Goal: Task Accomplishment & Management: Manage account settings

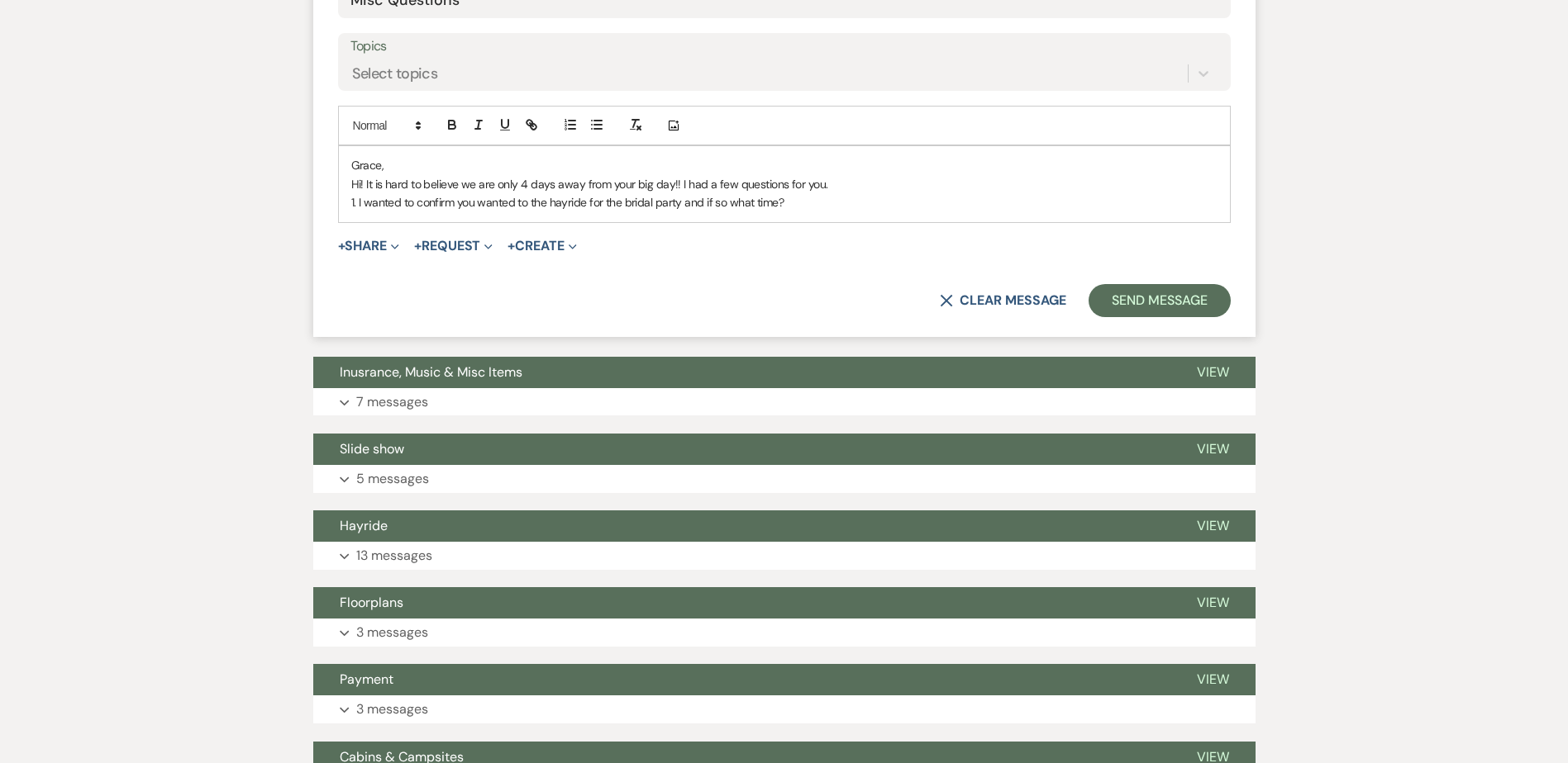
click at [823, 208] on p "1. I wanted to confirm you wanted to the hayride for the bridal party and if so…" at bounding box center [784, 202] width 867 height 18
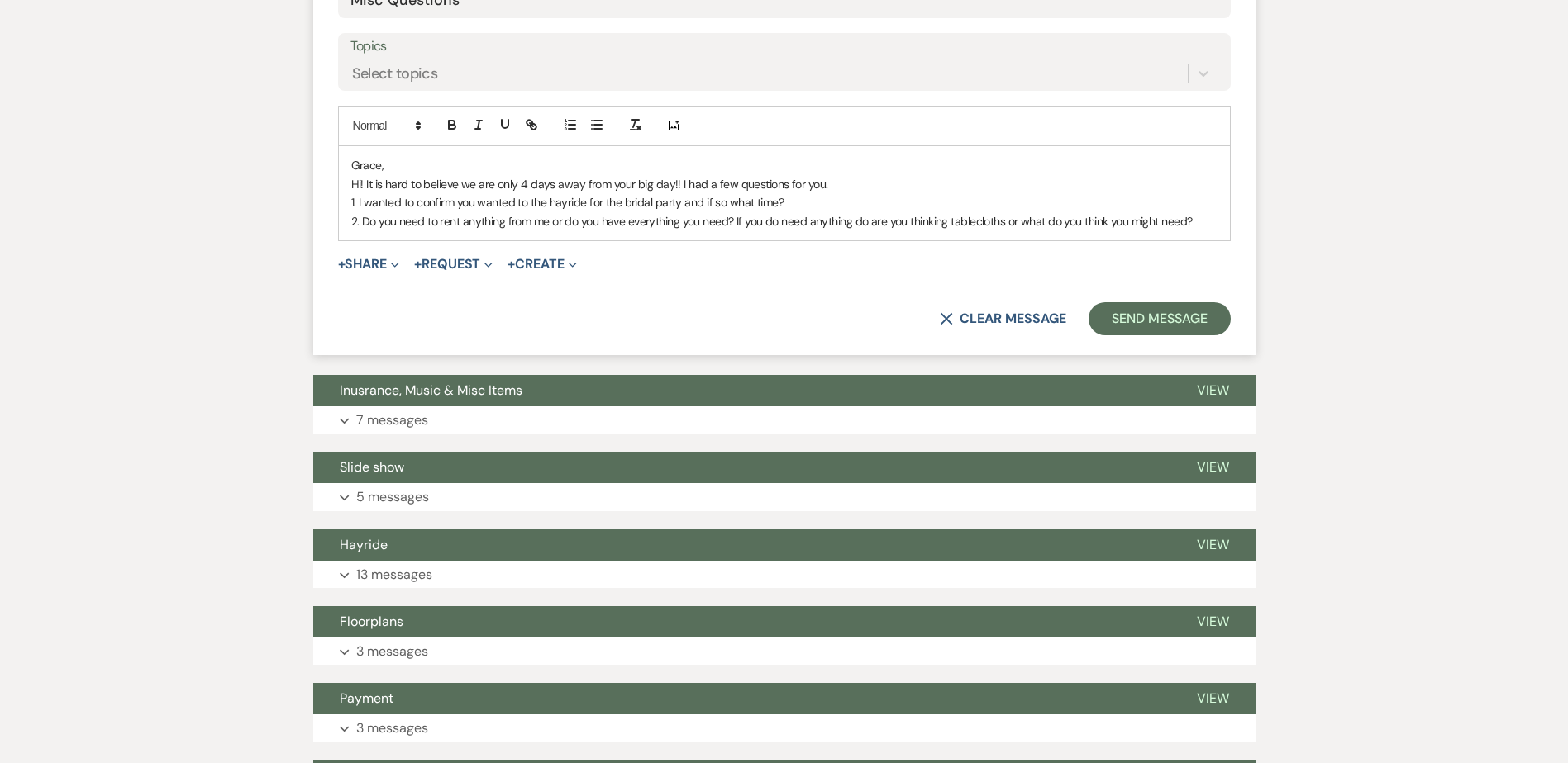
click at [1208, 223] on p "2. Do you need to rent anything from me or do you have everything you need? If …" at bounding box center [784, 221] width 867 height 18
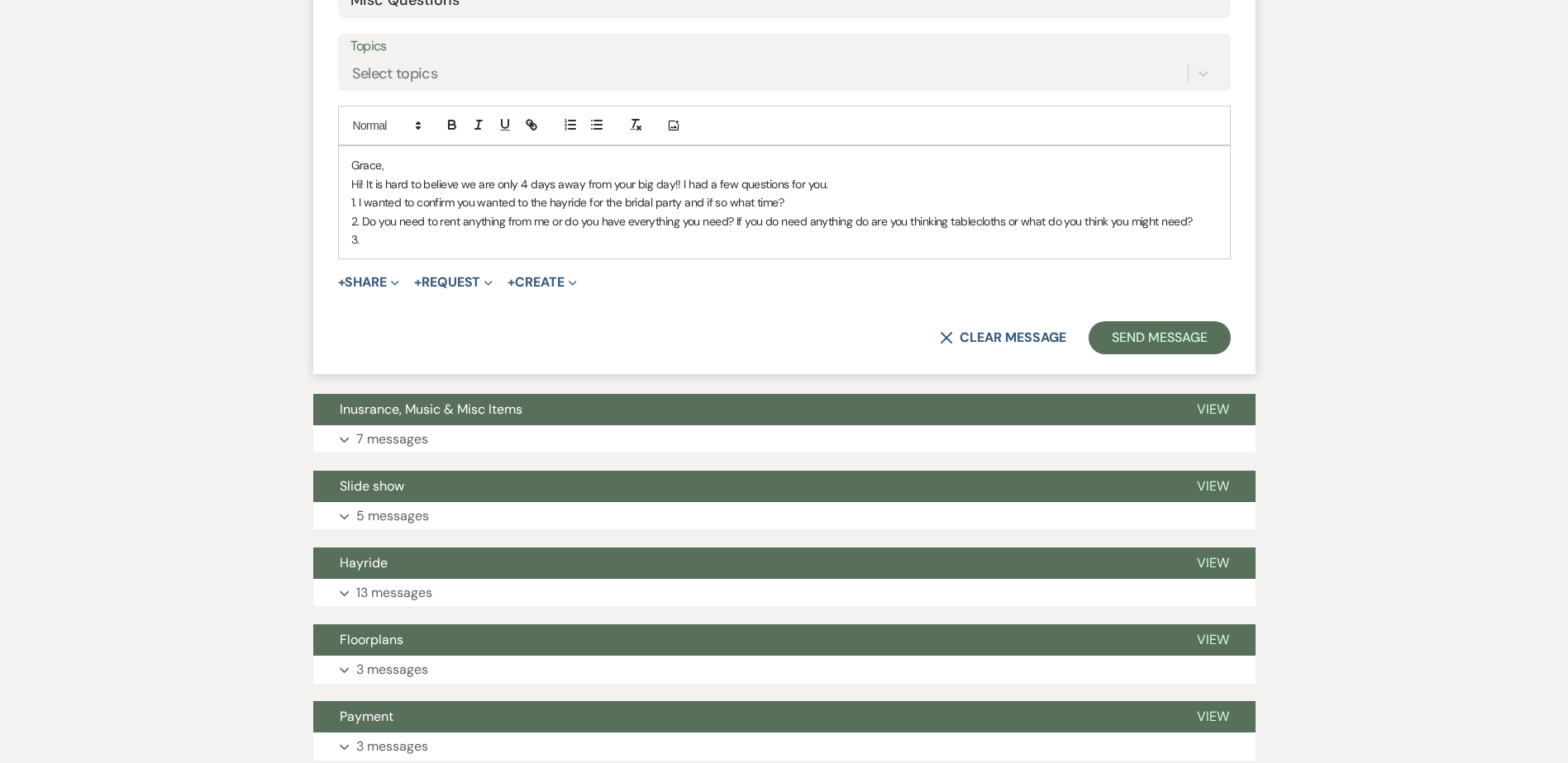
click at [413, 247] on p "3." at bounding box center [784, 239] width 867 height 18
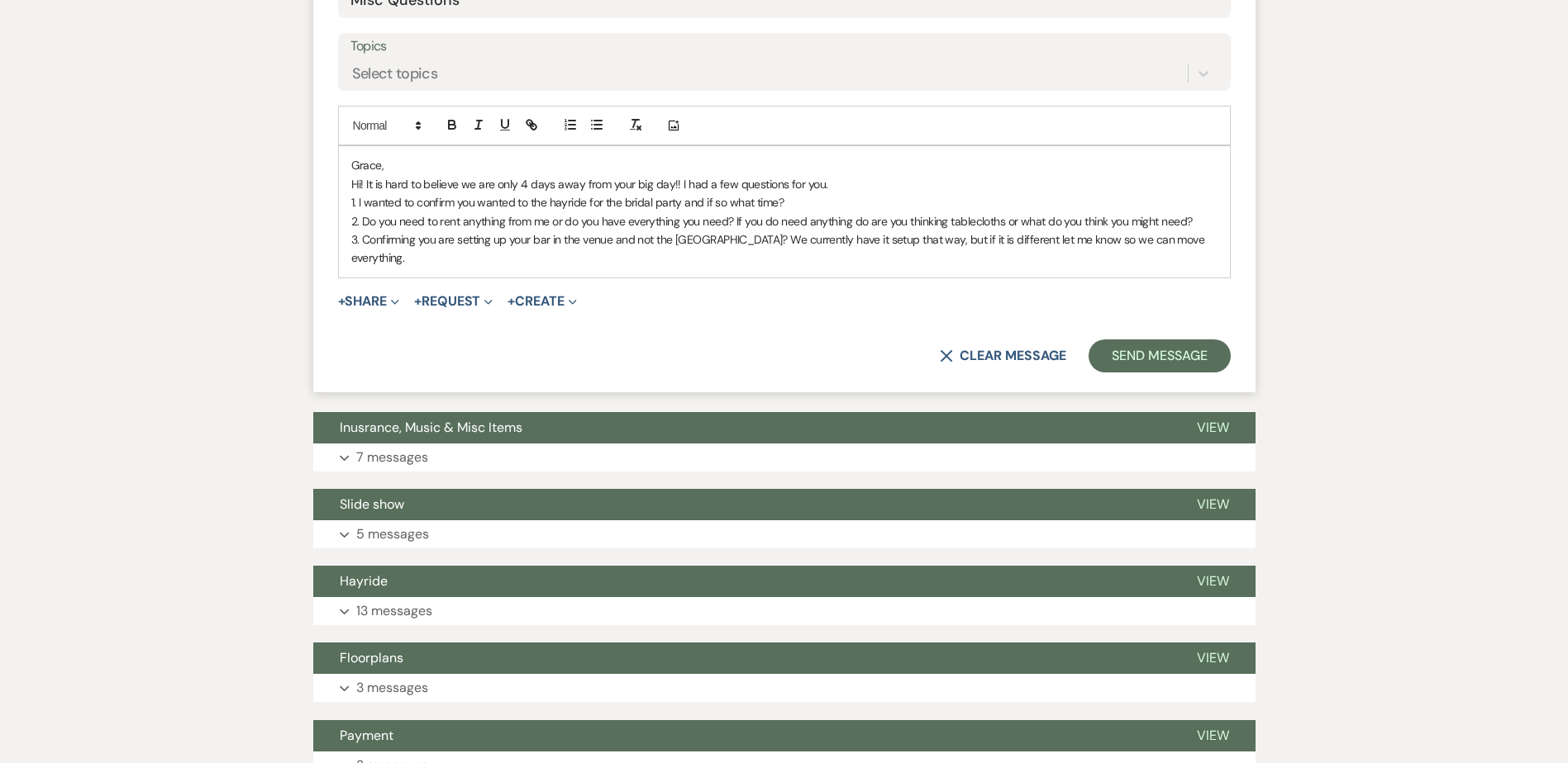
click at [515, 254] on p "3. Confirming you are setting up your bar in the venue and not the [GEOGRAPHIC_…" at bounding box center [784, 249] width 867 height 38
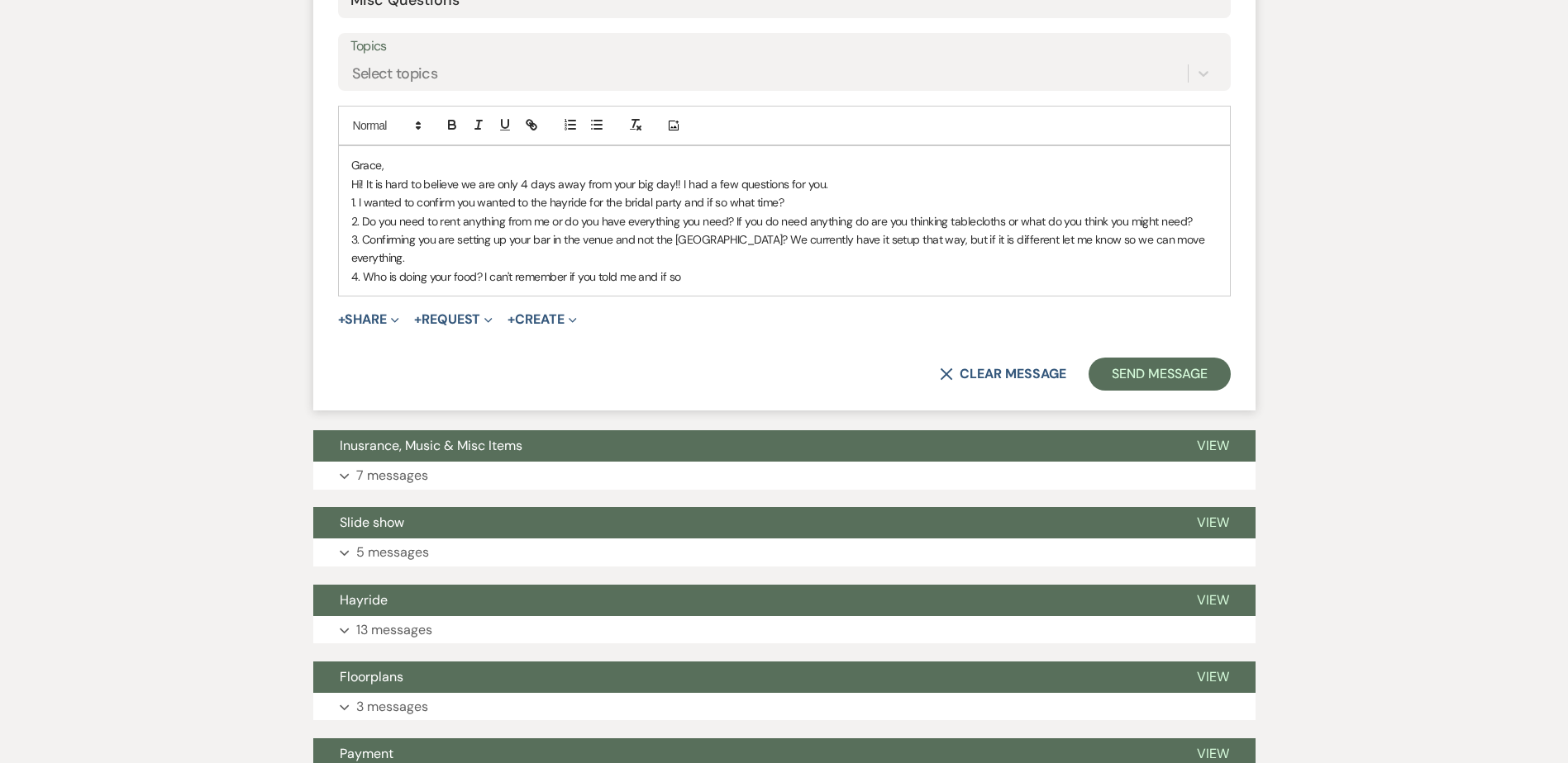
click at [715, 278] on p "4. Who is doing your food? I can't remember if you told me and if so" at bounding box center [784, 277] width 867 height 18
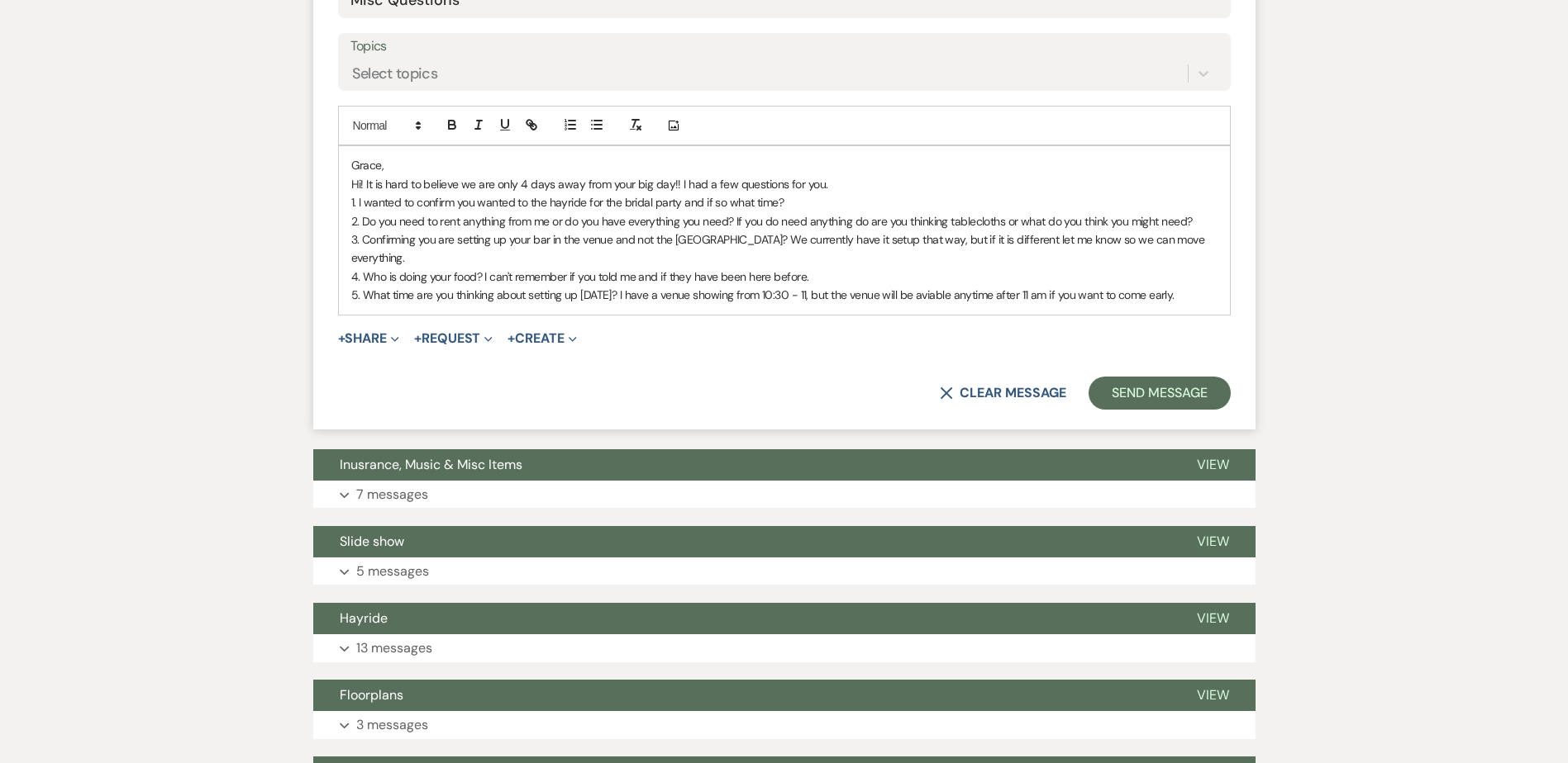
drag, startPoint x: 936, startPoint y: 297, endPoint x: 954, endPoint y: 324, distance: 32.4
click at [938, 299] on p "5. What time are you thinking about setting up [DATE]? I have a venue showing f…" at bounding box center [784, 294] width 867 height 18
click at [1009, 265] on p "3. Confirming you are setting up your bar in the venue and not the [GEOGRAPHIC_…" at bounding box center [784, 249] width 867 height 38
click at [529, 205] on p "1. I wanted to confirm you wanted to the hayride for the bridal party and if so…" at bounding box center [784, 202] width 867 height 18
drag, startPoint x: 865, startPoint y: 223, endPoint x: 885, endPoint y: 243, distance: 28.3
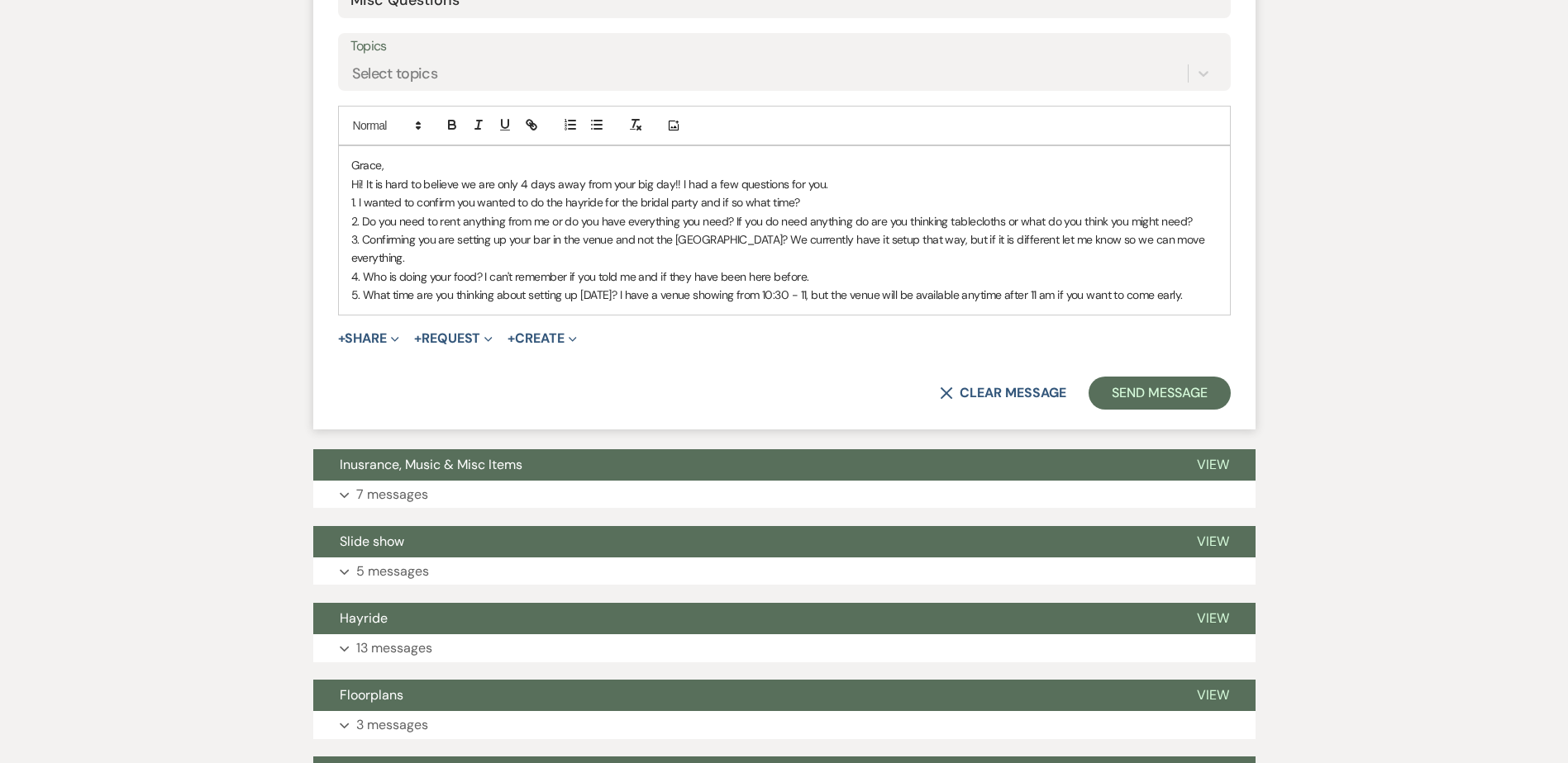
click at [867, 225] on p "2. Do you need to rent anything from me or do you have everything you need? If …" at bounding box center [784, 221] width 867 height 18
drag, startPoint x: 855, startPoint y: 223, endPoint x: 878, endPoint y: 223, distance: 23.0
click at [878, 223] on p "2. Do you need to rent anything from me or do you have everything you need? If …" at bounding box center [784, 221] width 867 height 18
click at [1187, 217] on p "2. Do you need to rent anything from me or do you have everything you need? If …" at bounding box center [784, 221] width 867 height 18
click at [616, 244] on p "3. Confirming you are setting up your bar in the venue and not the Pinewood Bar…" at bounding box center [784, 249] width 867 height 38
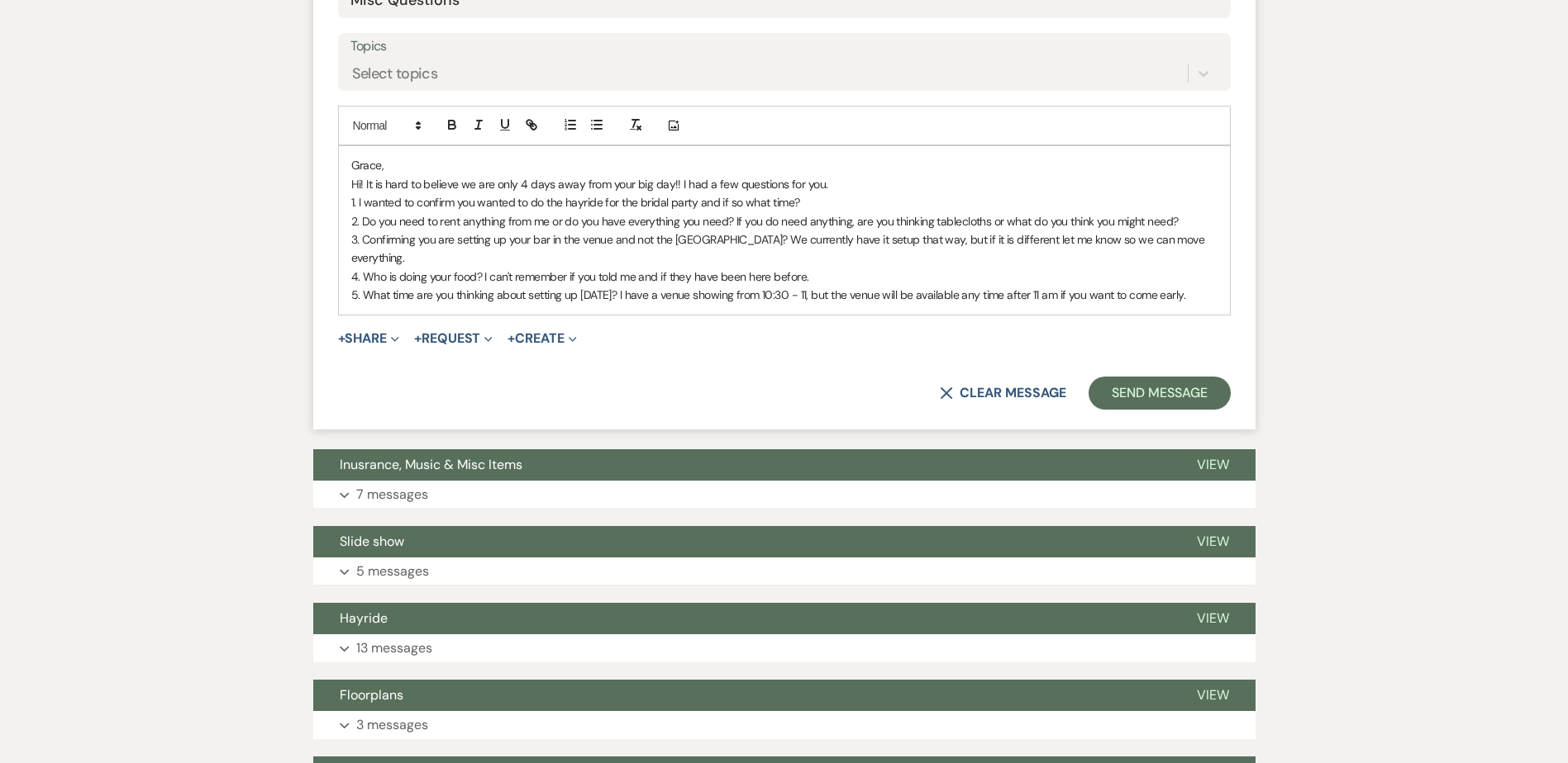
click at [618, 258] on p "3. Confirming you are setting up your bar in the venue and not the Pinewood Bar…" at bounding box center [784, 249] width 867 height 38
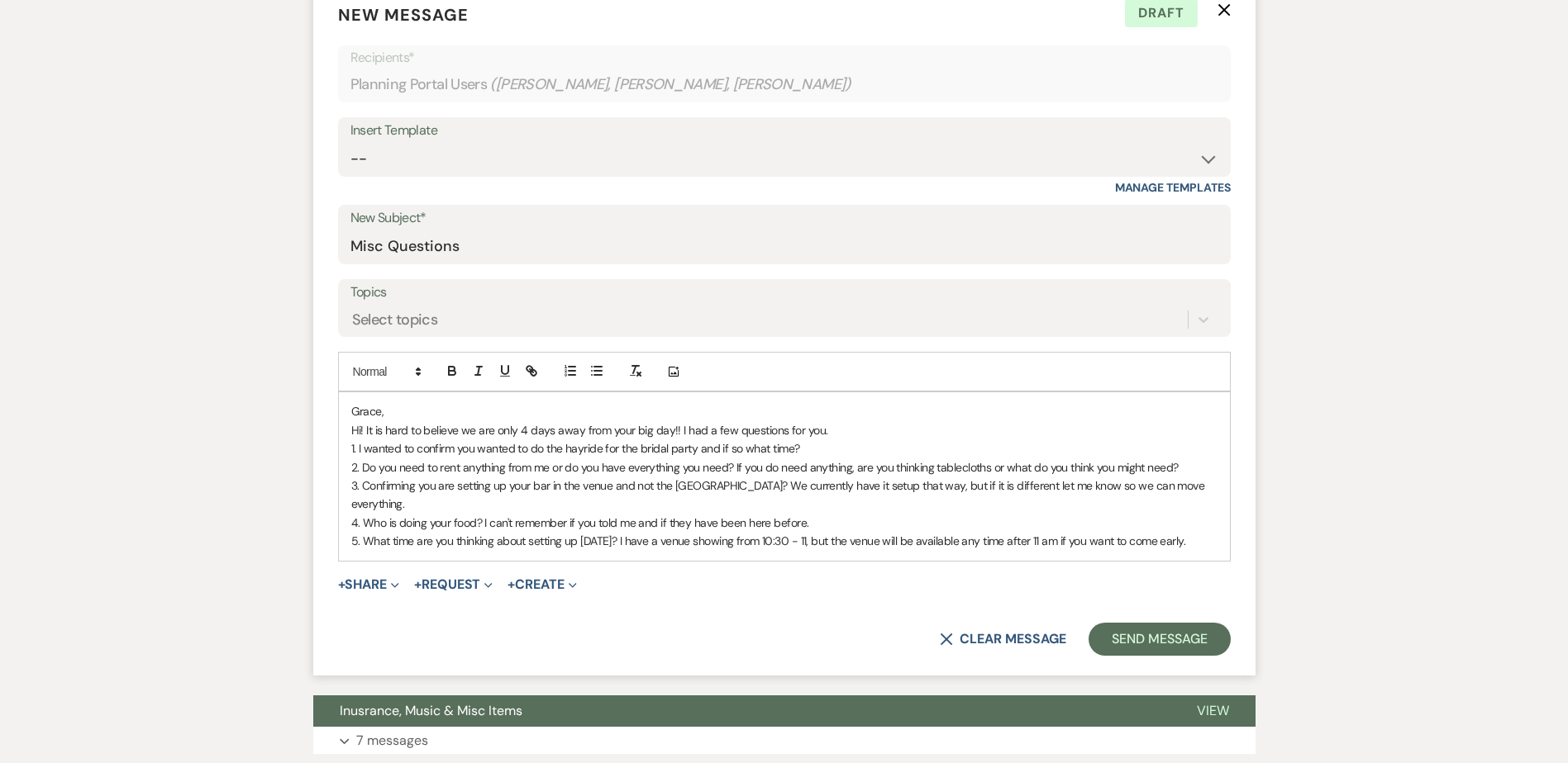
scroll to position [519, 0]
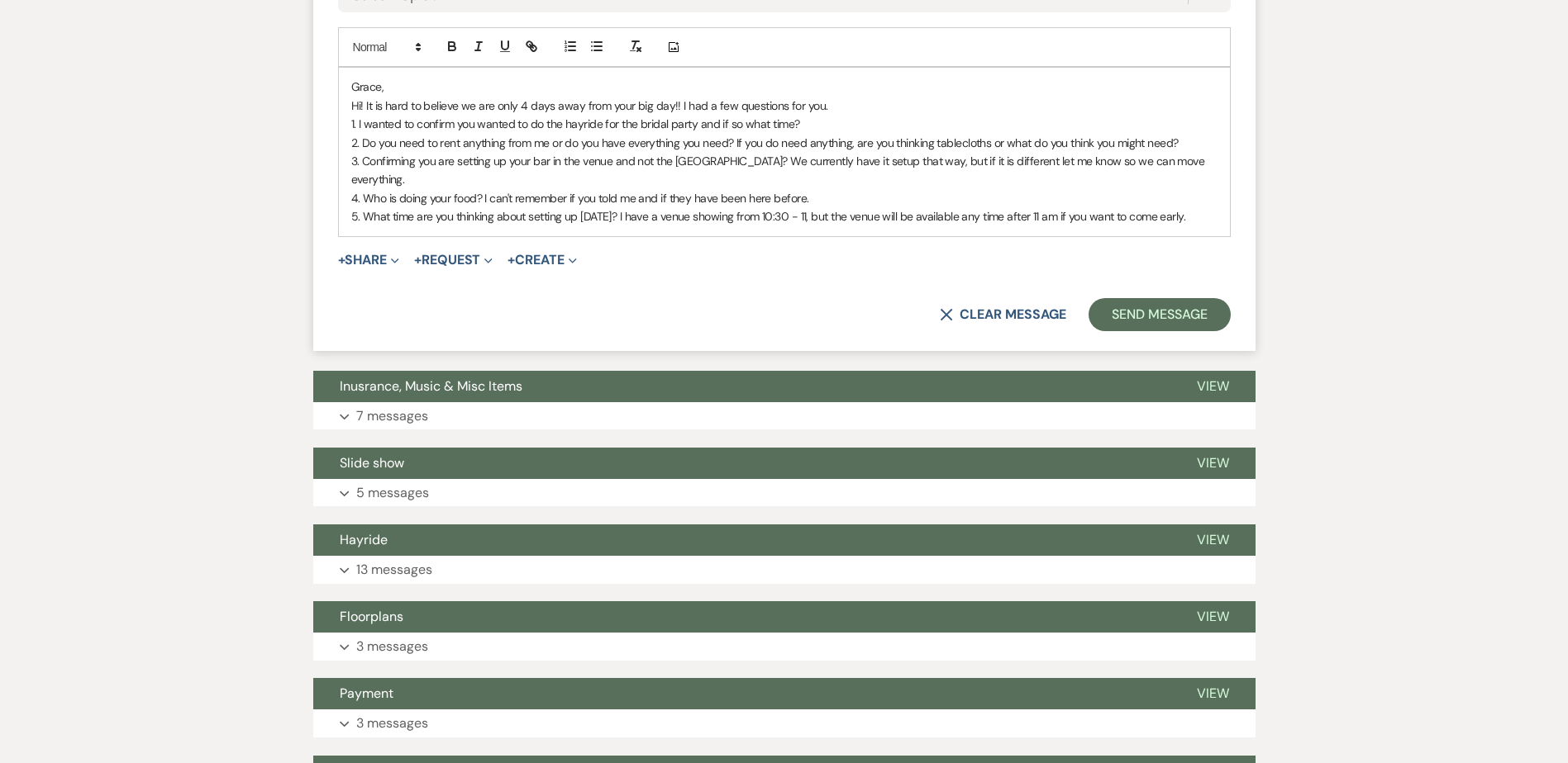
click at [1209, 220] on p "5. What time are you thinking about setting up on Friday? I have a venue showin…" at bounding box center [784, 217] width 867 height 18
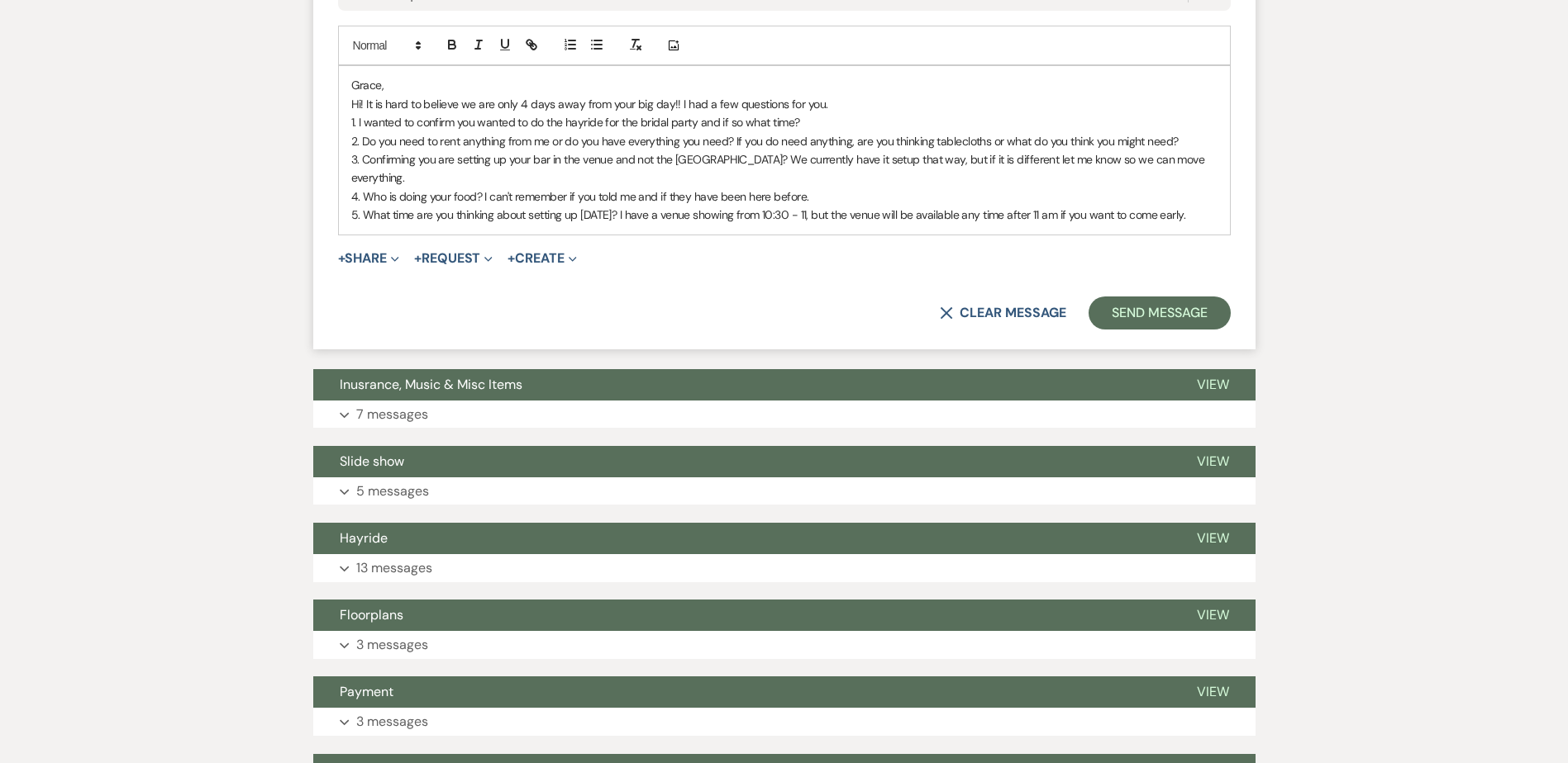
scroll to position [847, 0]
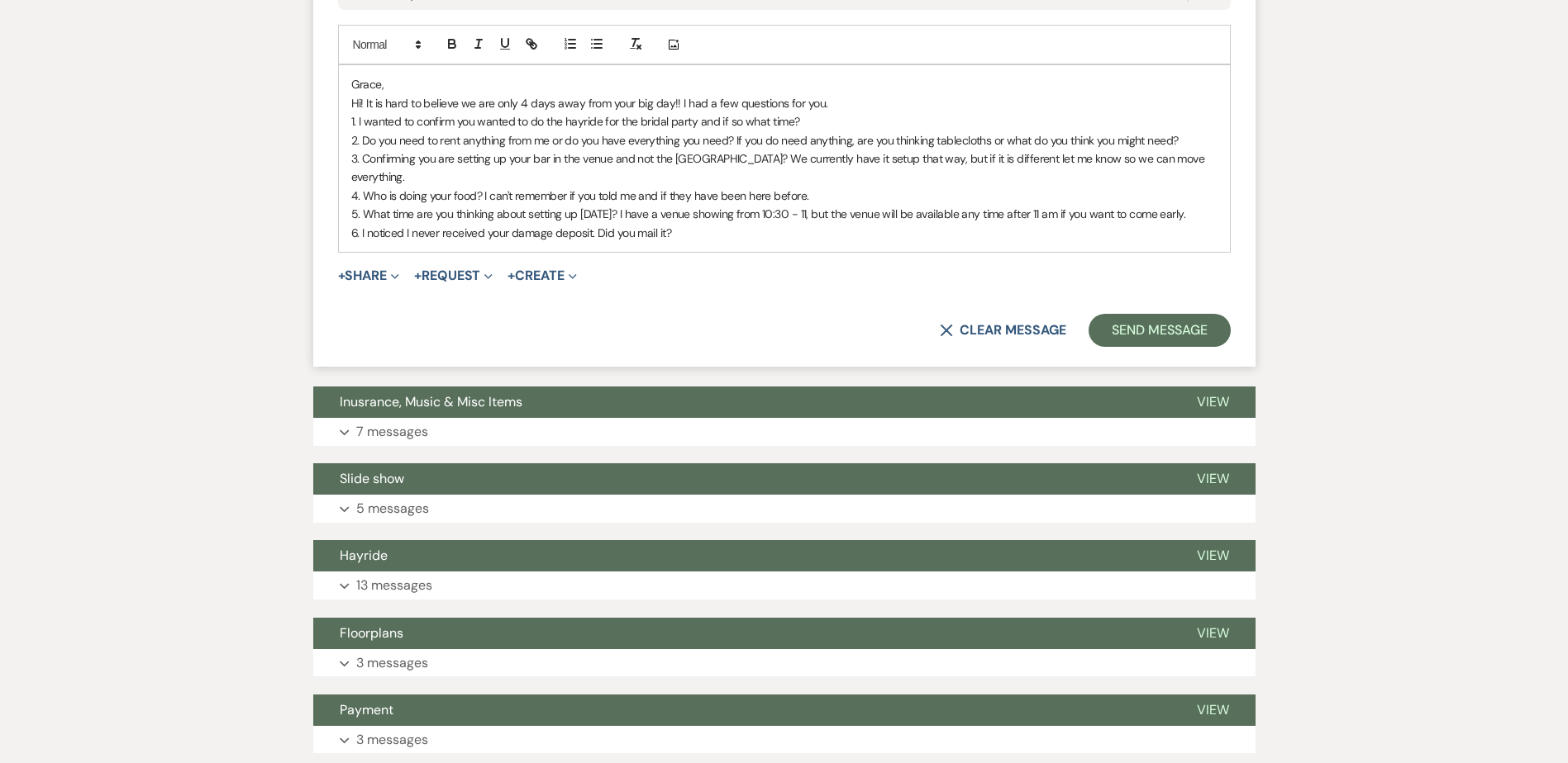
click at [714, 235] on p "6. I noticed I never received your damage deposit. Did you mail it?" at bounding box center [784, 232] width 867 height 18
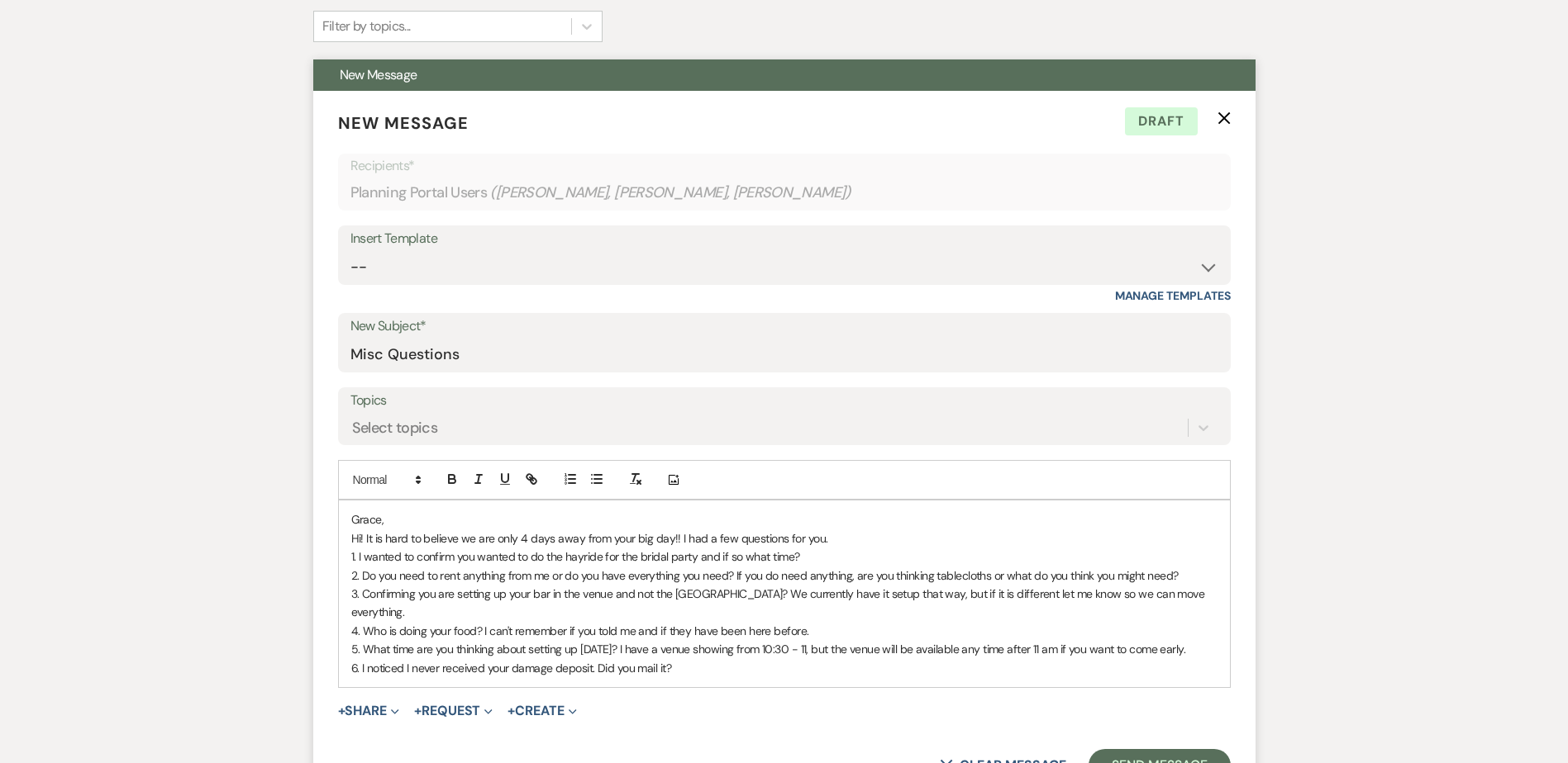
scroll to position [412, 0]
click at [901, 672] on p "6. I noticed I never received your damage deposit. Did you mail it? Otherwise, …" at bounding box center [784, 667] width 867 height 18
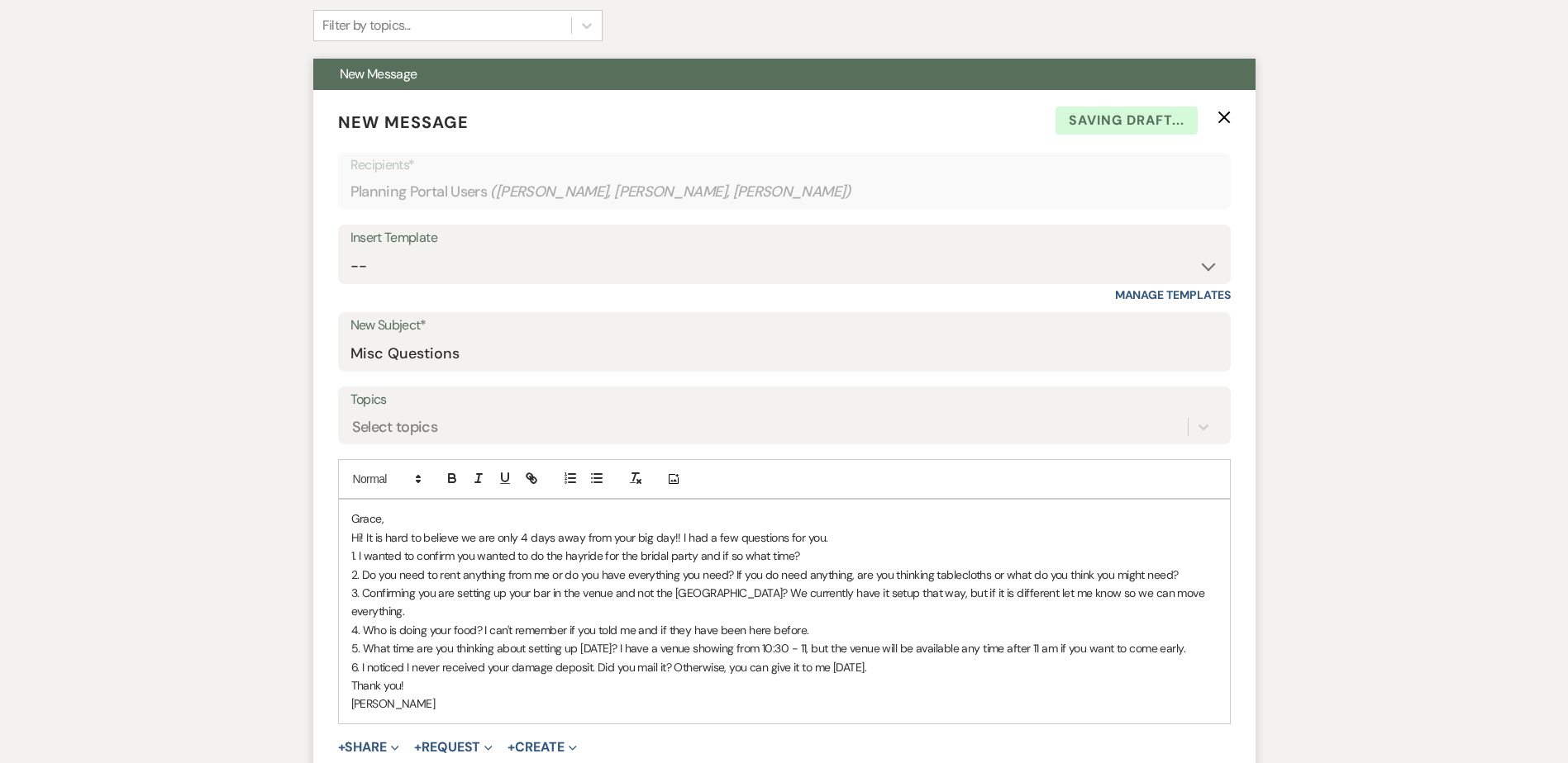
click at [862, 539] on p "Hi! It is hard to believe we are only 4 days away from your big day!! I had a f…" at bounding box center [784, 538] width 867 height 18
click at [678, 542] on p "Hi! It is hard to believe we are only 4 days away from your big day!! I had a f…" at bounding box center [784, 538] width 867 height 18
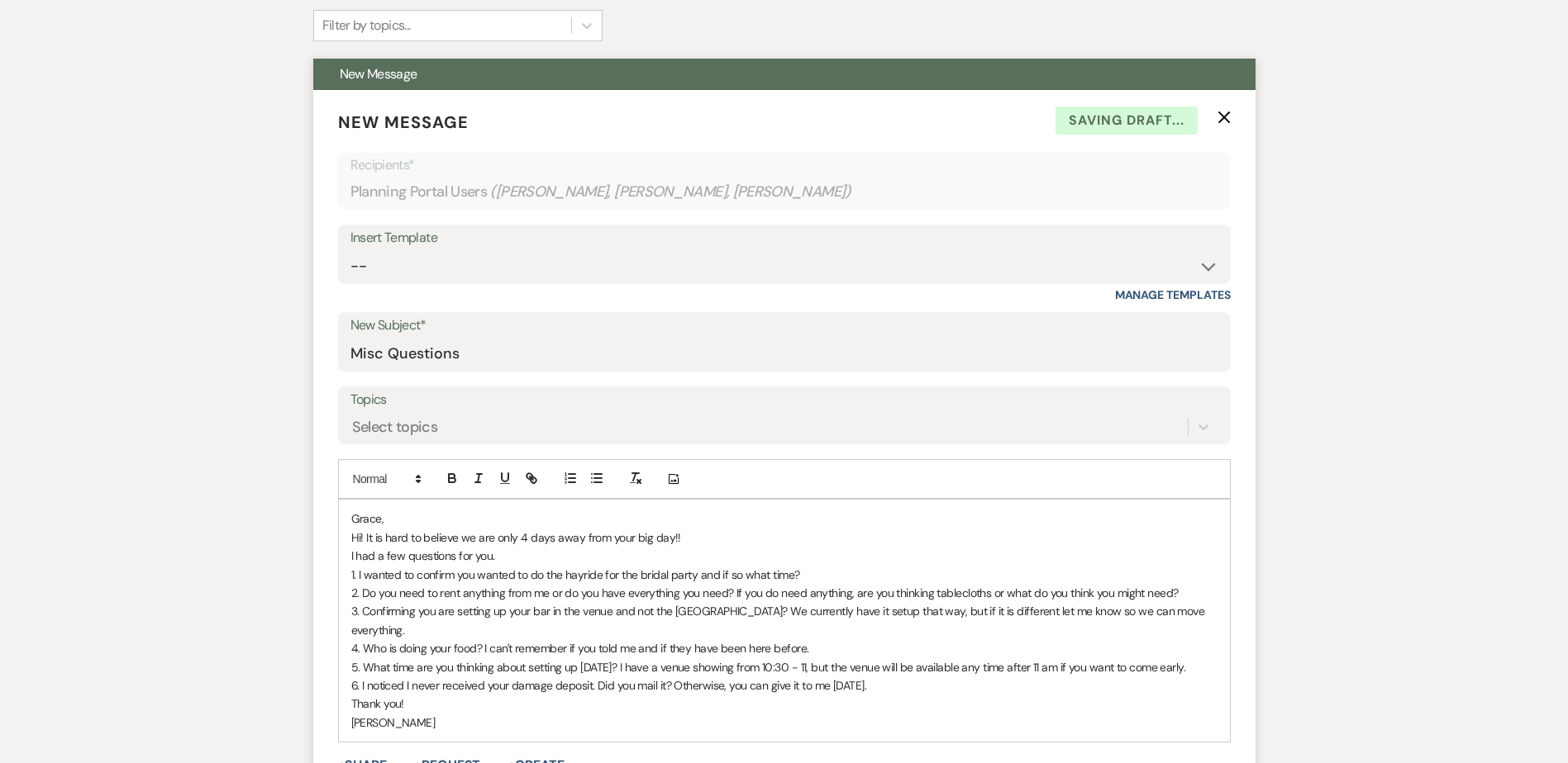
click at [734, 537] on p "Hi! It is hard to believe we are only 4 days away from your big day!!" at bounding box center [784, 538] width 867 height 18
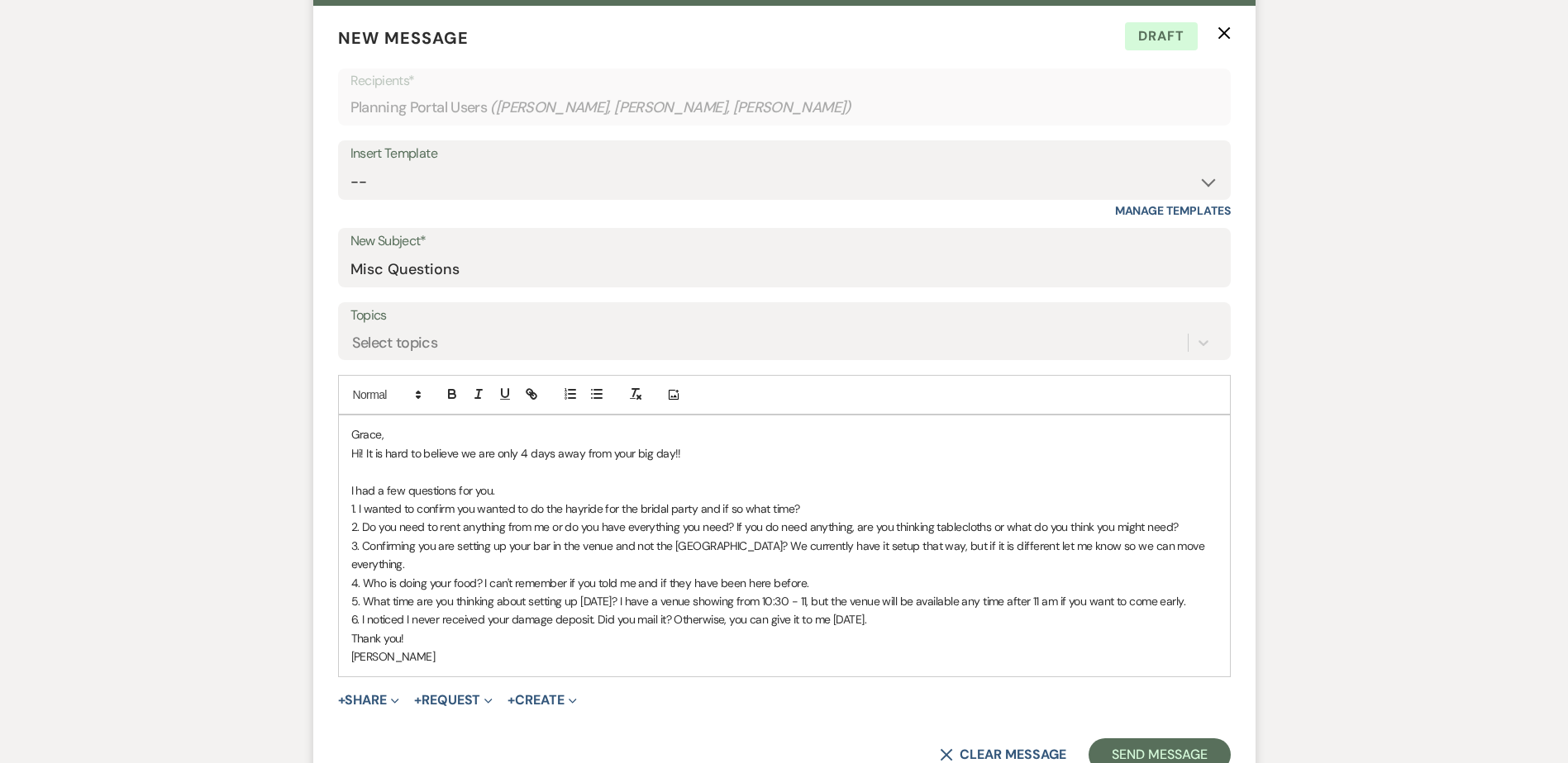
scroll to position [496, 0]
click at [441, 645] on p "Thank you!" at bounding box center [784, 639] width 867 height 18
click at [1145, 750] on button "Send Message" at bounding box center [1159, 756] width 142 height 33
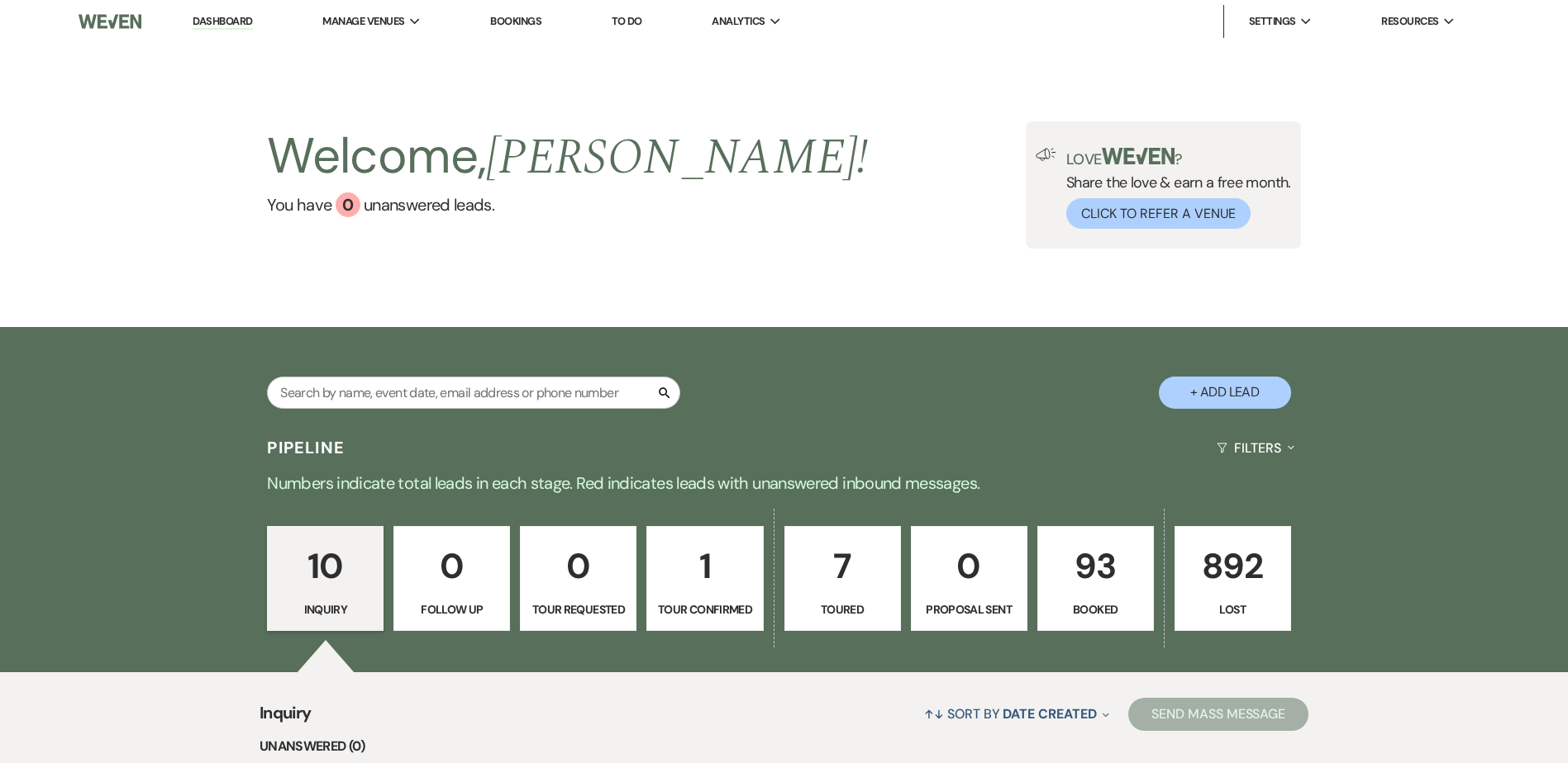
click at [1107, 591] on p "93" at bounding box center [1095, 566] width 95 height 55
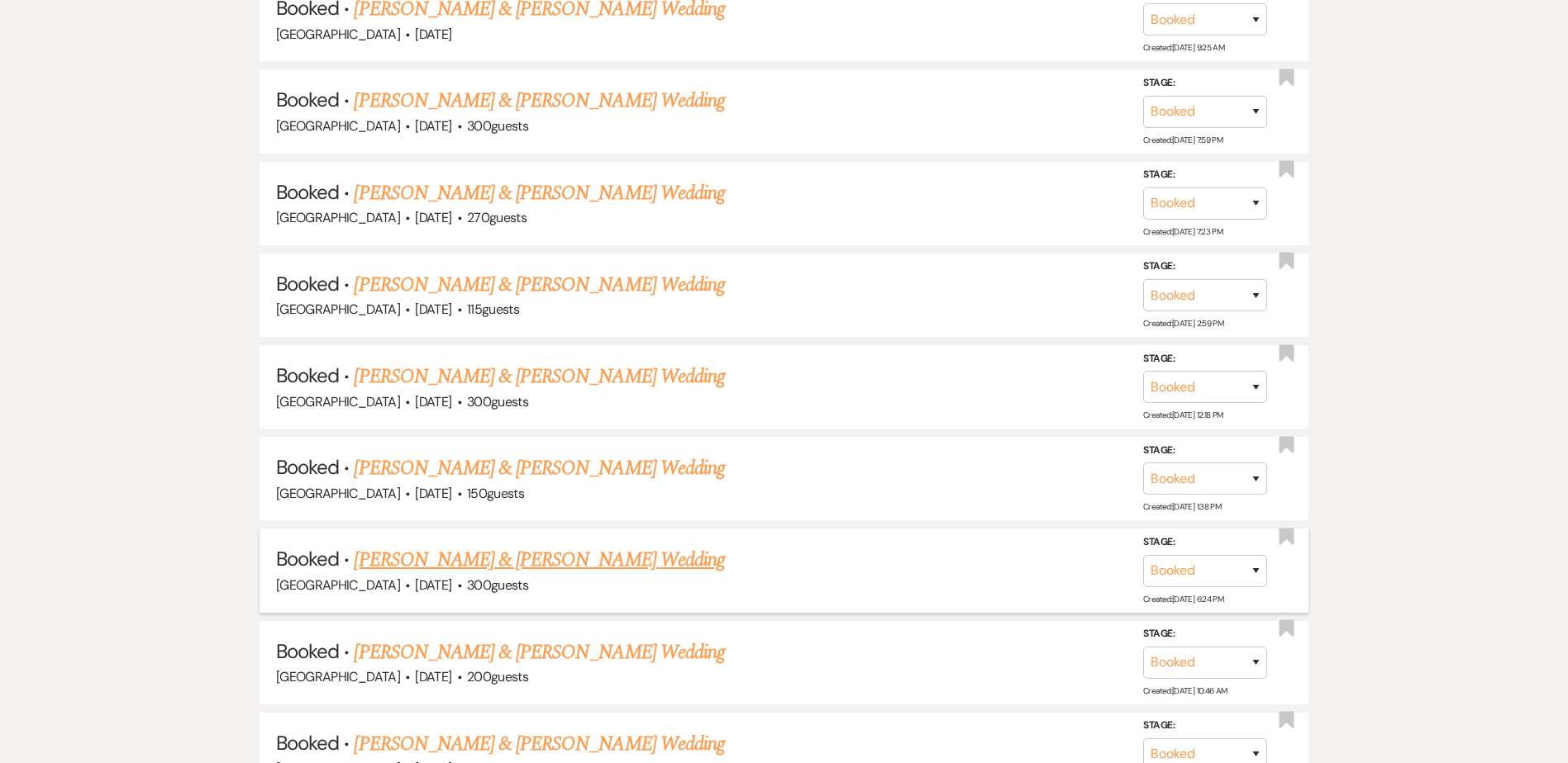
scroll to position [2461, 0]
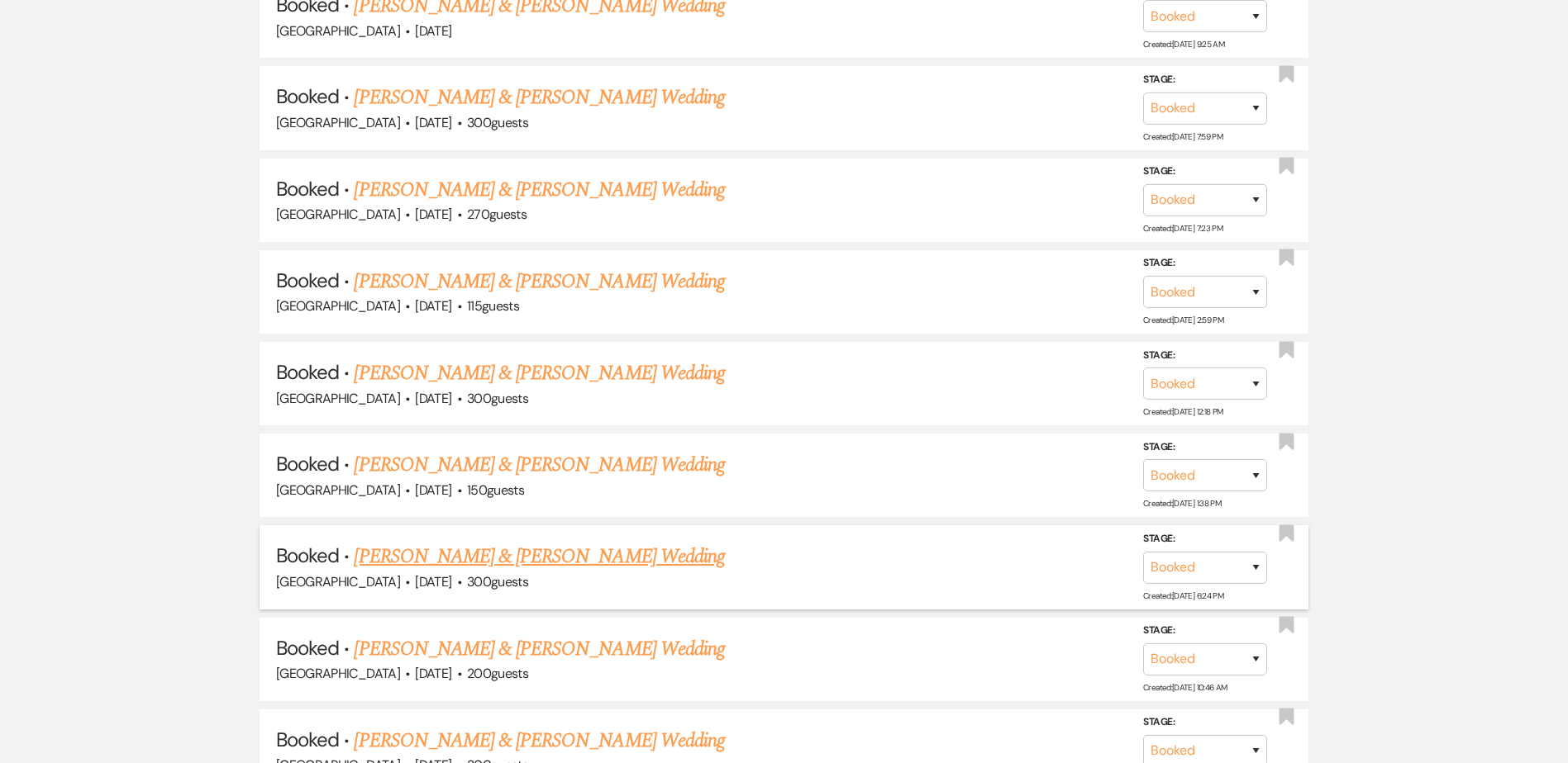
click at [639, 569] on link "Kayla Evenson & Jonathan Marcou's Wedding" at bounding box center [539, 557] width 370 height 30
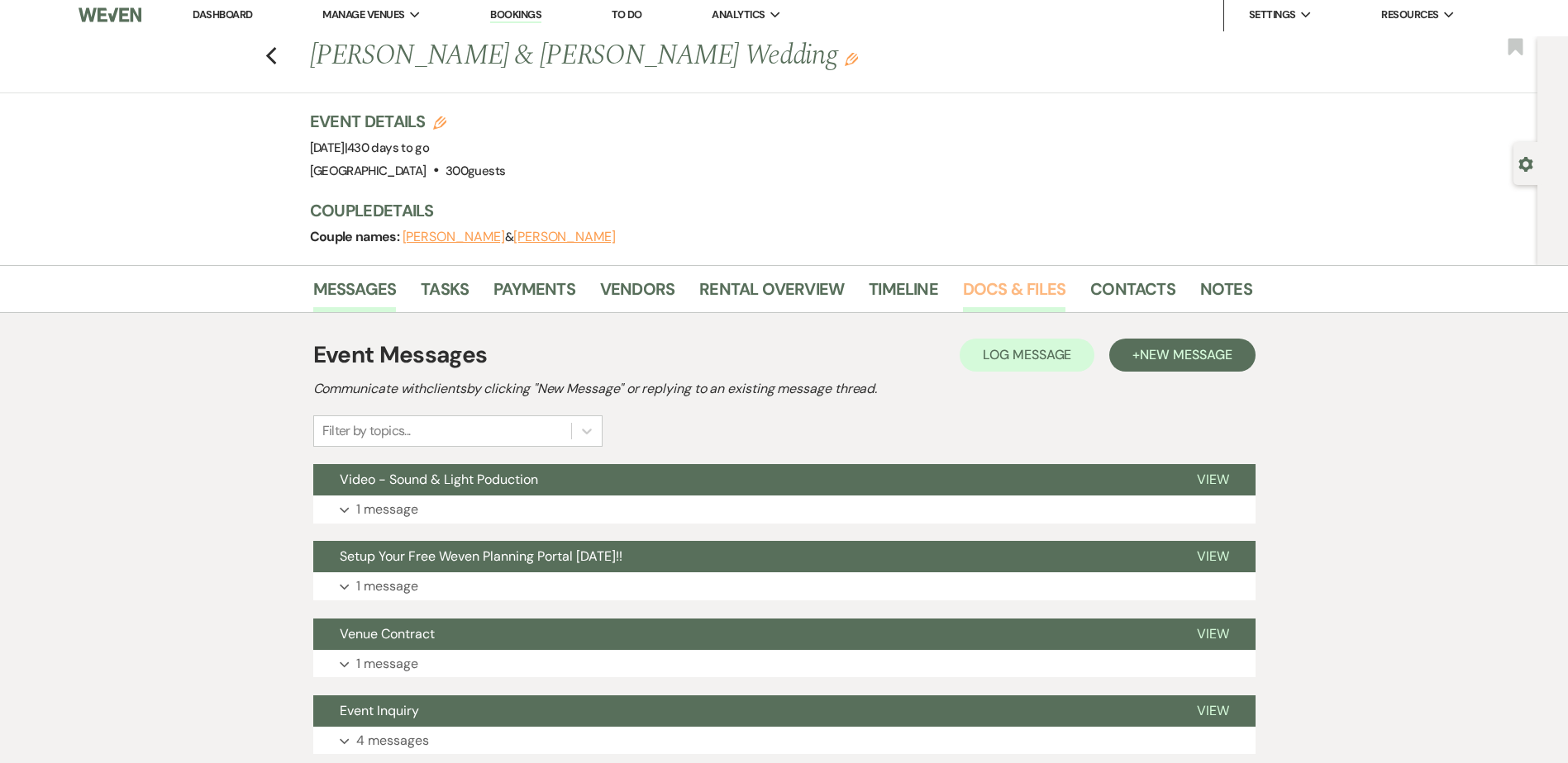
click at [1016, 298] on link "Docs & Files" at bounding box center [1013, 294] width 102 height 37
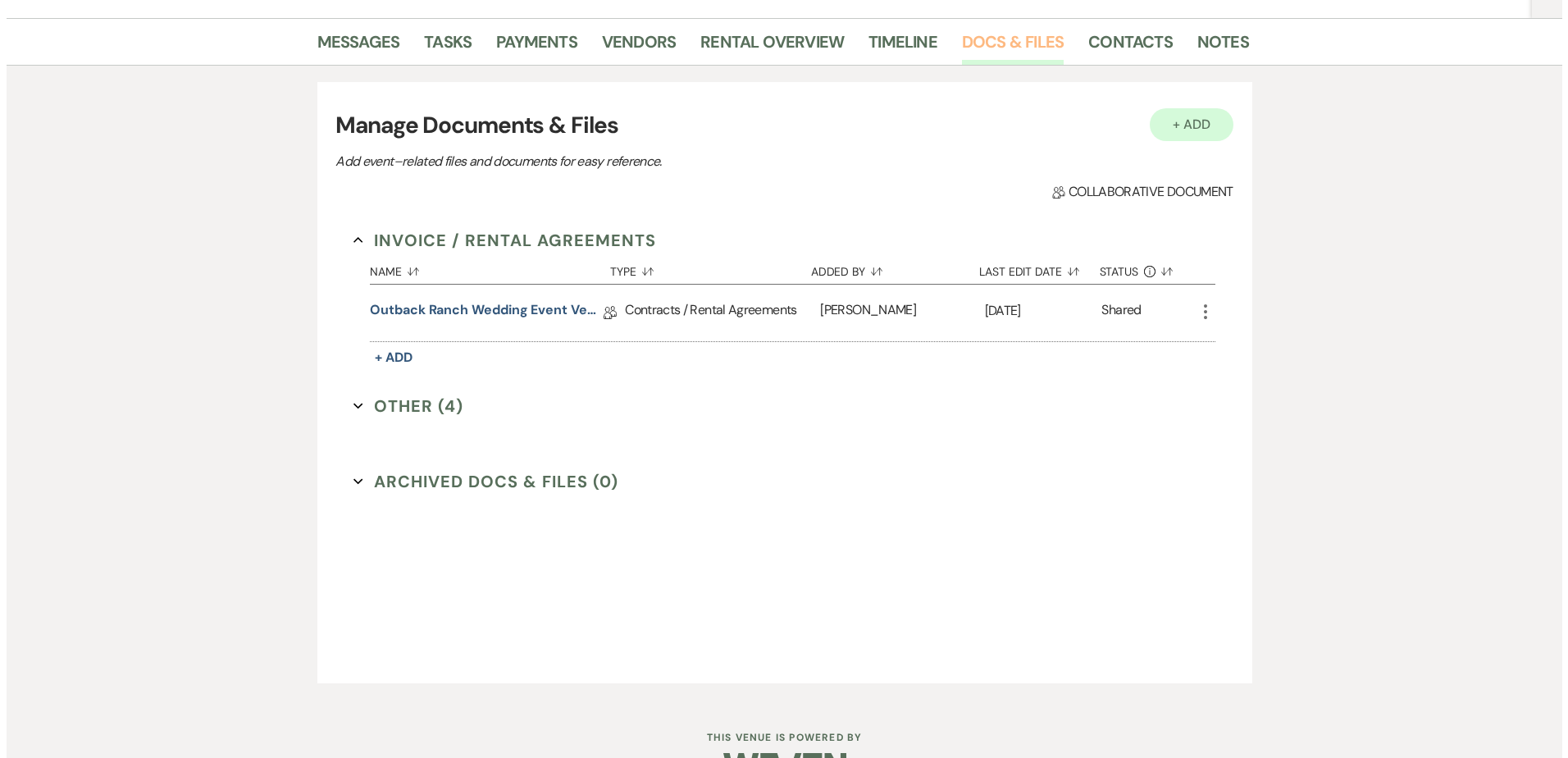
scroll to position [252, 0]
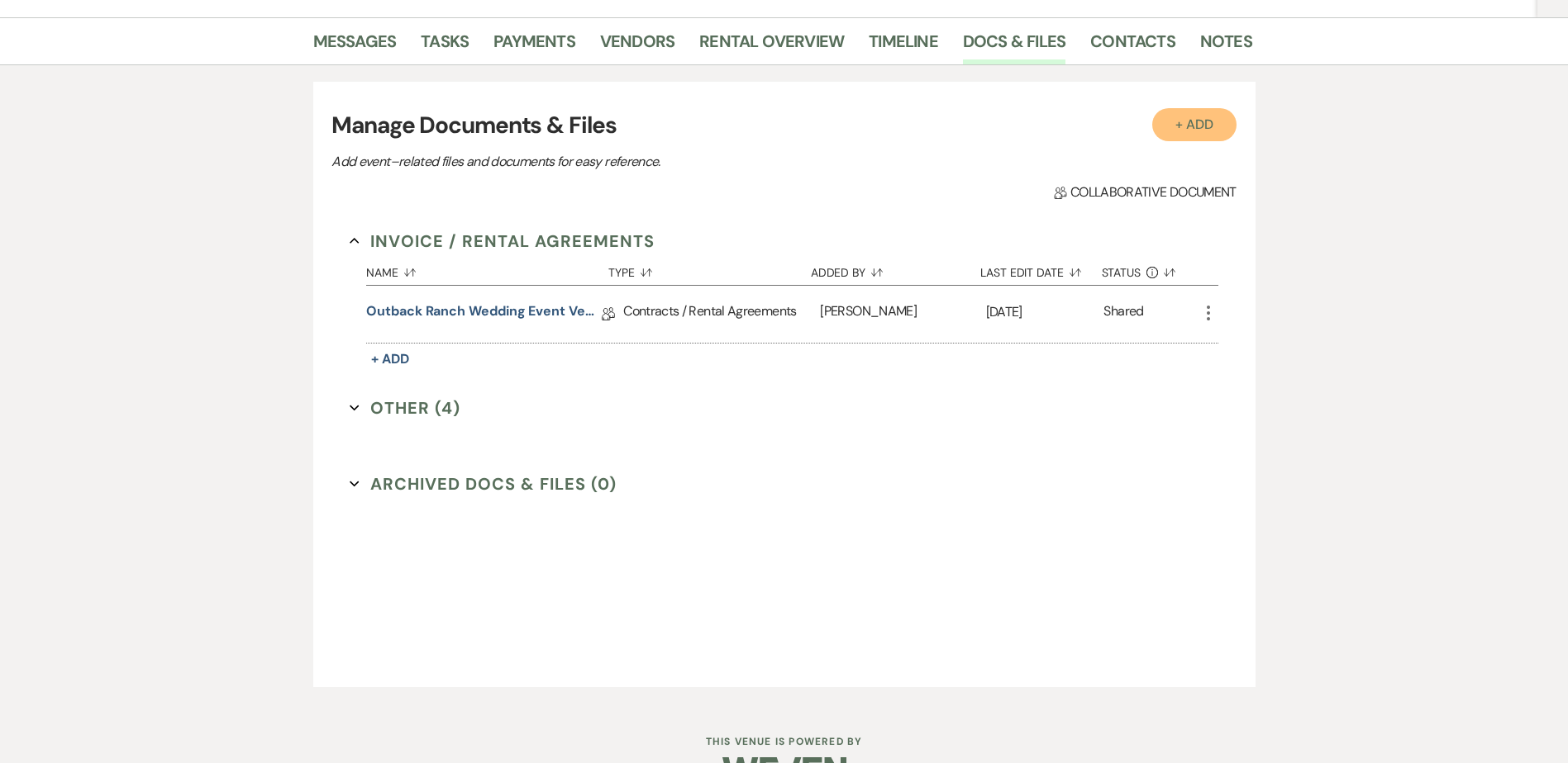
click at [1198, 122] on button "+ Add" at bounding box center [1194, 125] width 85 height 33
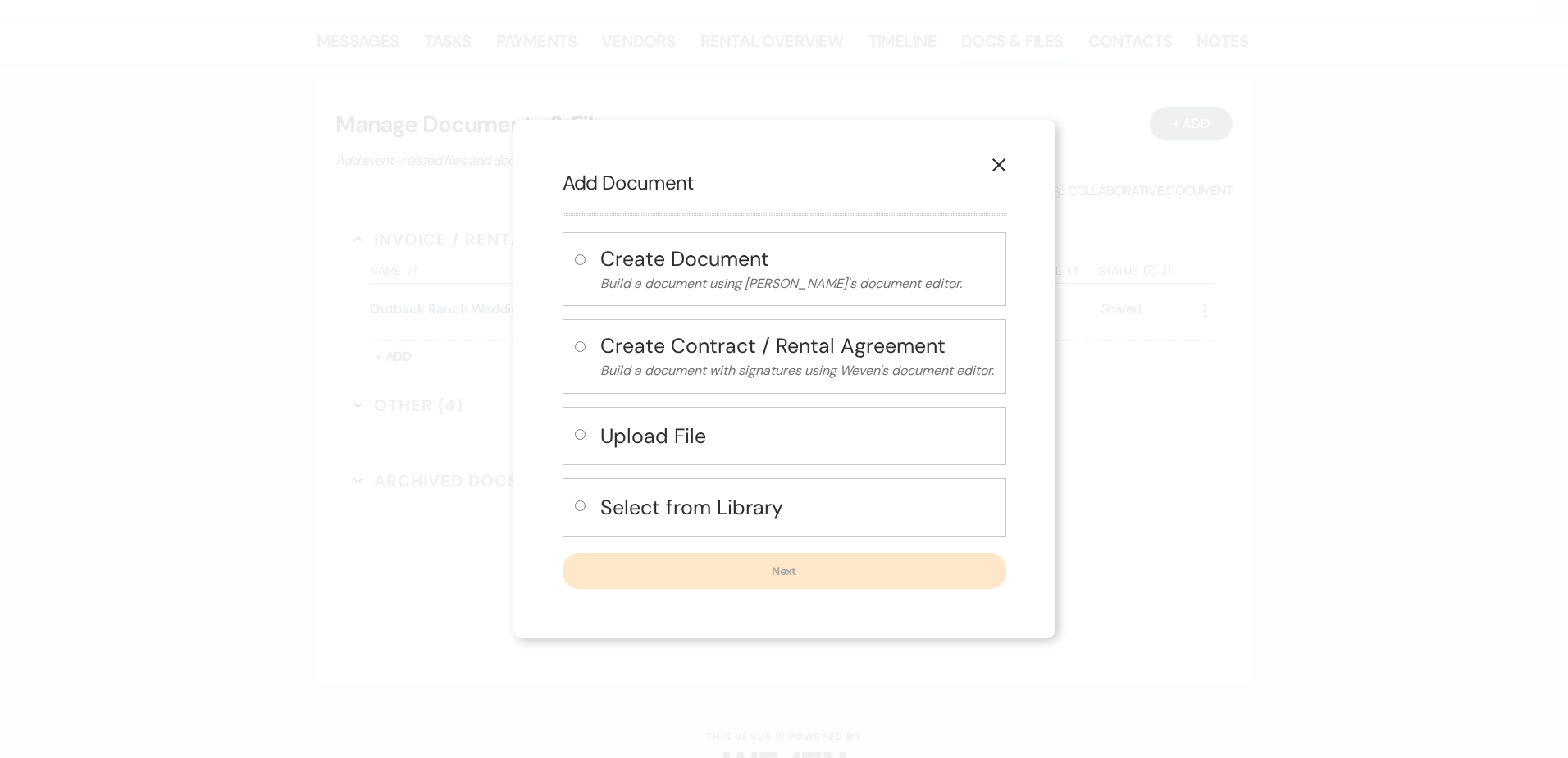
click at [765, 258] on h4 "Create Document" at bounding box center [797, 258] width 394 height 29
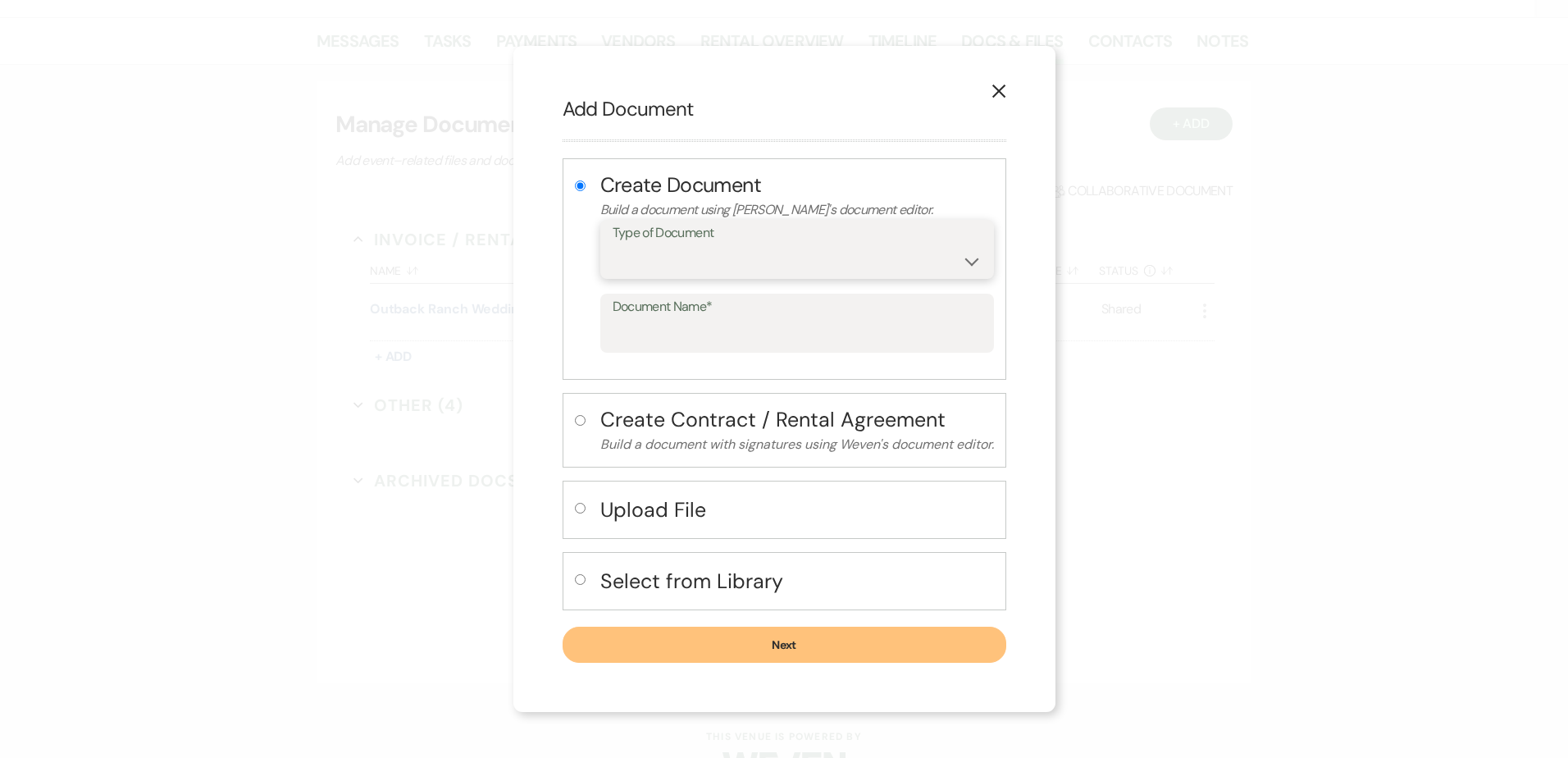
click at [974, 266] on select "Special Event Insurance Vendor Certificate of Insurance Contracts / Rental Agre…" at bounding box center [797, 261] width 369 height 32
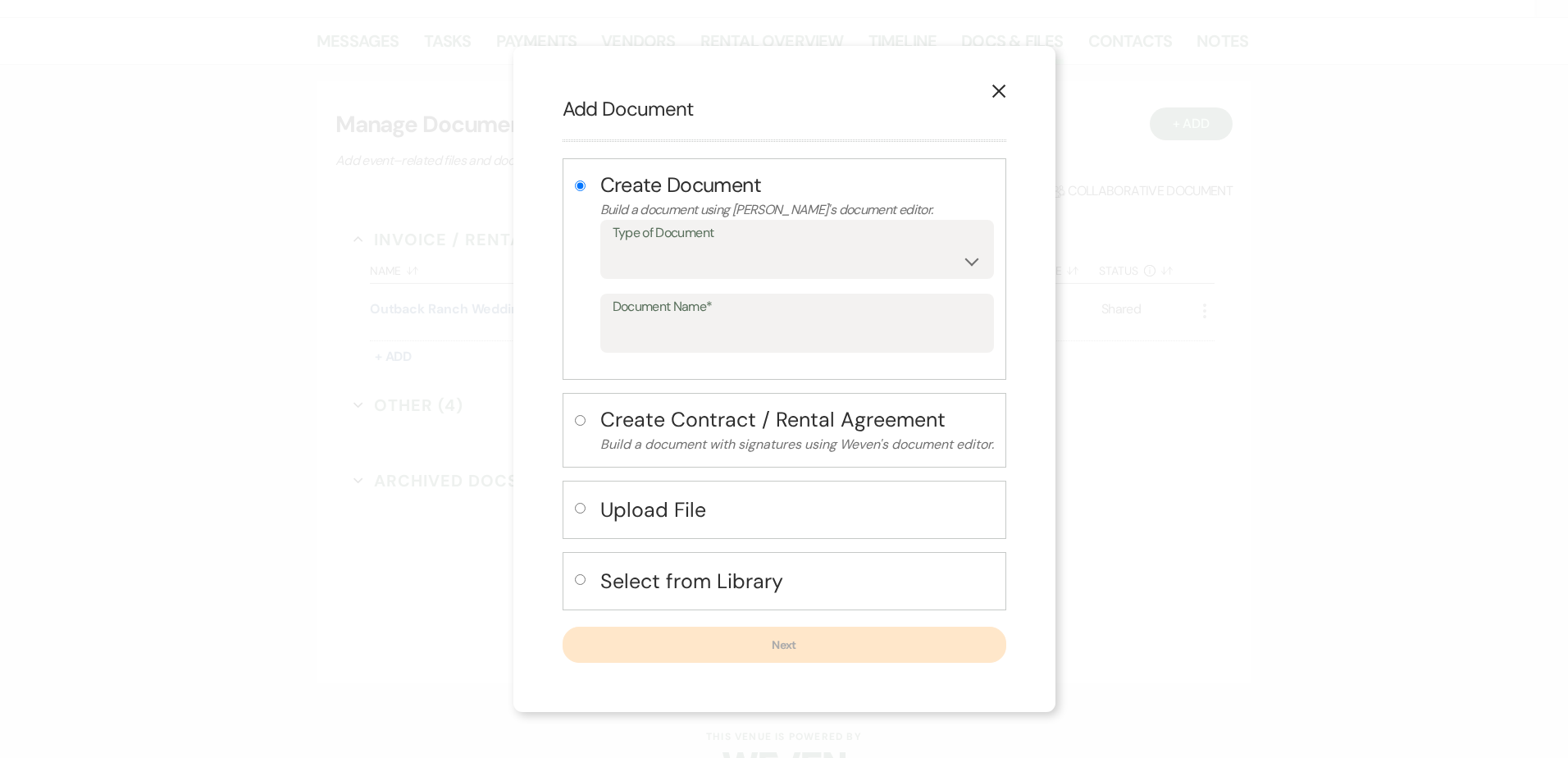
click at [423, 409] on div "X Add Document Create Document Build a document using Weven's document editor. …" at bounding box center [784, 379] width 1568 height 758
click at [674, 514] on h4 "Upload File" at bounding box center [797, 510] width 394 height 29
radio input "false"
radio input "true"
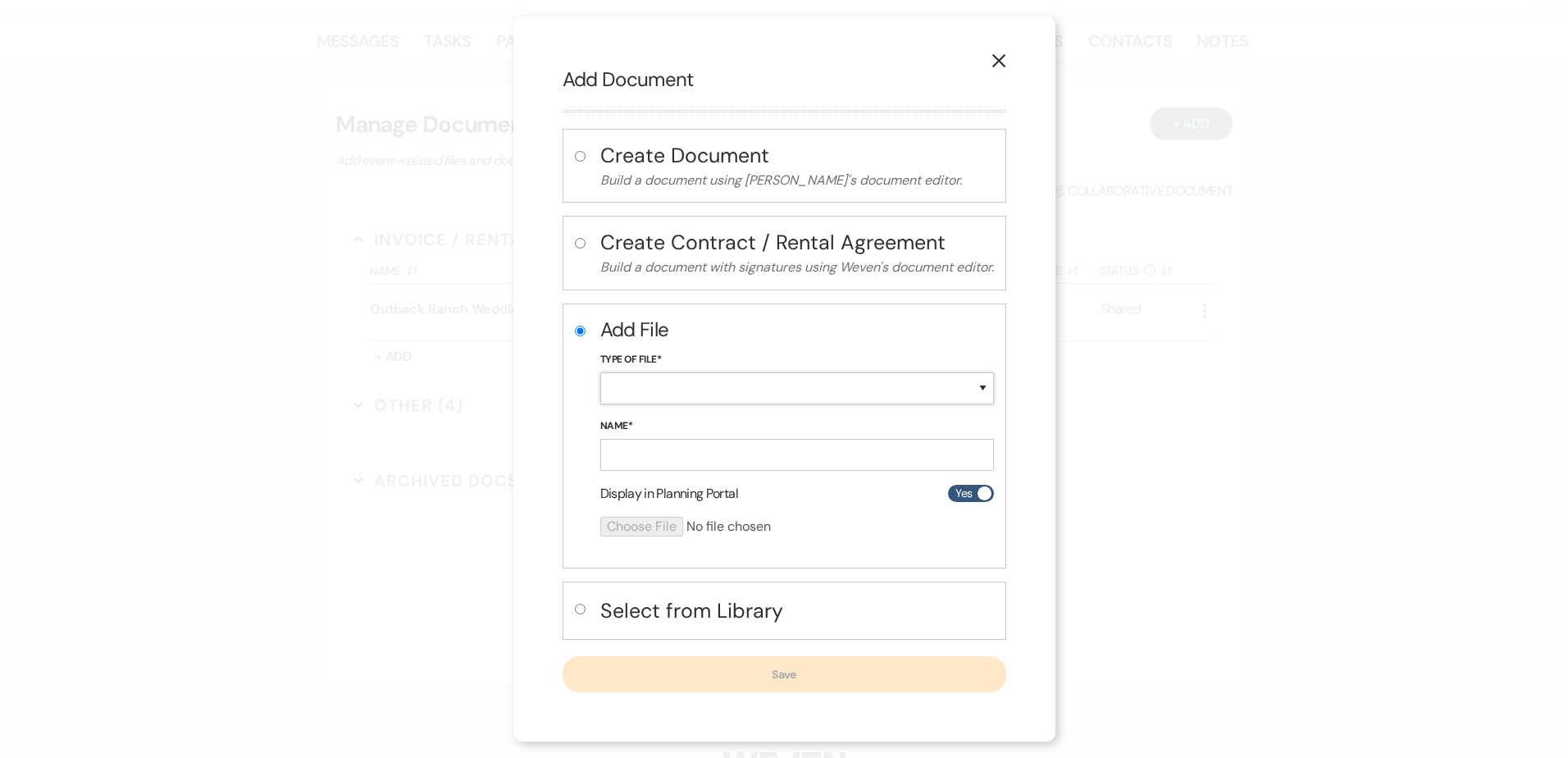
click at [707, 378] on select "Special Event Insurance Vendor Certificate of Insurance Contracts / Rental Agre…" at bounding box center [797, 389] width 394 height 32
click at [338, 344] on div "X Add Document Create Document Build a document using Weven's document editor. …" at bounding box center [784, 379] width 1568 height 758
click at [672, 385] on select "Special Event Insurance Vendor Certificate of Insurance Contracts / Rental Agre…" at bounding box center [797, 389] width 394 height 32
click at [359, 469] on div "X Add Document Create Document Build a document using Weven's document editor. …" at bounding box center [784, 379] width 1568 height 758
click at [791, 391] on select "Special Event Insurance Vendor Certificate of Insurance Contracts / Rental Agre…" at bounding box center [797, 389] width 394 height 32
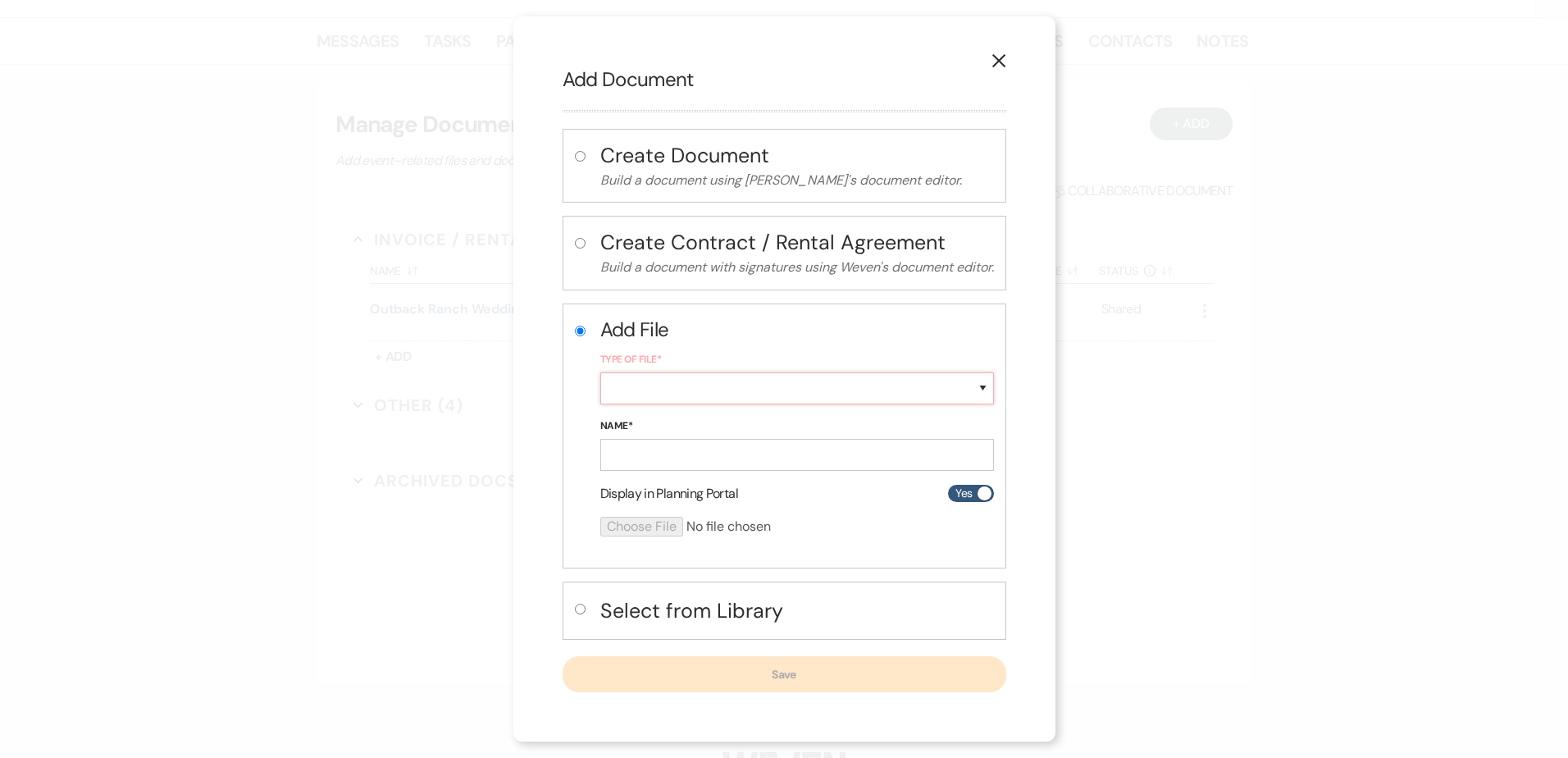
select select "0"
click at [601, 373] on select "Special Event Insurance Vendor Certificate of Insurance Contracts / Rental Agre…" at bounding box center [797, 389] width 394 height 32
click at [693, 463] on input "Name*" at bounding box center [797, 454] width 394 height 32
click at [683, 611] on h4 "Select from Library" at bounding box center [797, 611] width 394 height 29
radio input "false"
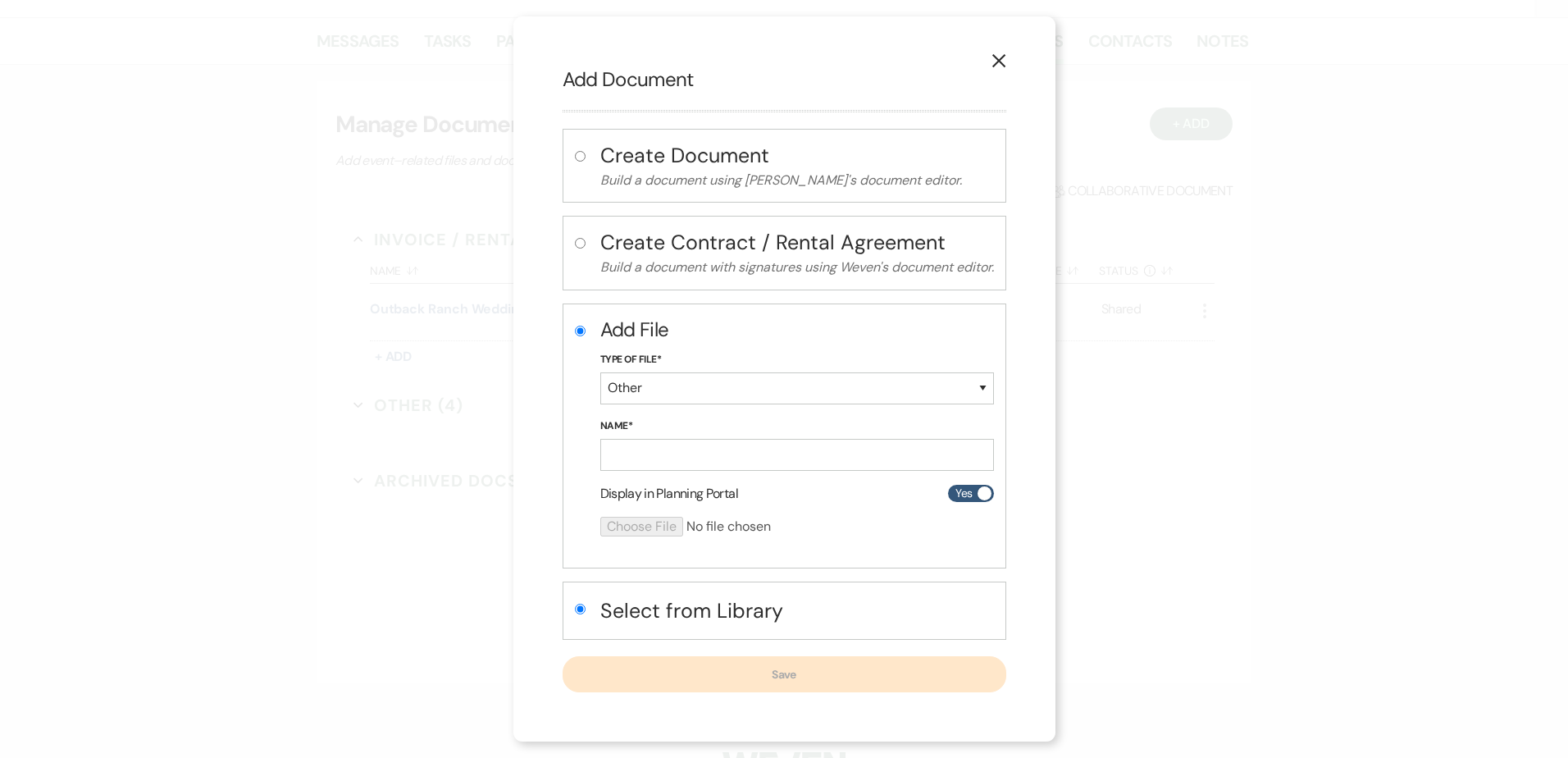
radio input "true"
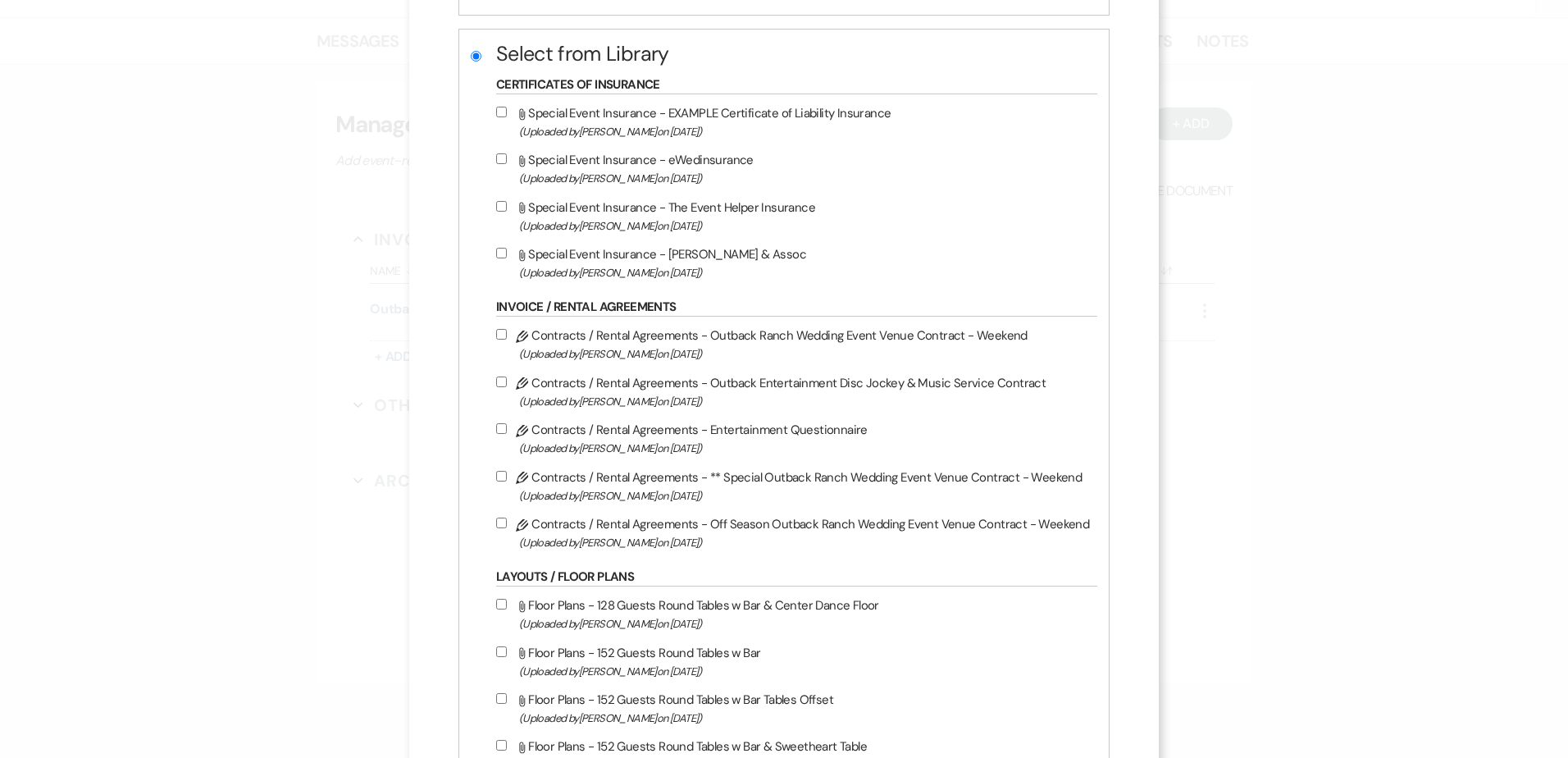
scroll to position [329, 0]
click at [501, 114] on input "Attach File Special Event Insurance - EXAMPLE Certificate of Liability Insuranc…" at bounding box center [502, 113] width 10 height 10
checkbox input "true"
drag, startPoint x: 502, startPoint y: 158, endPoint x: 505, endPoint y: 194, distance: 36.1
click at [502, 159] on input "Attach File Special Event Insurance - eWedinsurance (Uploaded by Holly Wieser o…" at bounding box center [502, 160] width 10 height 10
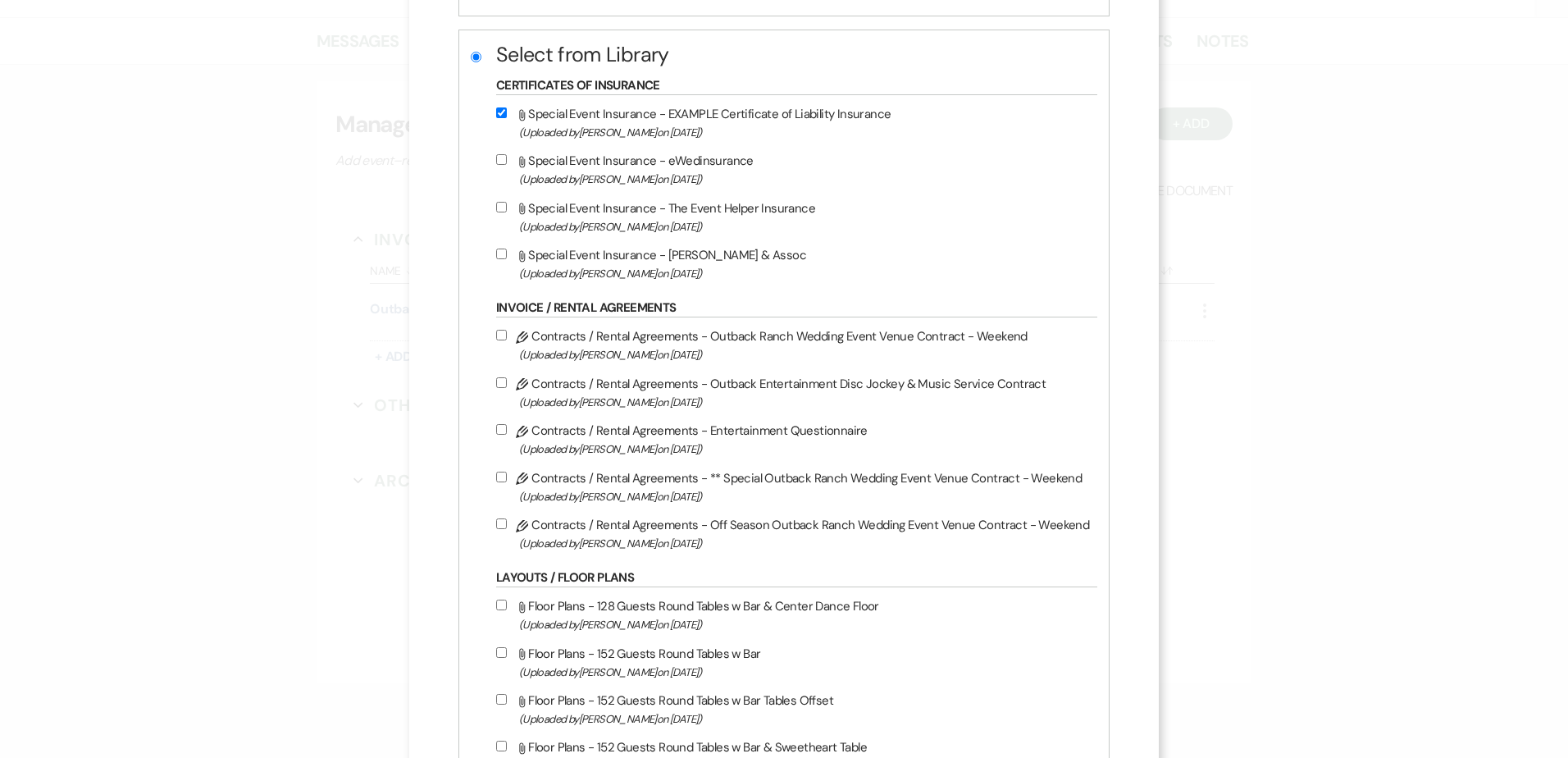
checkbox input "true"
click at [501, 212] on input "Attach File Special Event Insurance - The Event Helper Insurance (Uploaded by H…" at bounding box center [502, 207] width 10 height 10
checkbox input "true"
click at [502, 265] on label "Attach File Special Event Insurance - Francis Dean & Assoc (Uploaded by Holly W…" at bounding box center [793, 264] width 593 height 38
click at [502, 259] on input "Attach File Special Event Insurance - Francis Dean & Assoc (Uploaded by Holly W…" at bounding box center [502, 254] width 10 height 10
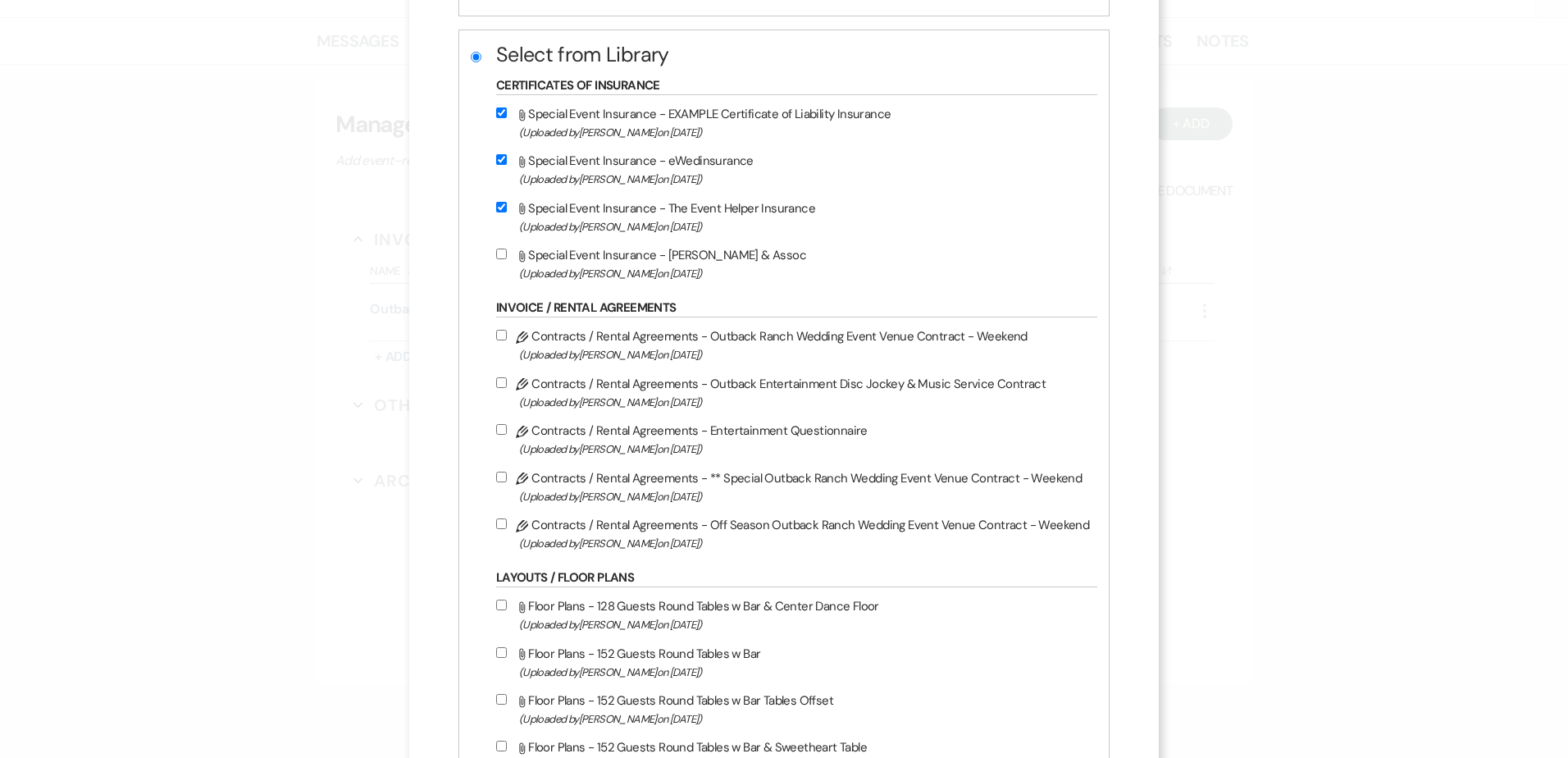
checkbox input "true"
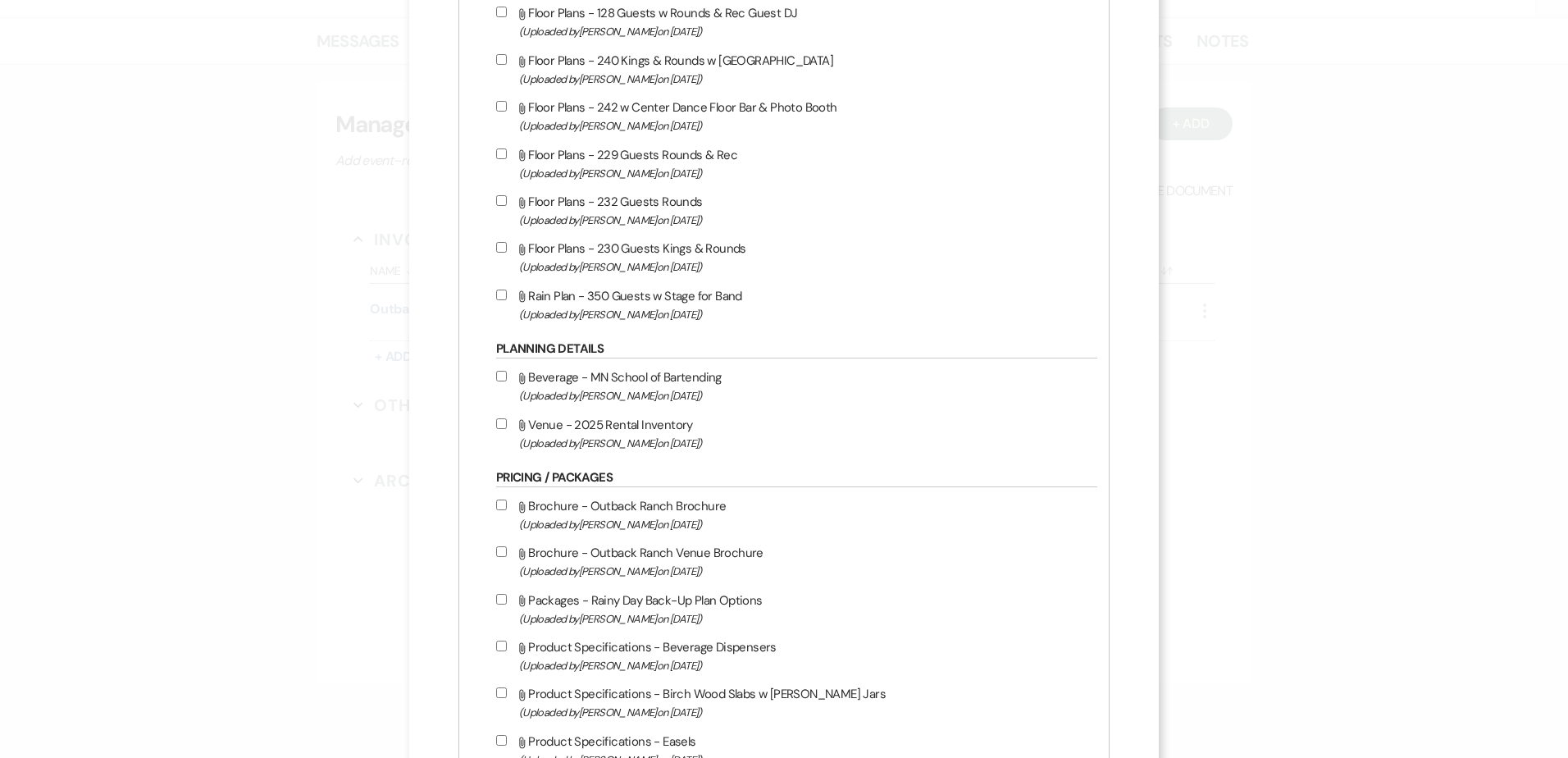
scroll to position [2383, 0]
click at [507, 375] on input "Attach File Beverage - MN School of Bartending (Uploaded by Holly Wieser on Apr…" at bounding box center [502, 376] width 10 height 10
checkbox input "true"
click at [505, 424] on input "Attach File Venue - 2025 Rental Inventory (Uploaded by Holly Wieser on Mar 13th…" at bounding box center [502, 423] width 10 height 10
checkbox input "true"
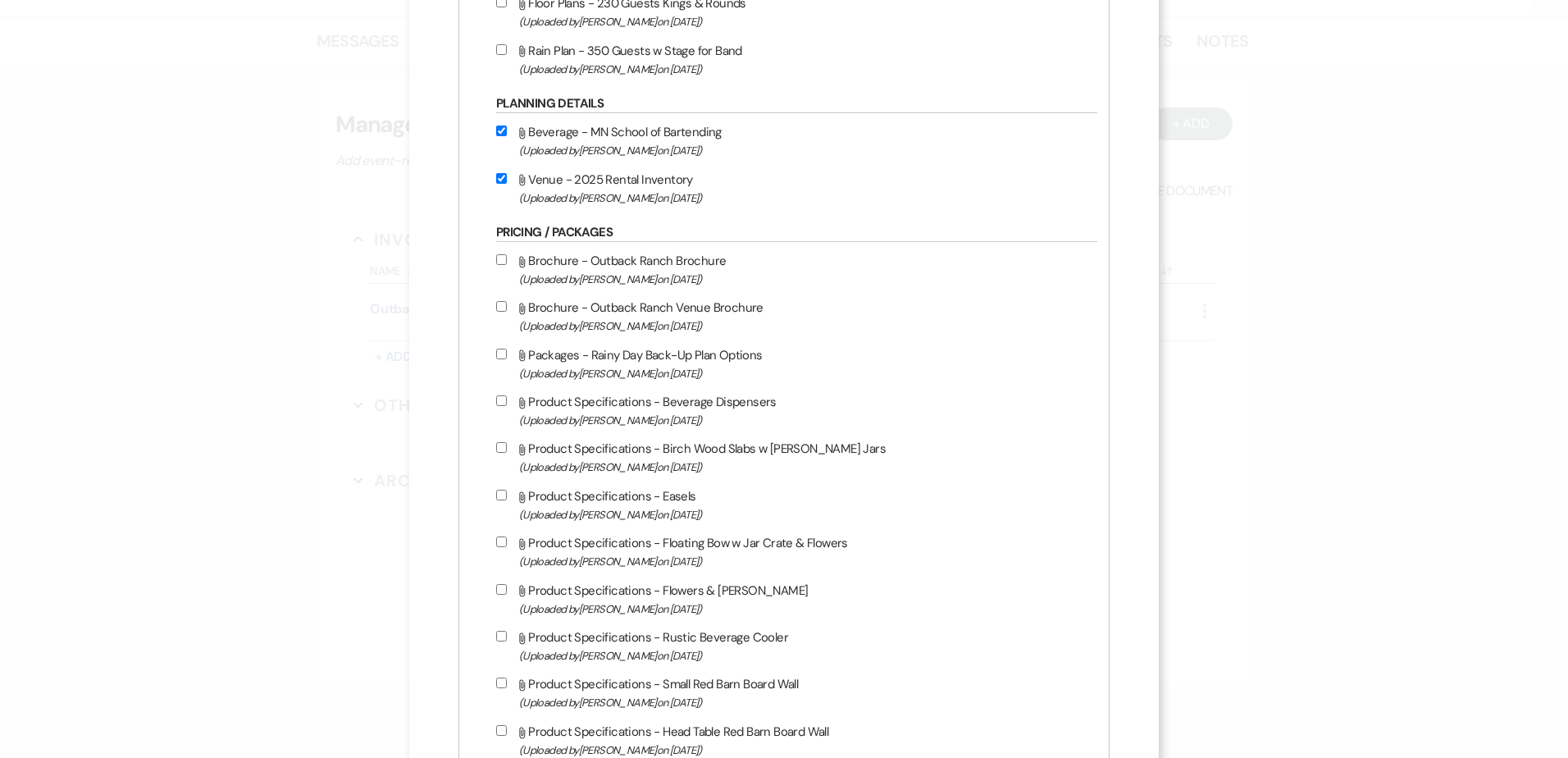
scroll to position [2629, 0]
click at [502, 354] on input "Attach File Packages - Rainy Day Back-Up Plan Options (Uploaded by Holly Wieser…" at bounding box center [502, 353] width 10 height 10
checkbox input "true"
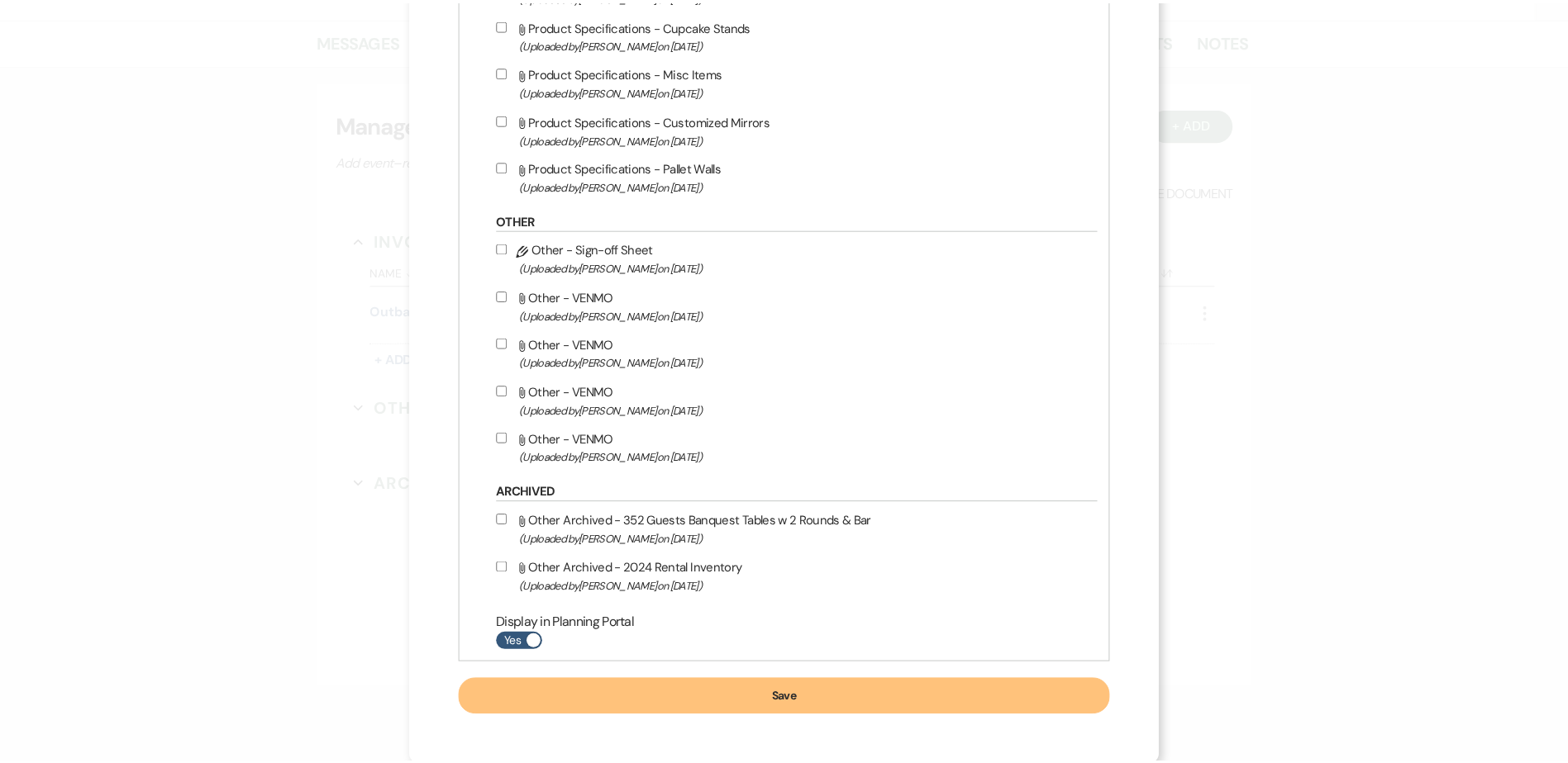
scroll to position [3596, 0]
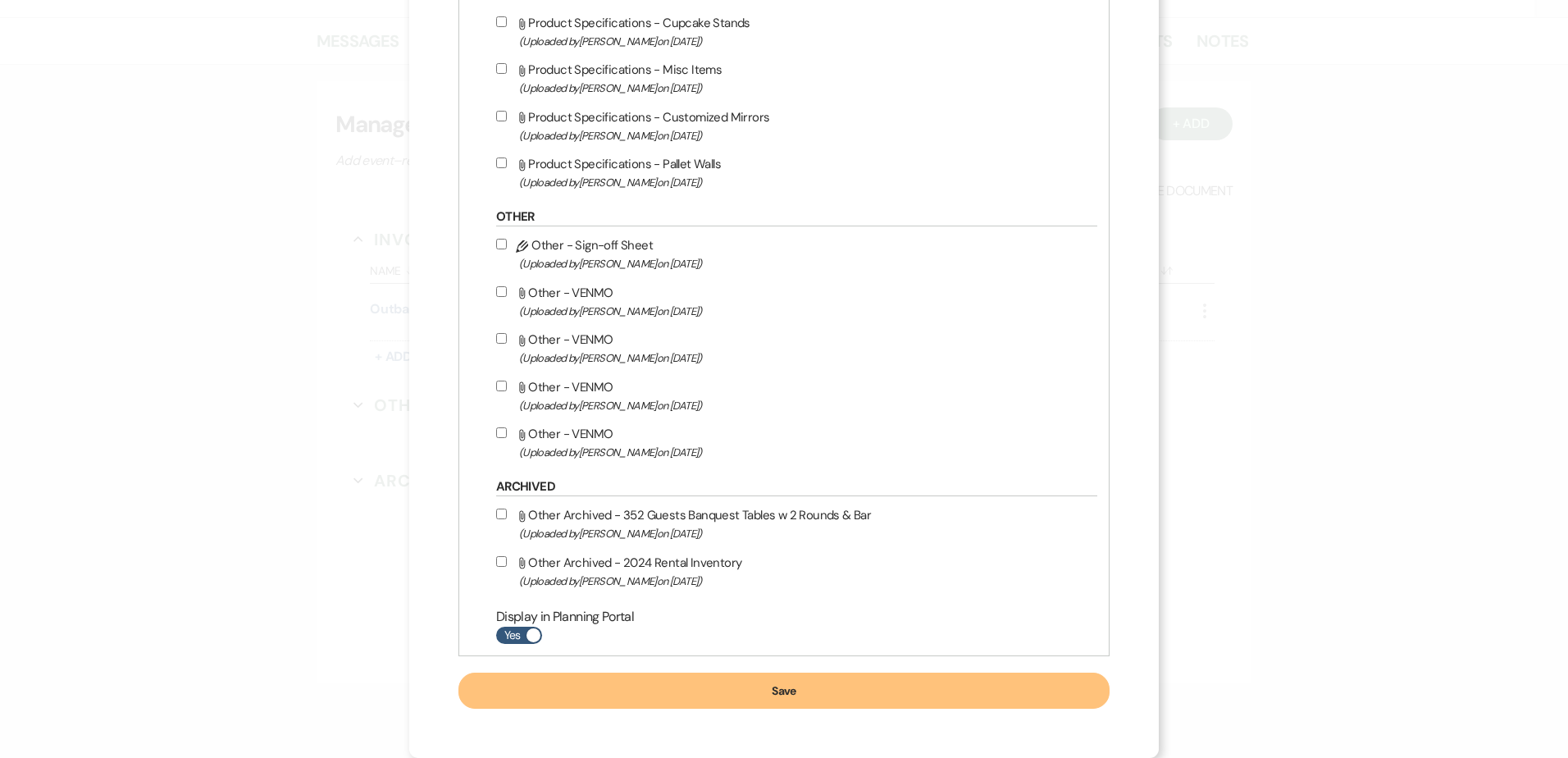
click at [840, 689] on button "Save" at bounding box center [784, 691] width 651 height 36
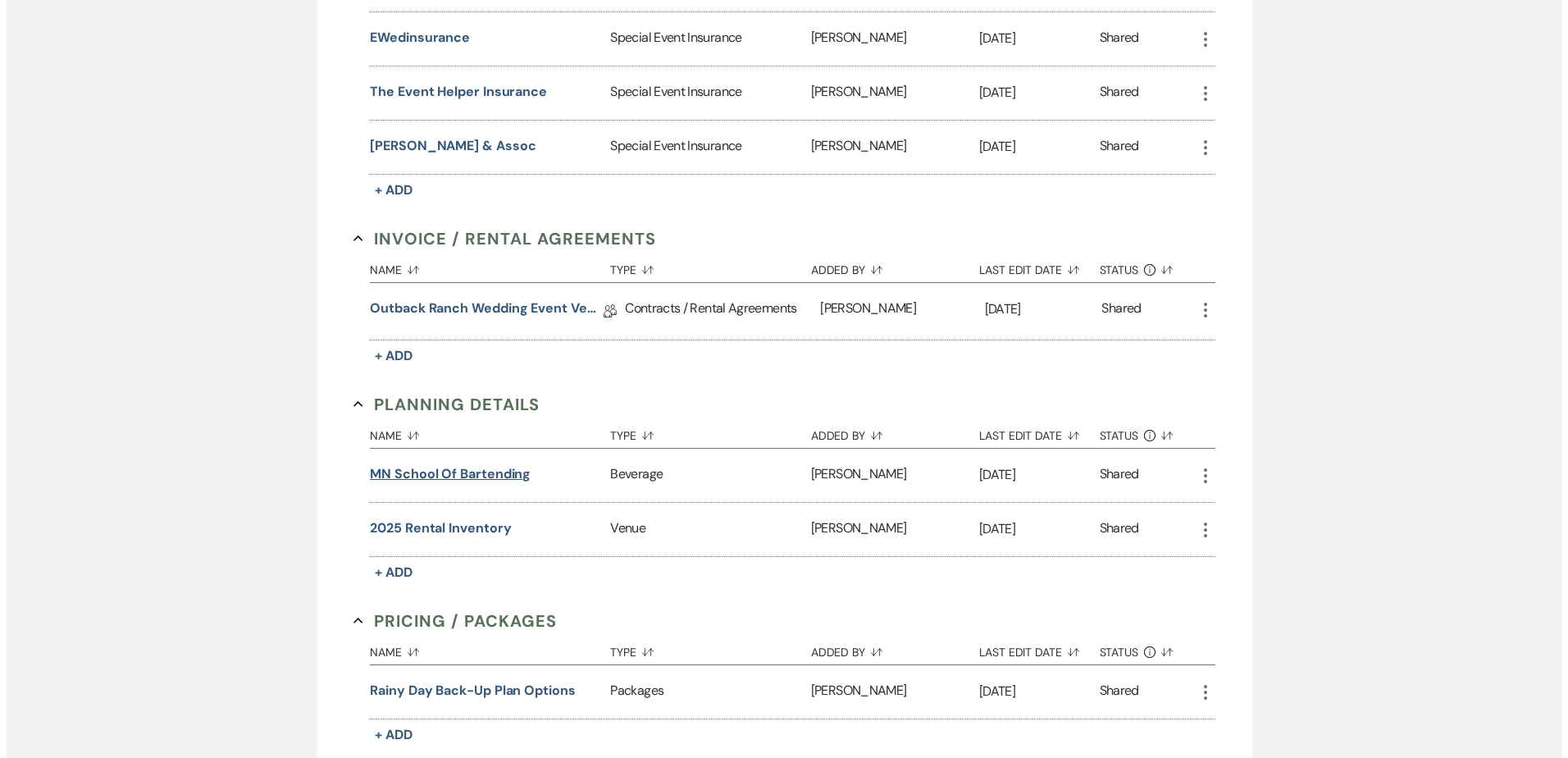
scroll to position [579, 0]
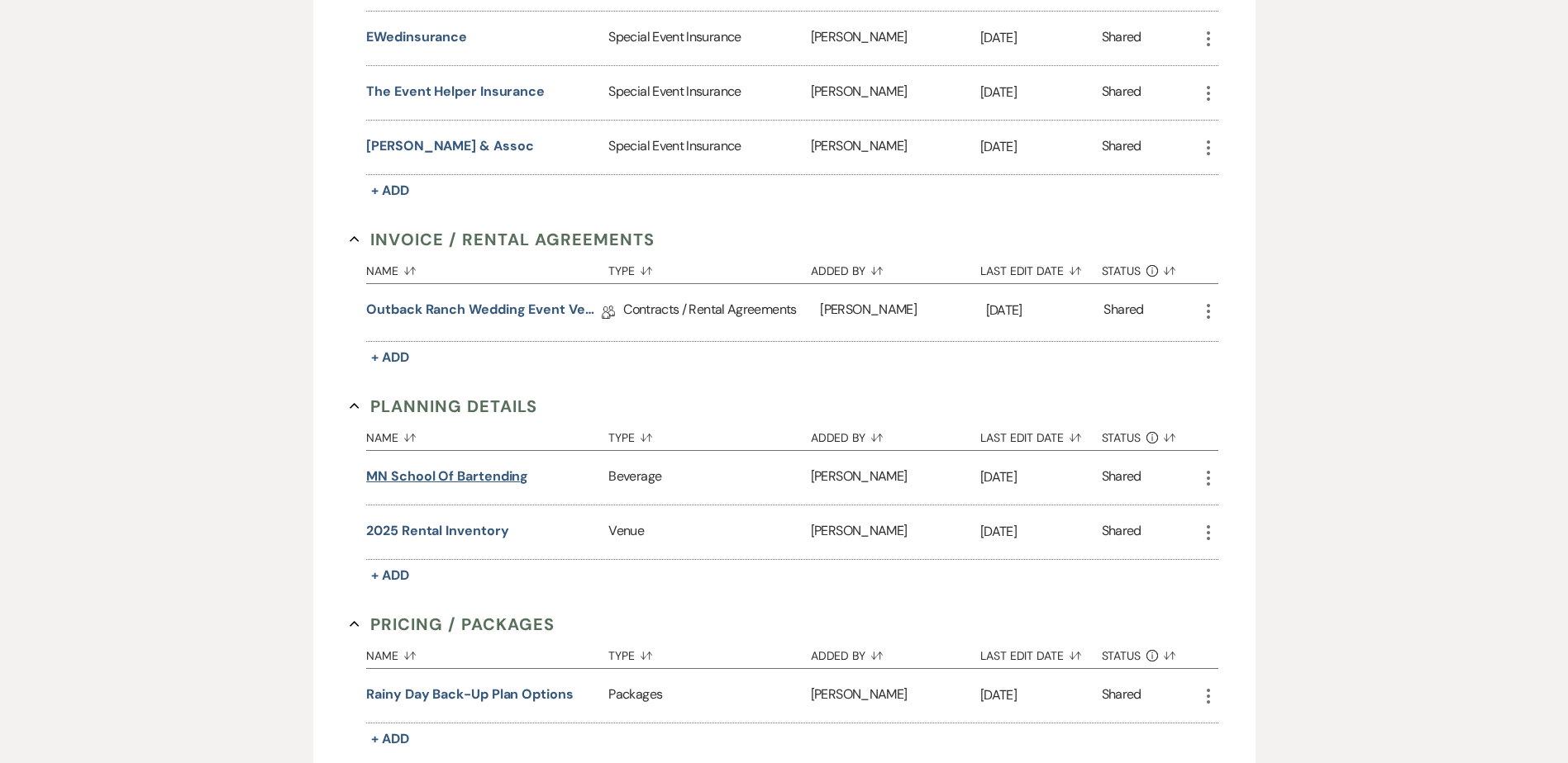
click at [428, 471] on button "MN School of Bartending" at bounding box center [446, 477] width 162 height 20
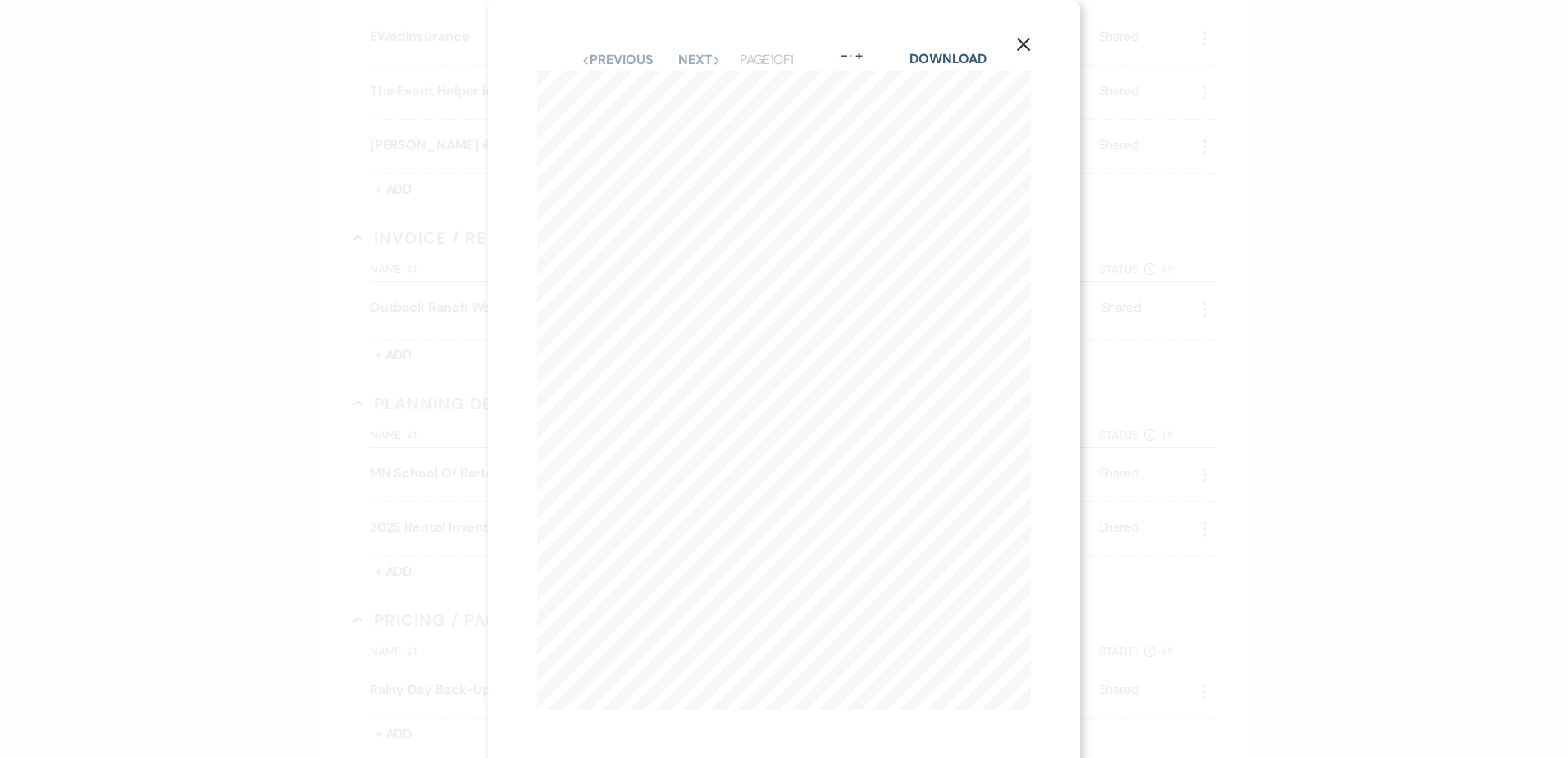
click at [1030, 43] on icon "X" at bounding box center [1023, 44] width 15 height 15
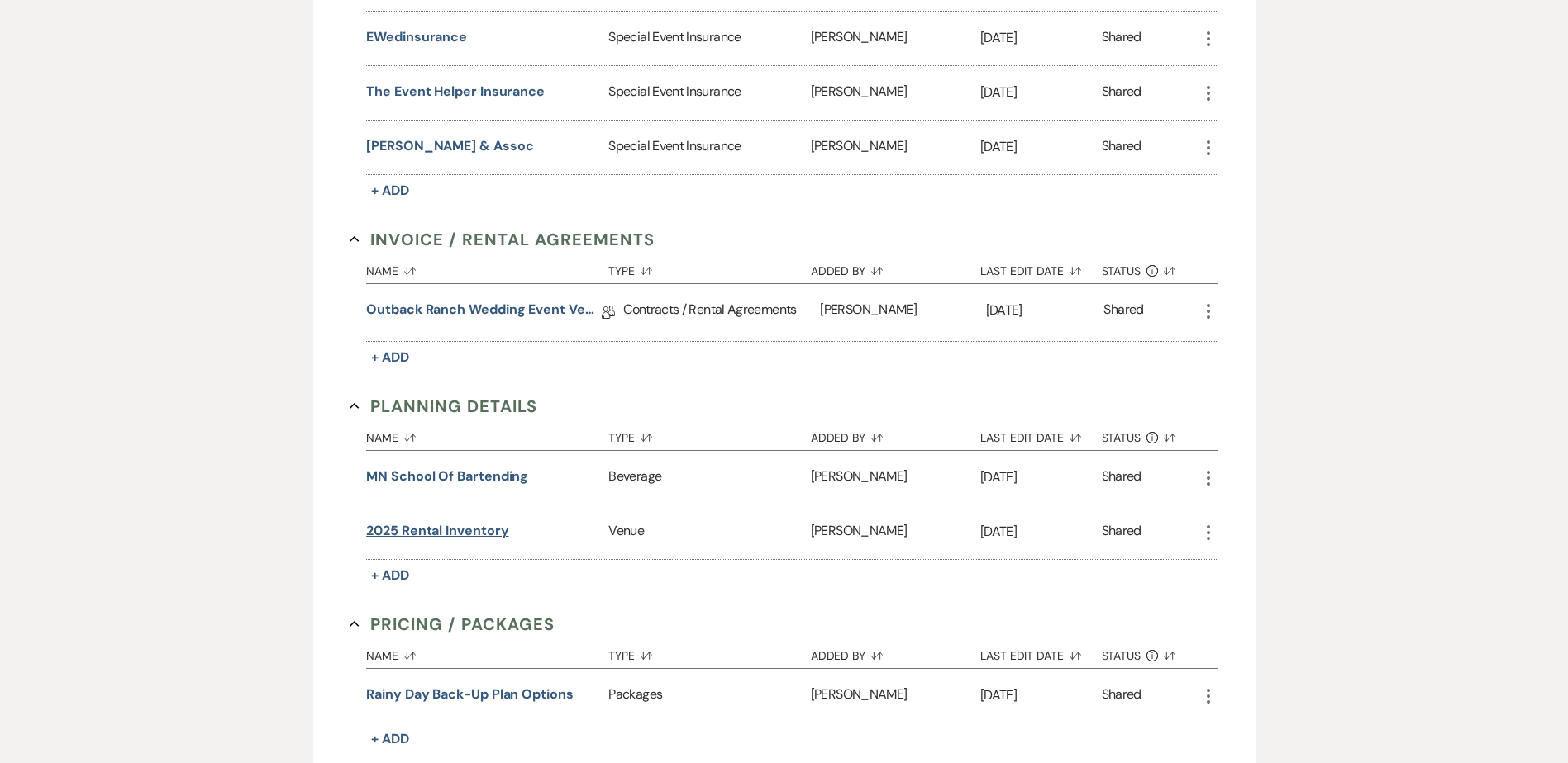
click at [473, 531] on button "2025 Rental Inventory" at bounding box center [437, 531] width 142 height 20
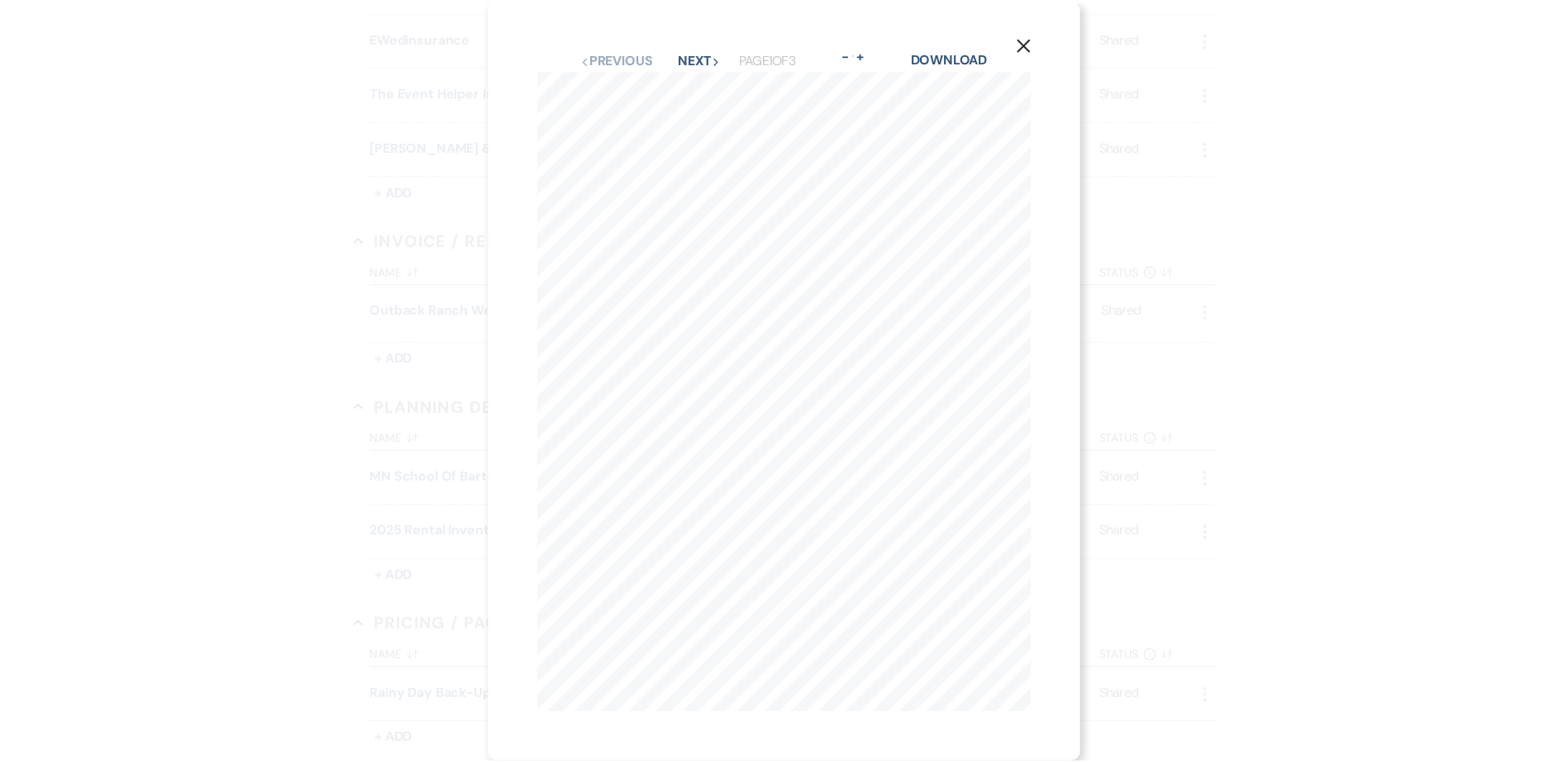
scroll to position [14, 0]
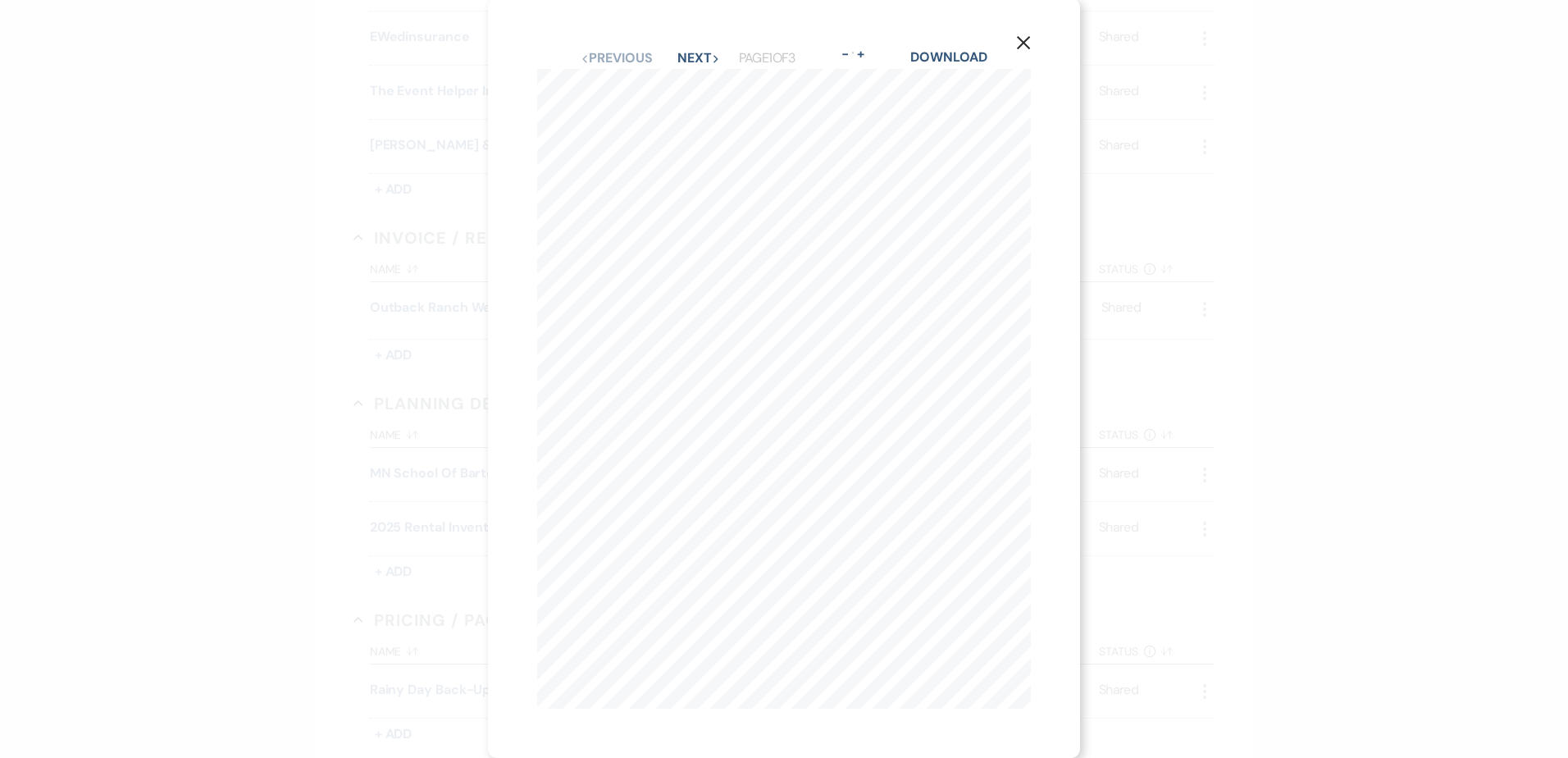
click at [1025, 36] on use "button" at bounding box center [1023, 42] width 13 height 13
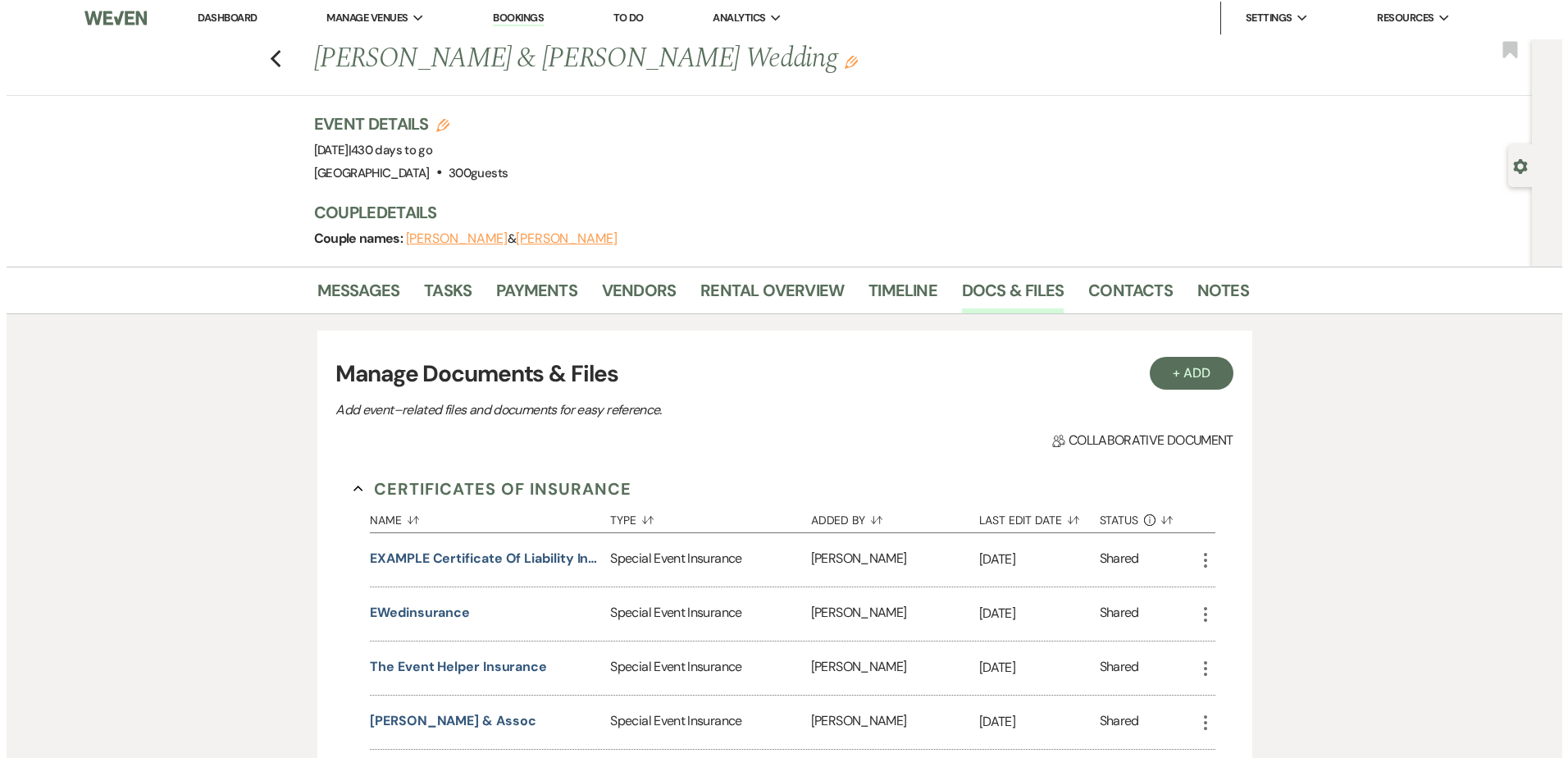
scroll to position [0, 0]
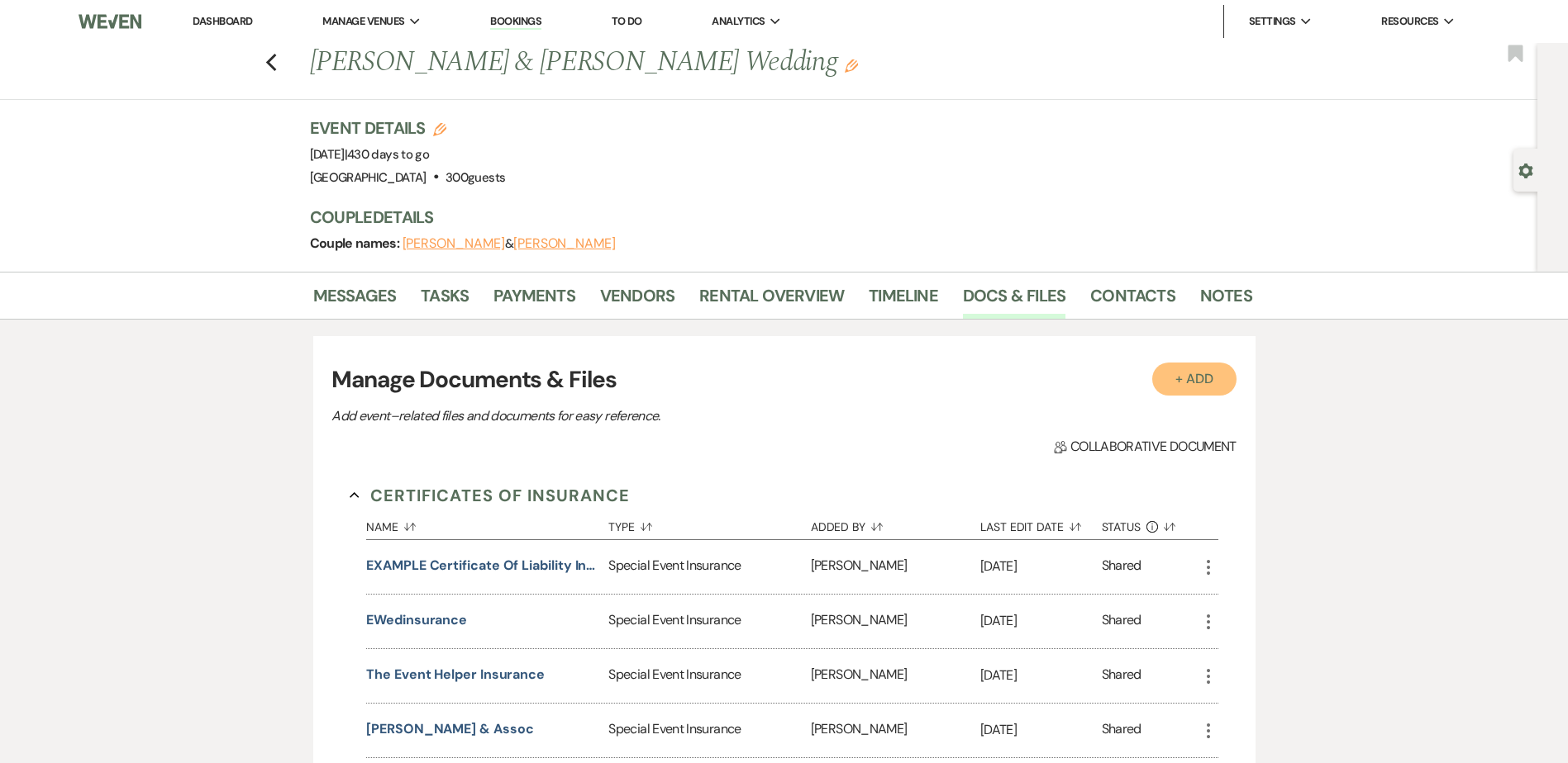
click at [1194, 380] on button "+ Add" at bounding box center [1194, 379] width 85 height 33
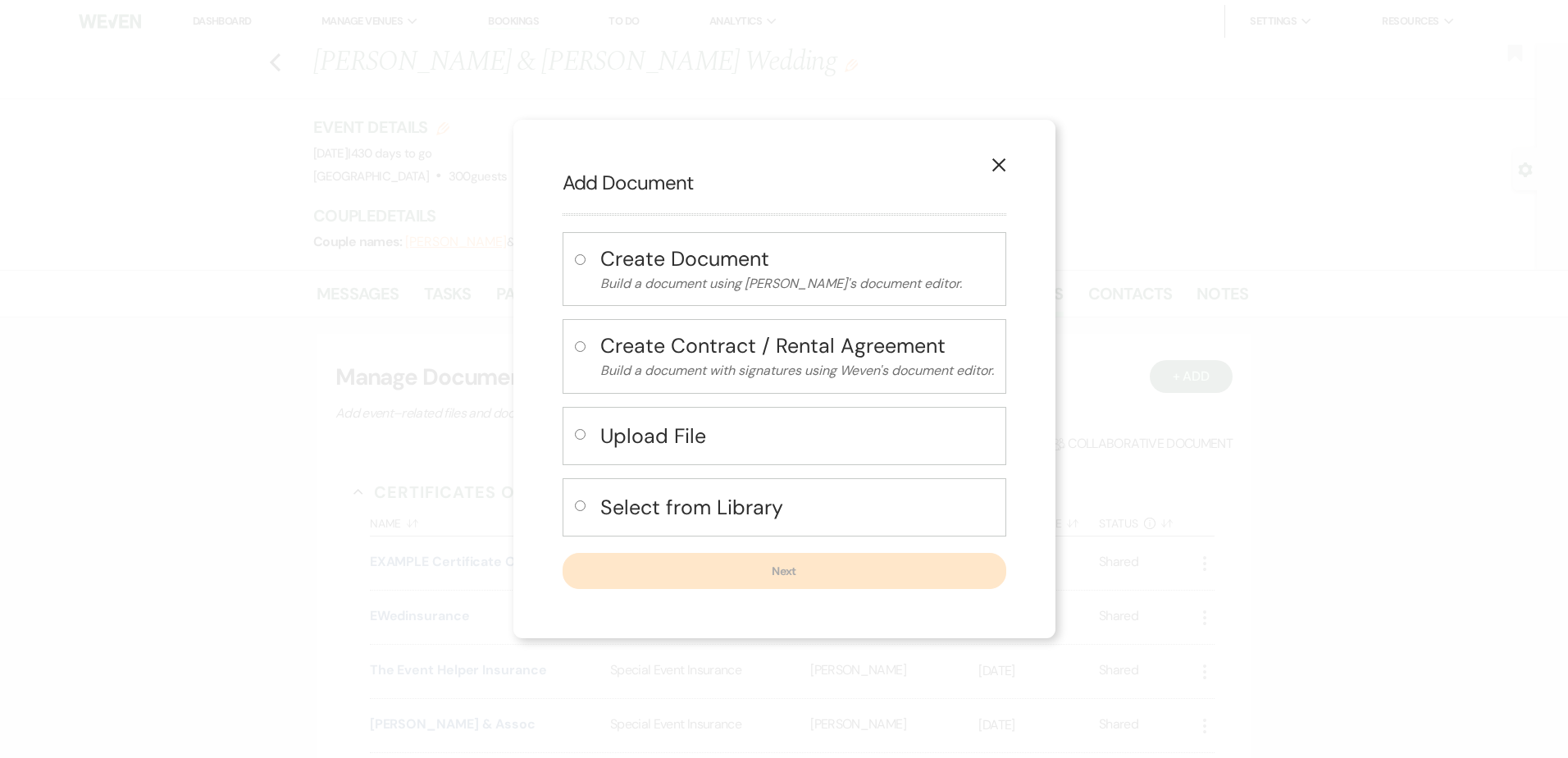
click at [701, 522] on button "Select from Library" at bounding box center [797, 507] width 394 height 34
radio input "true"
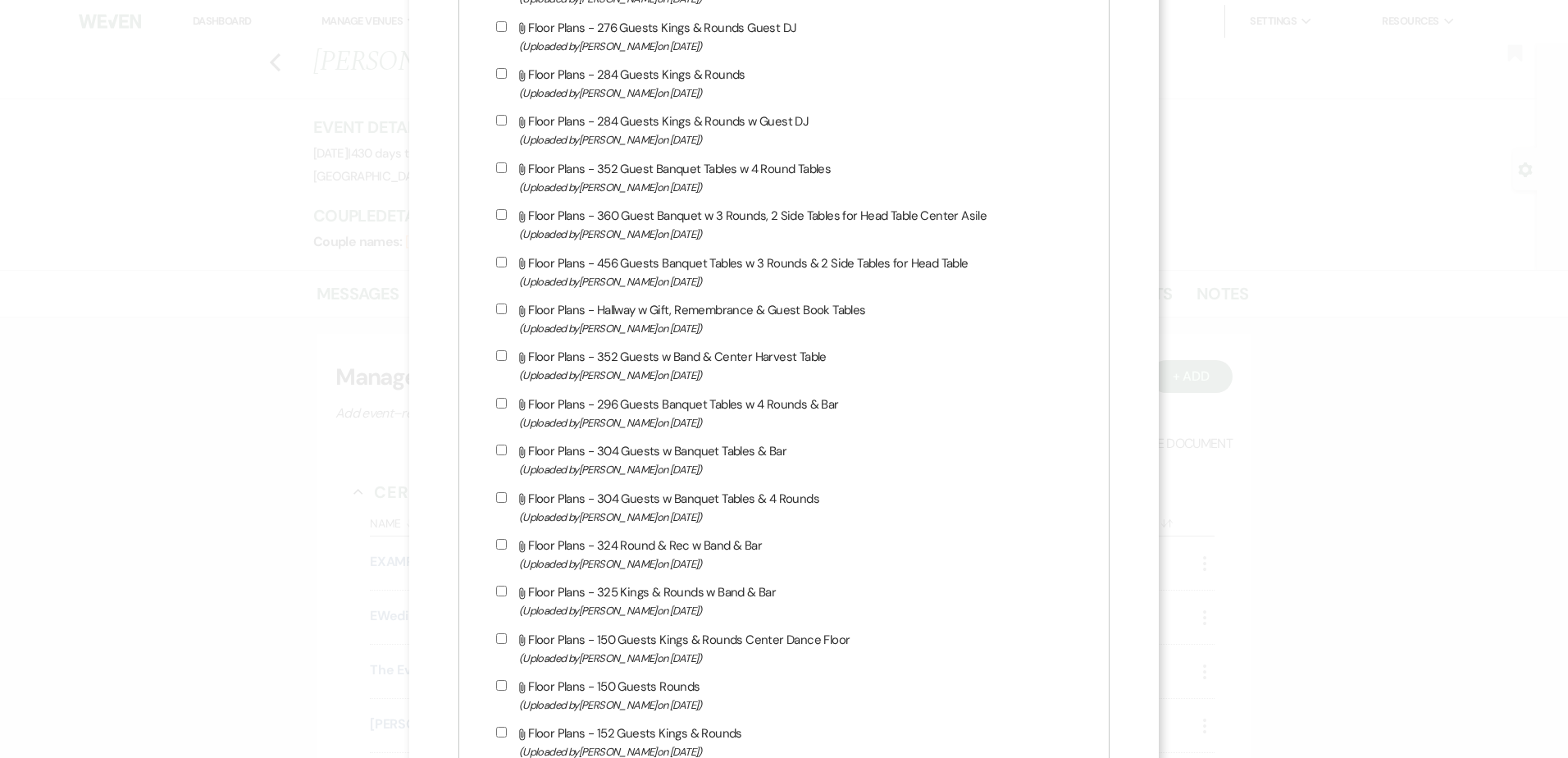
click at [504, 404] on input "Attach File Floor Plans - 296 Guests Banquet Tables w 4 Rounds & Bar (Uploaded …" at bounding box center [502, 403] width 10 height 10
checkbox input "true"
click at [509, 451] on label "Attach File Floor Plans - 304 Guests w Banquet Tables & Bar (Uploaded by Holly …" at bounding box center [793, 458] width 593 height 38
click at [507, 451] on input "Attach File Floor Plans - 304 Guests w Banquet Tables & Bar (Uploaded by Holly …" at bounding box center [502, 448] width 10 height 10
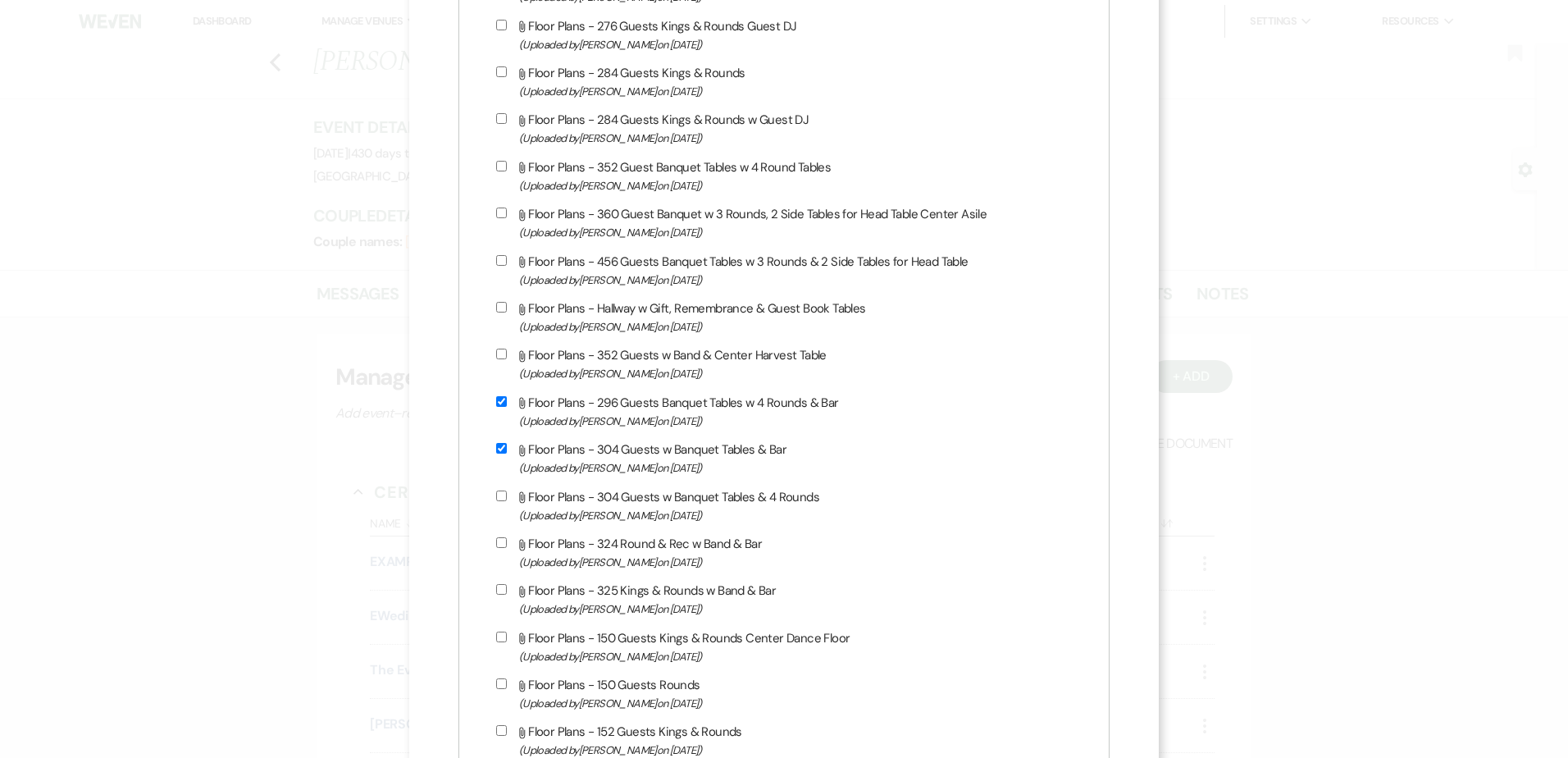
checkbox input "true"
click at [500, 497] on input "Attach File Floor Plans - 304 Guests w Banquet Tables & 4 Rounds (Uploaded by H…" at bounding box center [502, 496] width 10 height 10
checkbox input "true"
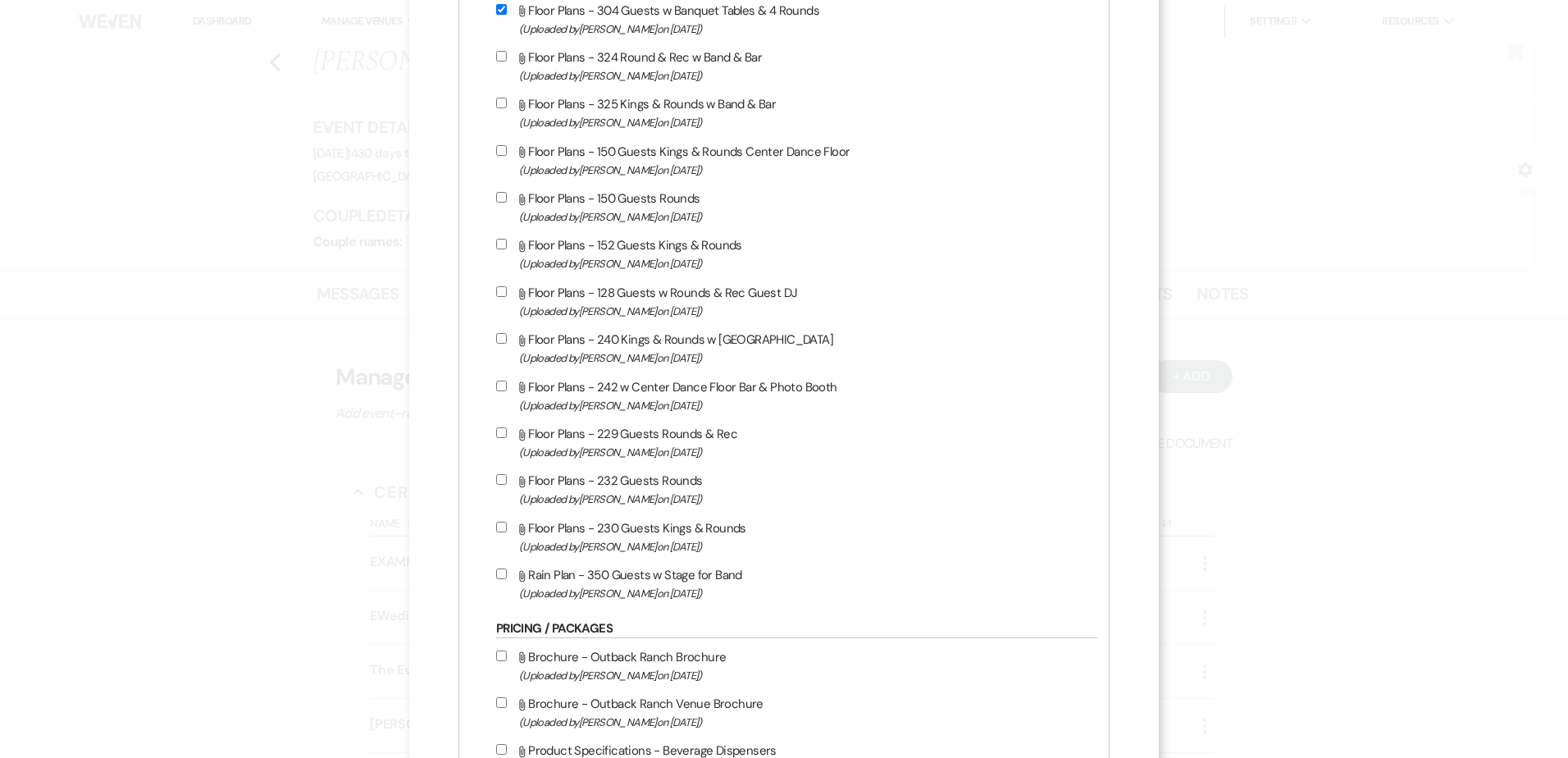
scroll to position [1881, 0]
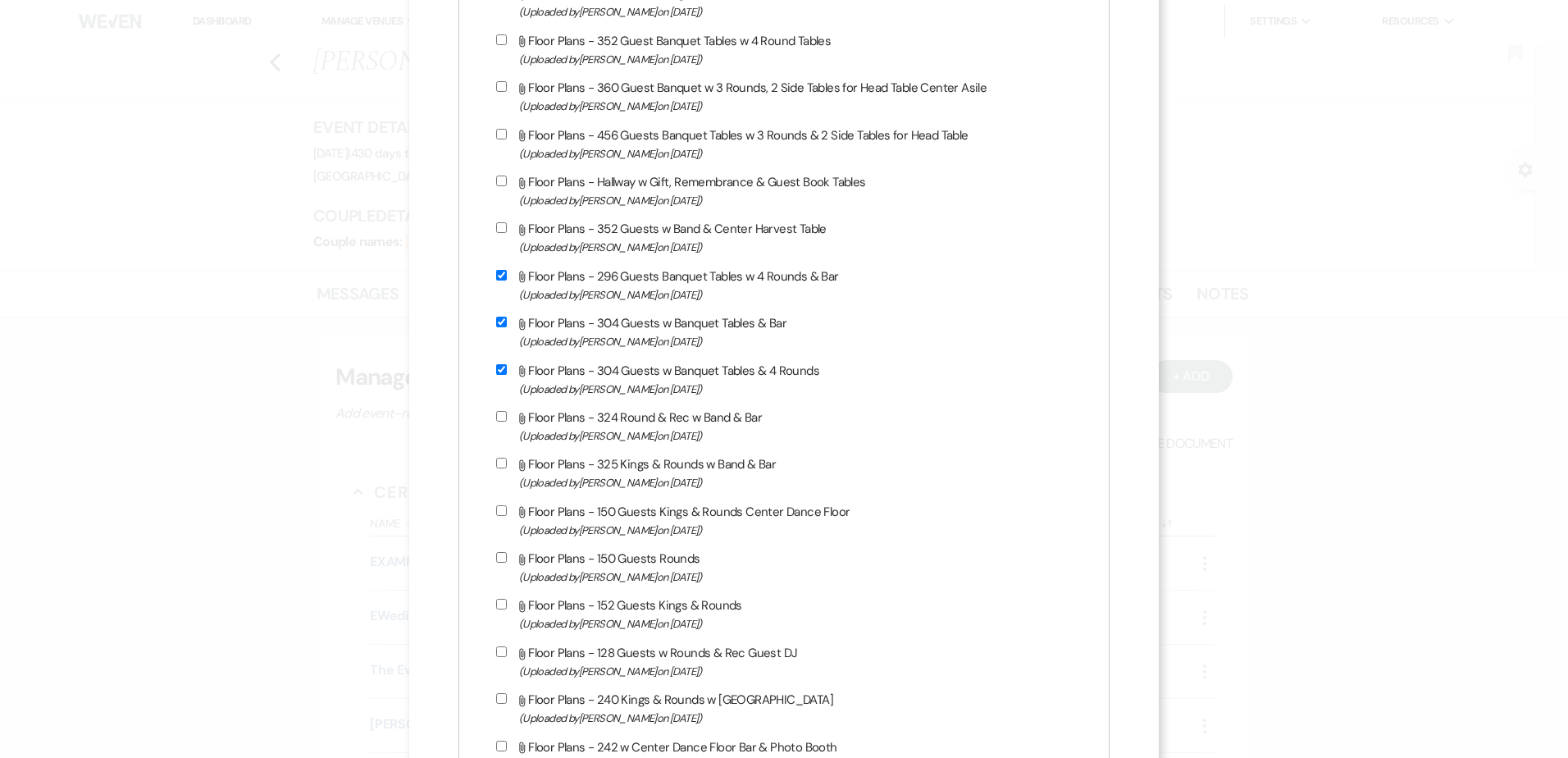
click at [501, 173] on div "Attach File Floor Plans - 128 Guests Round Tables w Bar & Center Dance Floor (U…" at bounding box center [797, 73] width 602 height 1781
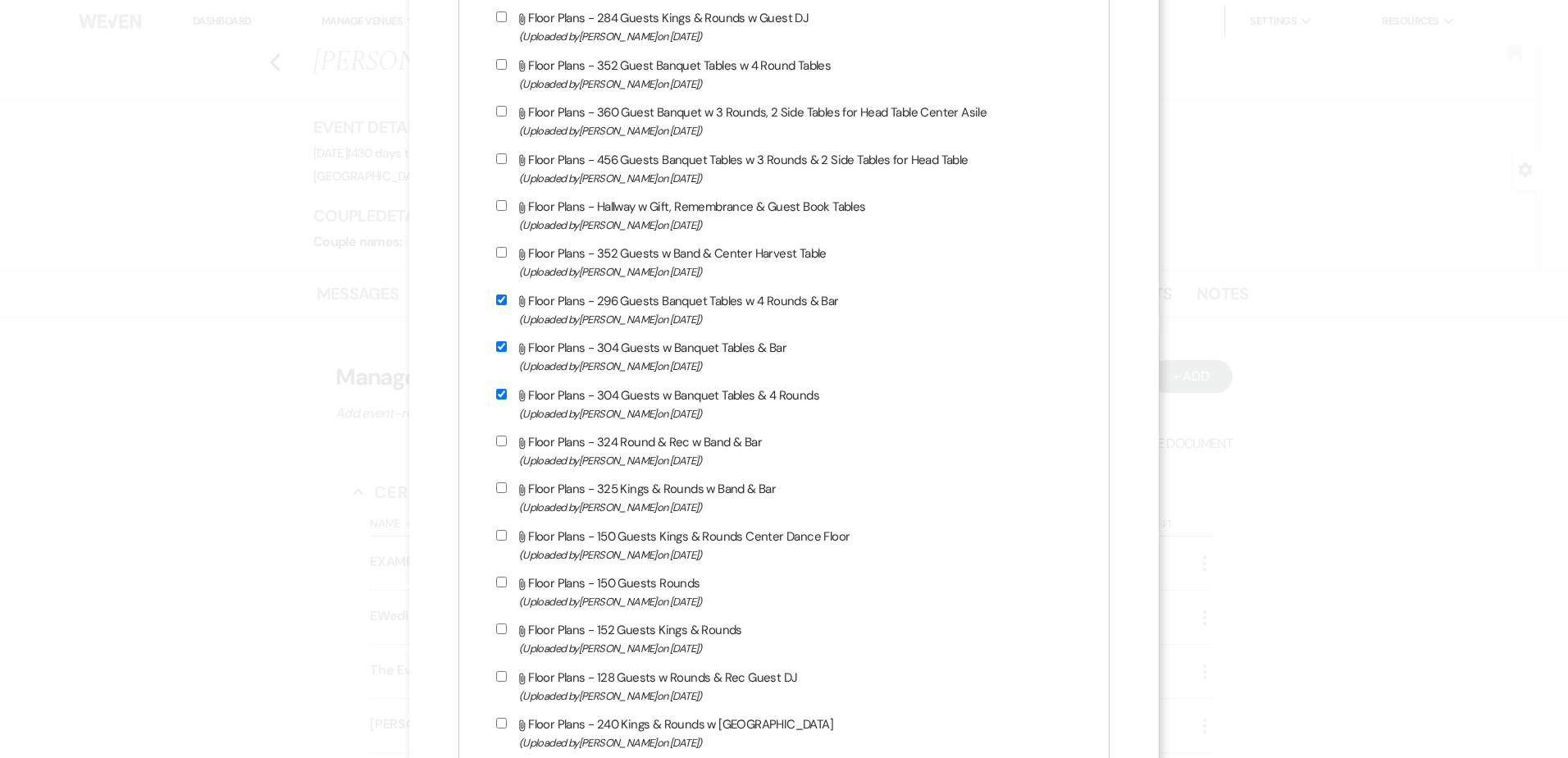
click at [503, 202] on input "Attach File Floor Plans - Hallway w Gift, Remembrance & Guest Book Tables (Uplo…" at bounding box center [502, 206] width 10 height 10
checkbox input "true"
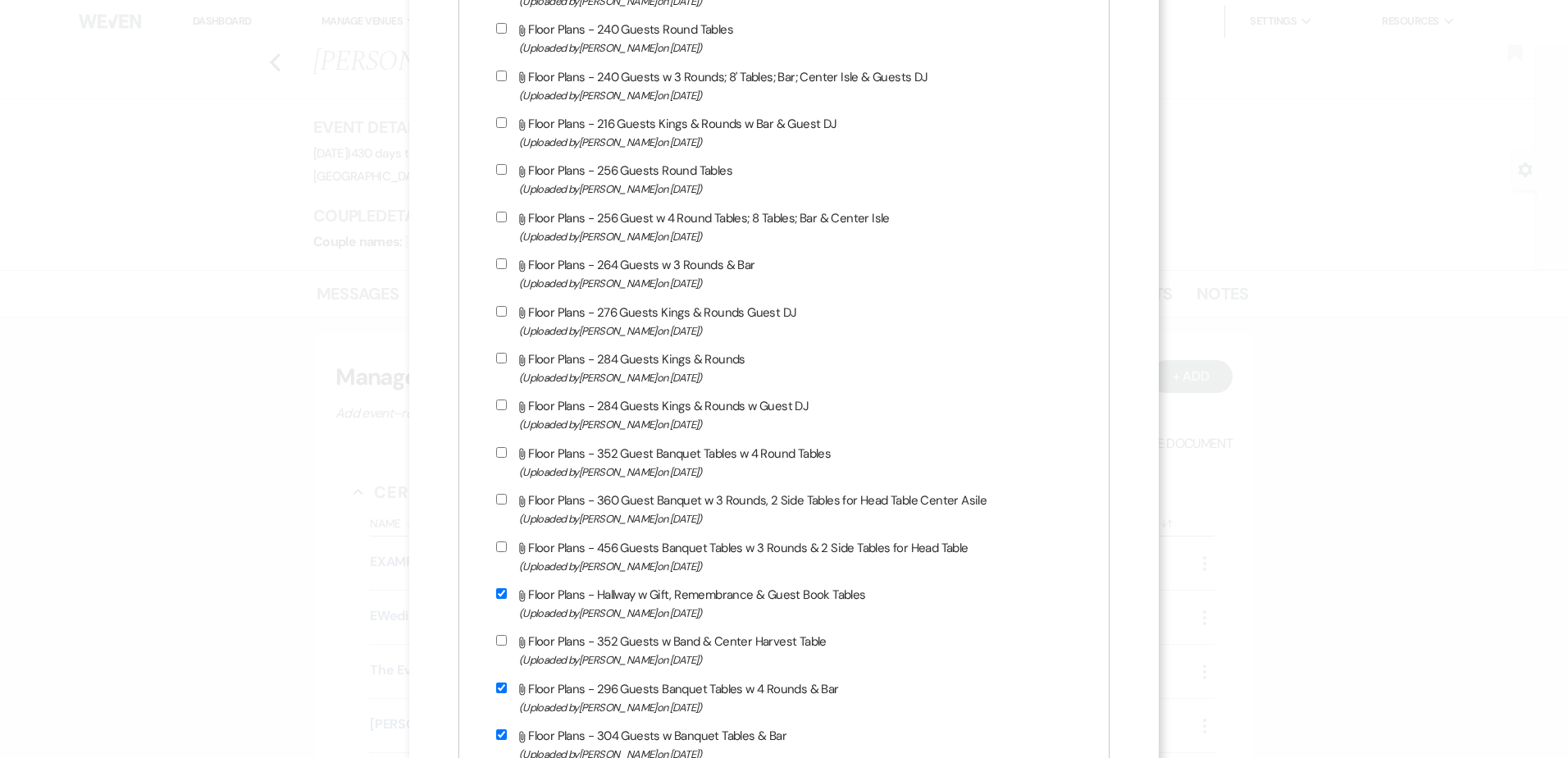
scroll to position [1107, 0]
click at [504, 408] on input "Attach File Floor Plans - 284 Guests Kings & Rounds w Guest DJ (Uploaded by Hol…" at bounding box center [502, 406] width 10 height 10
checkbox input "true"
click at [503, 359] on input "Attach File Floor Plans - 284 Guests Kings & Rounds (Uploaded by Holly Wieser o…" at bounding box center [502, 359] width 10 height 10
checkbox input "true"
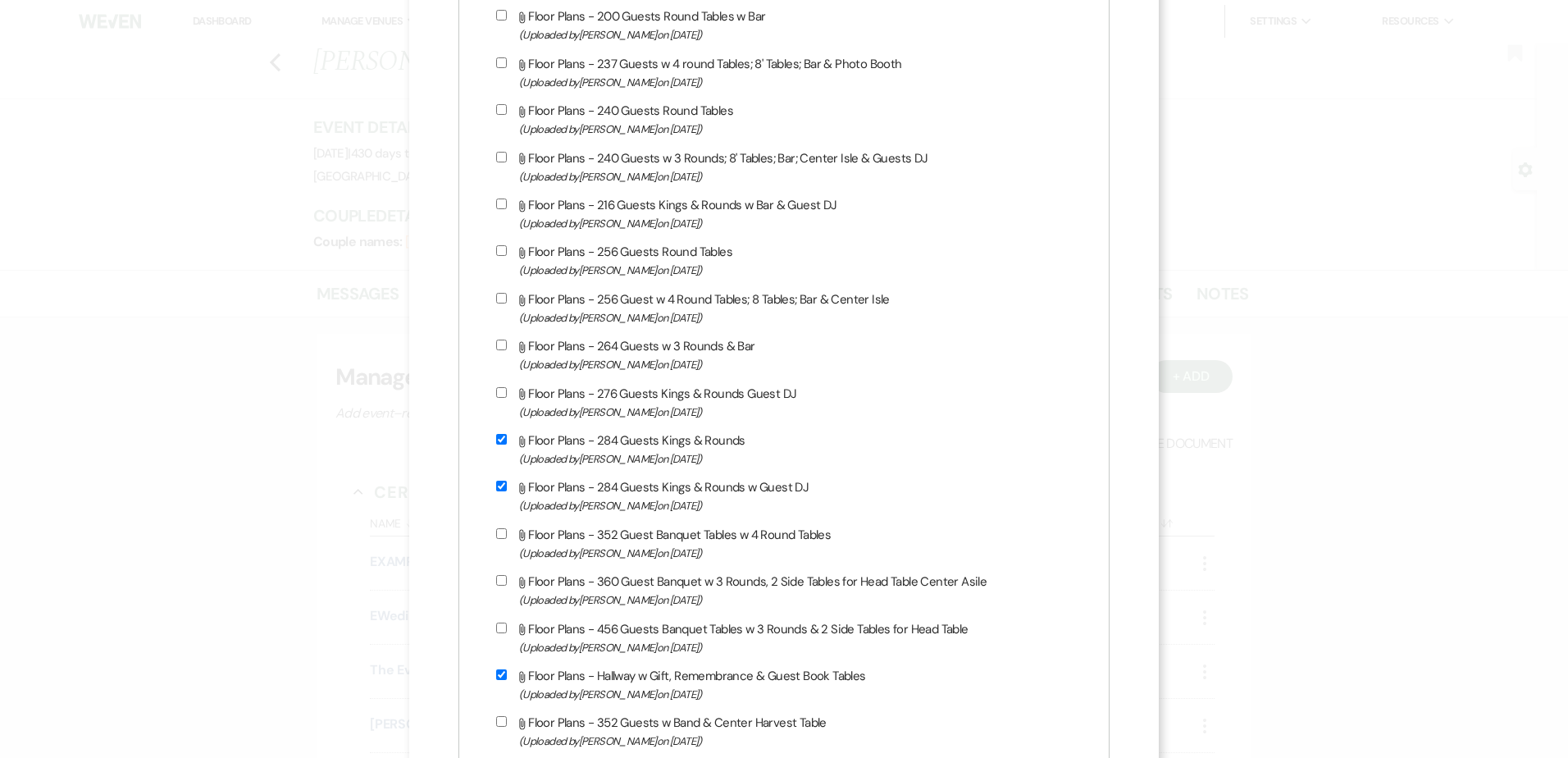
scroll to position [1025, 0]
click at [499, 392] on input "Attach File Floor Plans - 276 Guests Kings & Rounds Guest DJ (Uploaded by Holly…" at bounding box center [502, 394] width 10 height 10
checkbox input "true"
click at [501, 344] on input "Attach File Floor Plans - 264 Guests w 3 Rounds & Bar (Uploaded by Holly Wieser…" at bounding box center [502, 346] width 10 height 10
checkbox input "true"
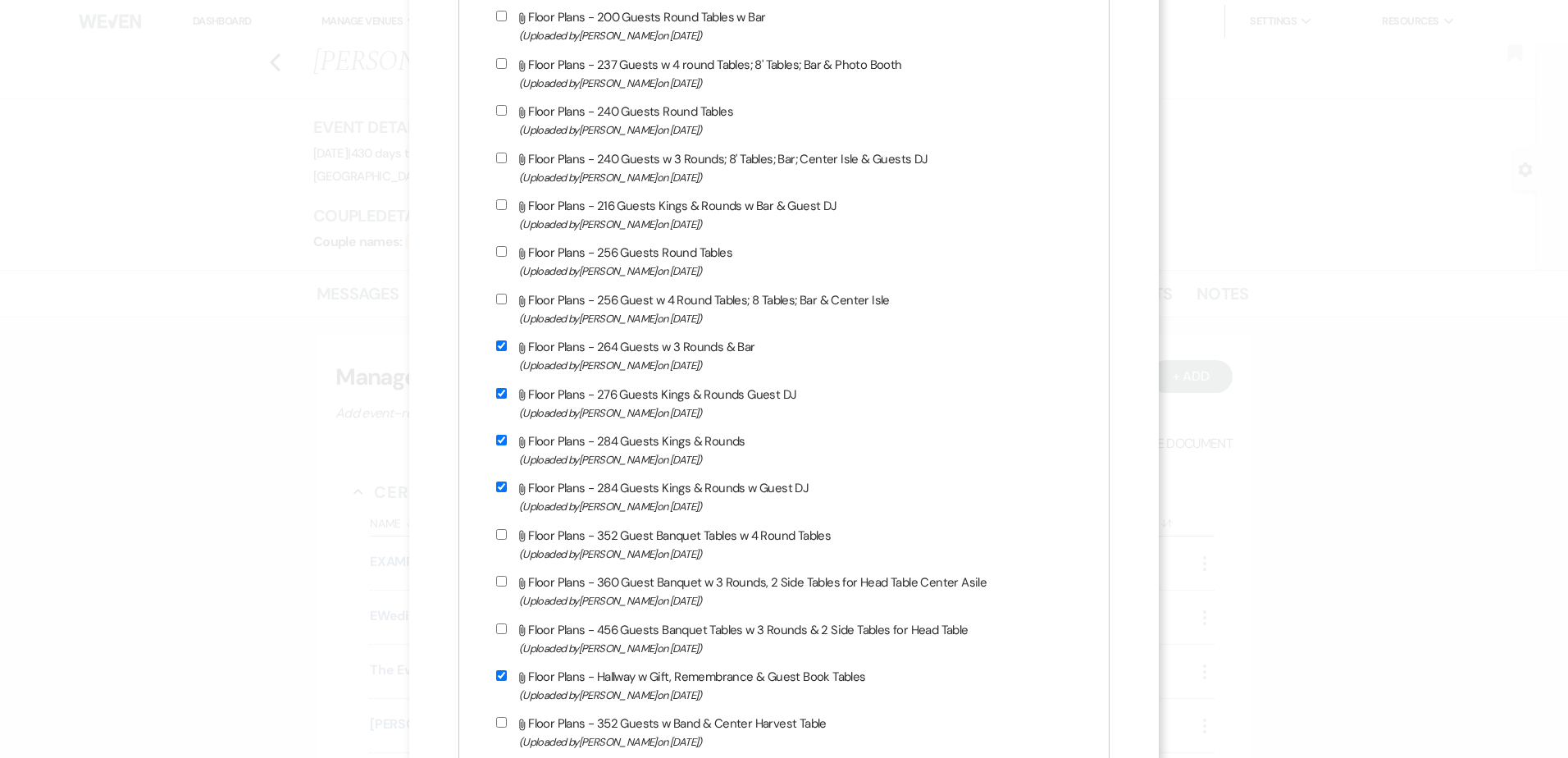
click at [503, 296] on input "Attach File Floor Plans - 256 Guest w 4 Round Tables; 8 Tables; Bar & Center Is…" at bounding box center [502, 299] width 10 height 10
checkbox input "true"
click at [504, 250] on input "Attach File Floor Plans - 256 Guests Round Tables (Uploaded by Holly Wieser on …" at bounding box center [502, 252] width 10 height 10
checkbox input "true"
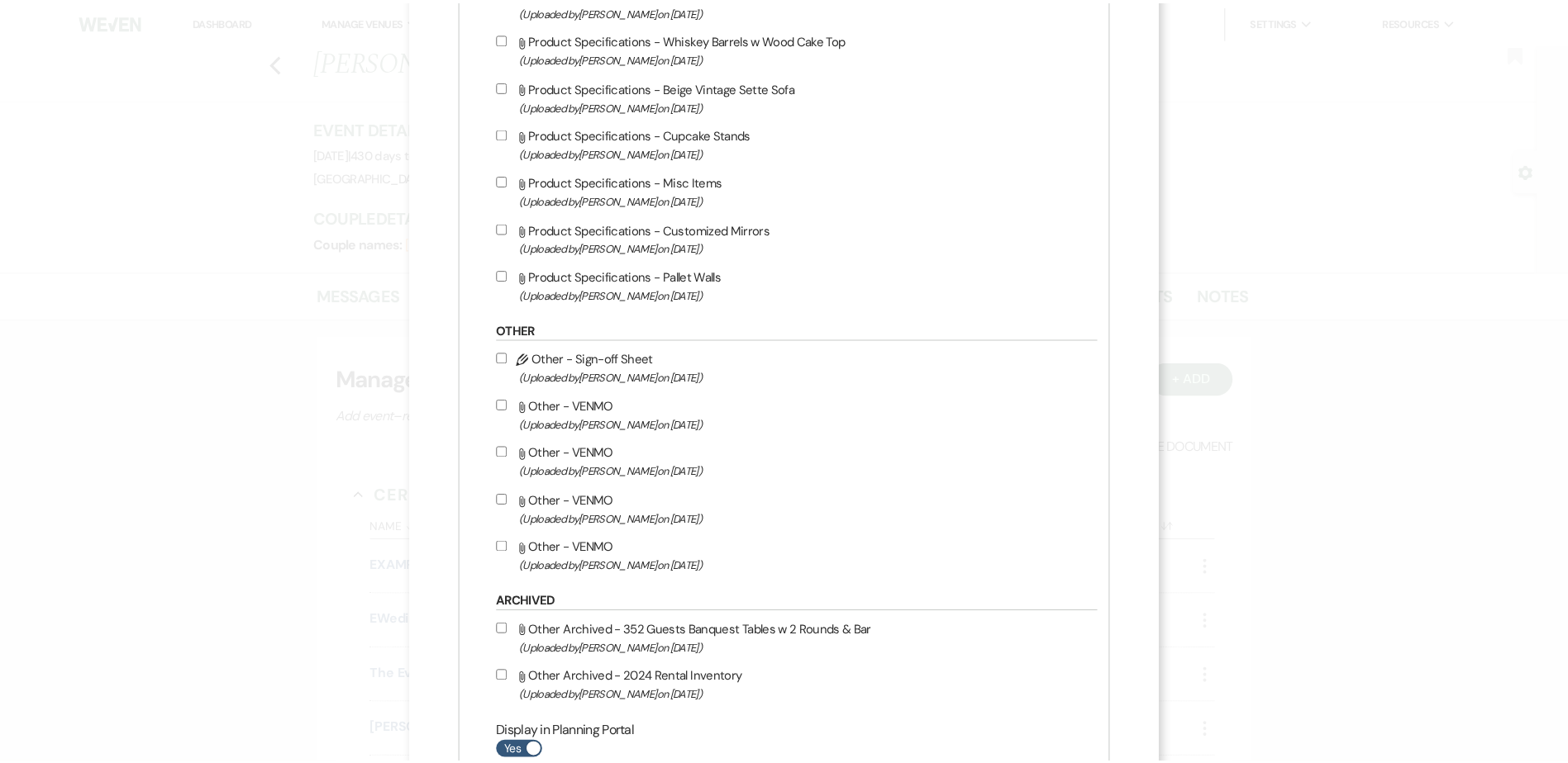
scroll to position [3194, 0]
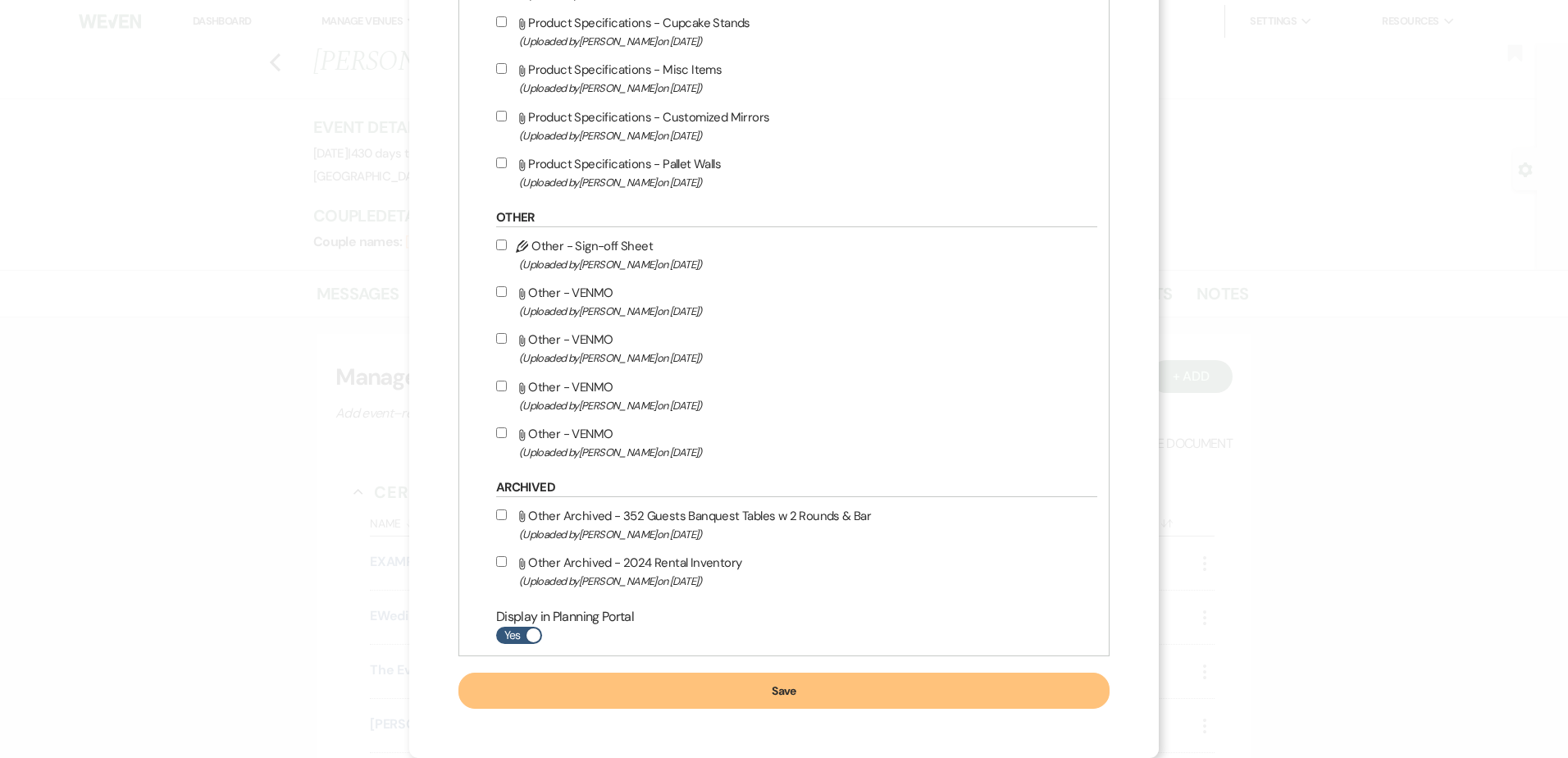
click at [795, 692] on button "Save" at bounding box center [784, 691] width 651 height 36
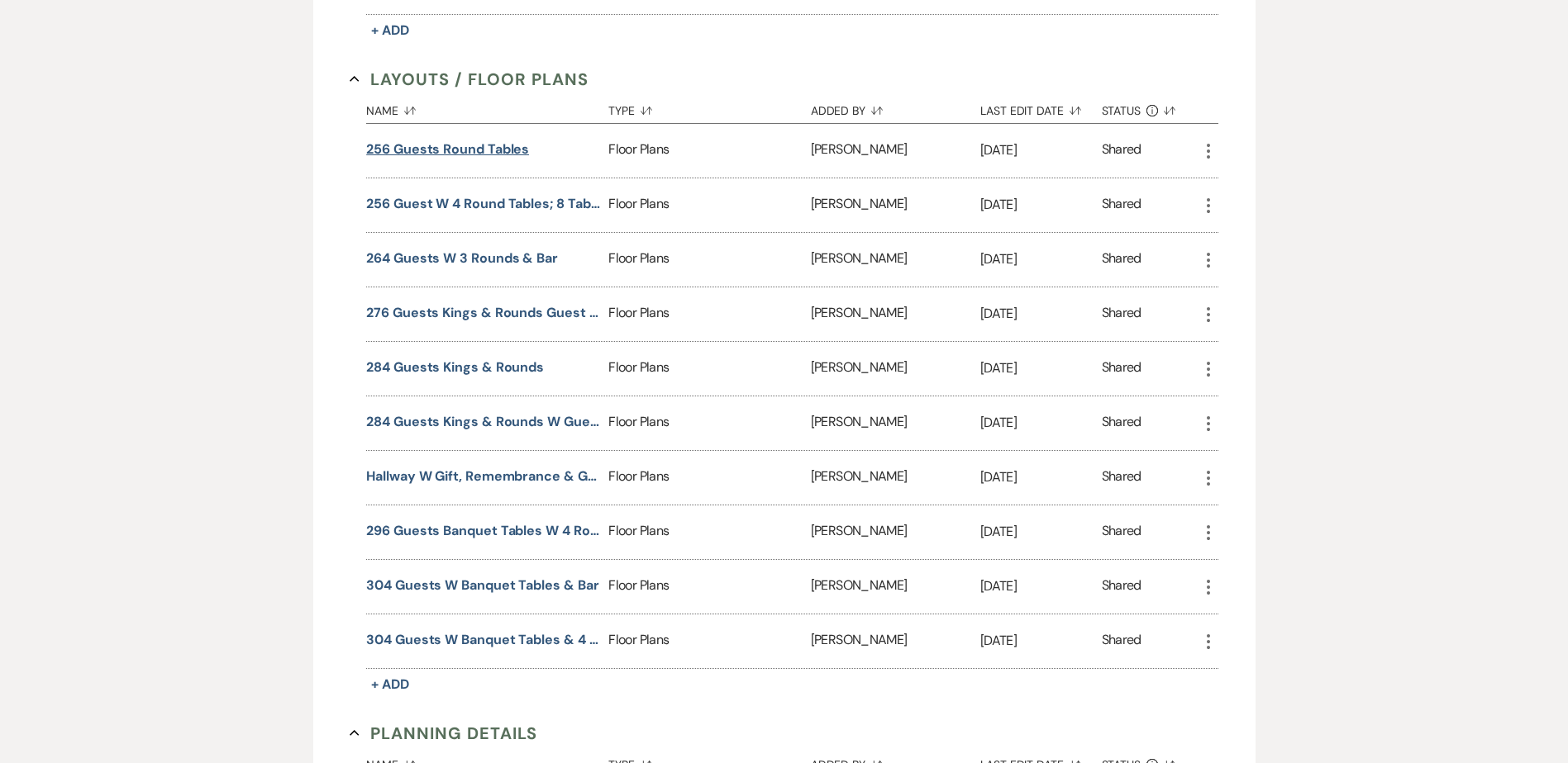
click at [492, 148] on button "256 Guests Round Tables" at bounding box center [447, 149] width 162 height 20
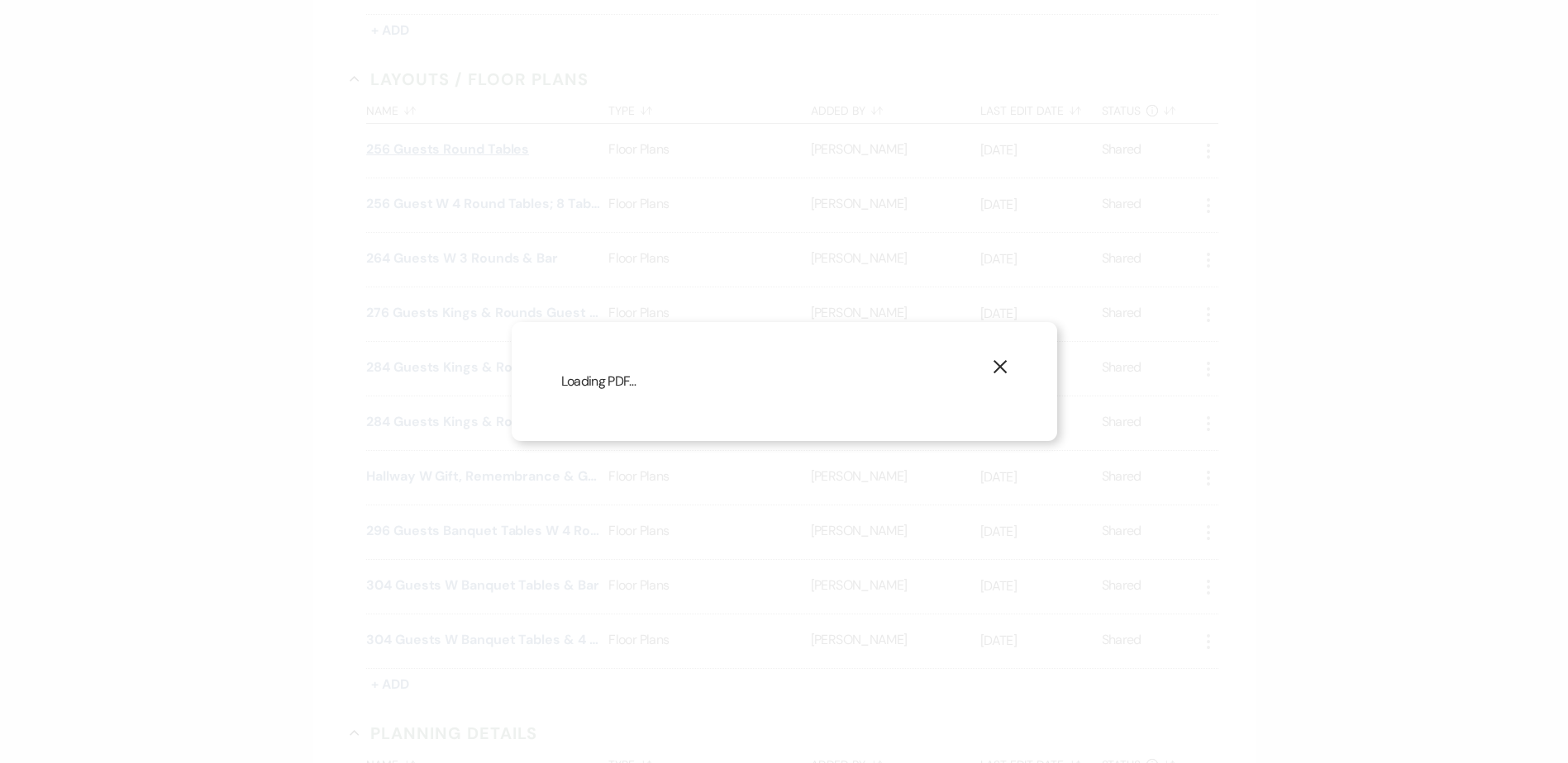
scroll to position [910, 0]
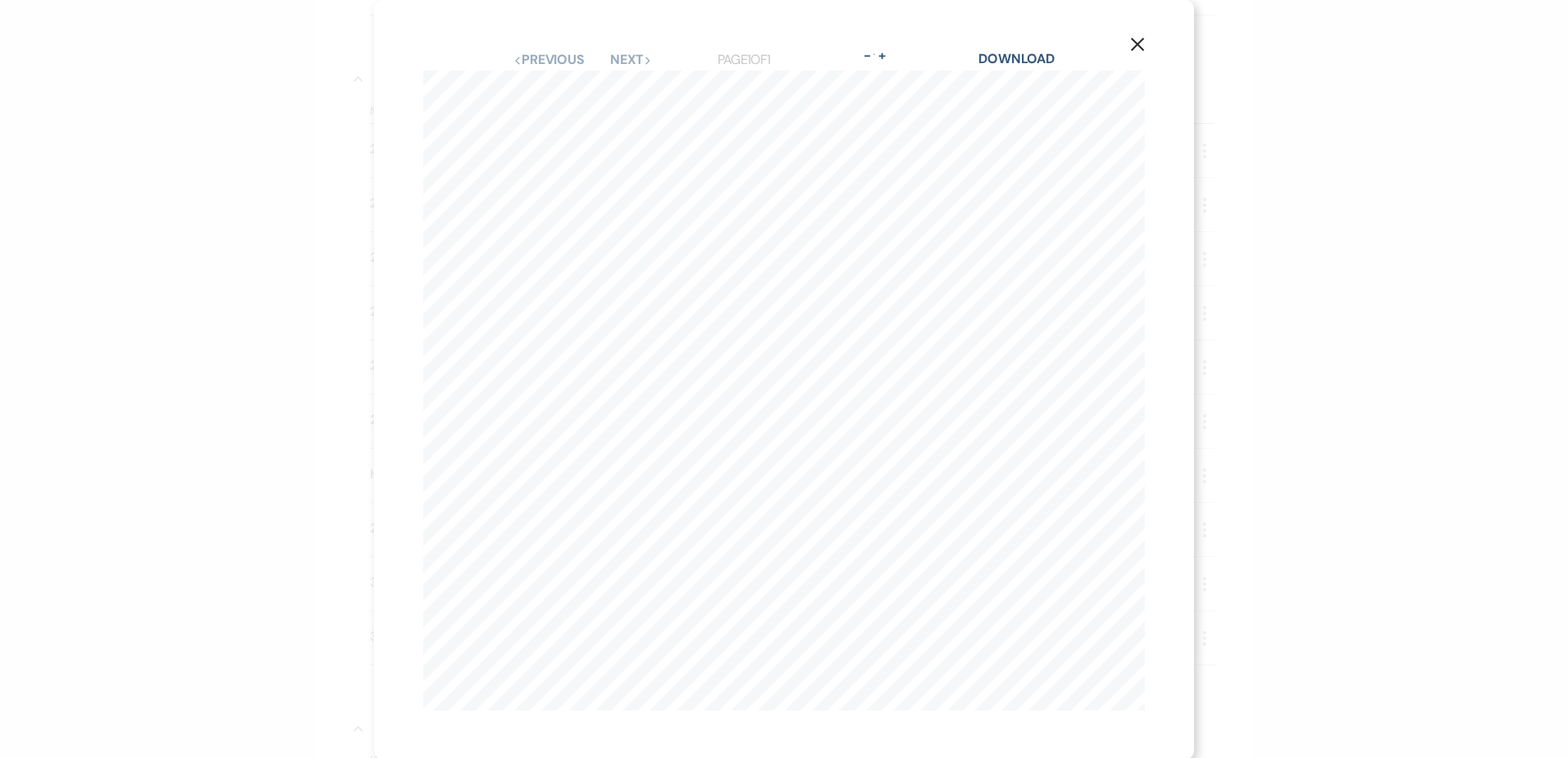
click at [1130, 49] on icon "X" at bounding box center [1137, 44] width 15 height 15
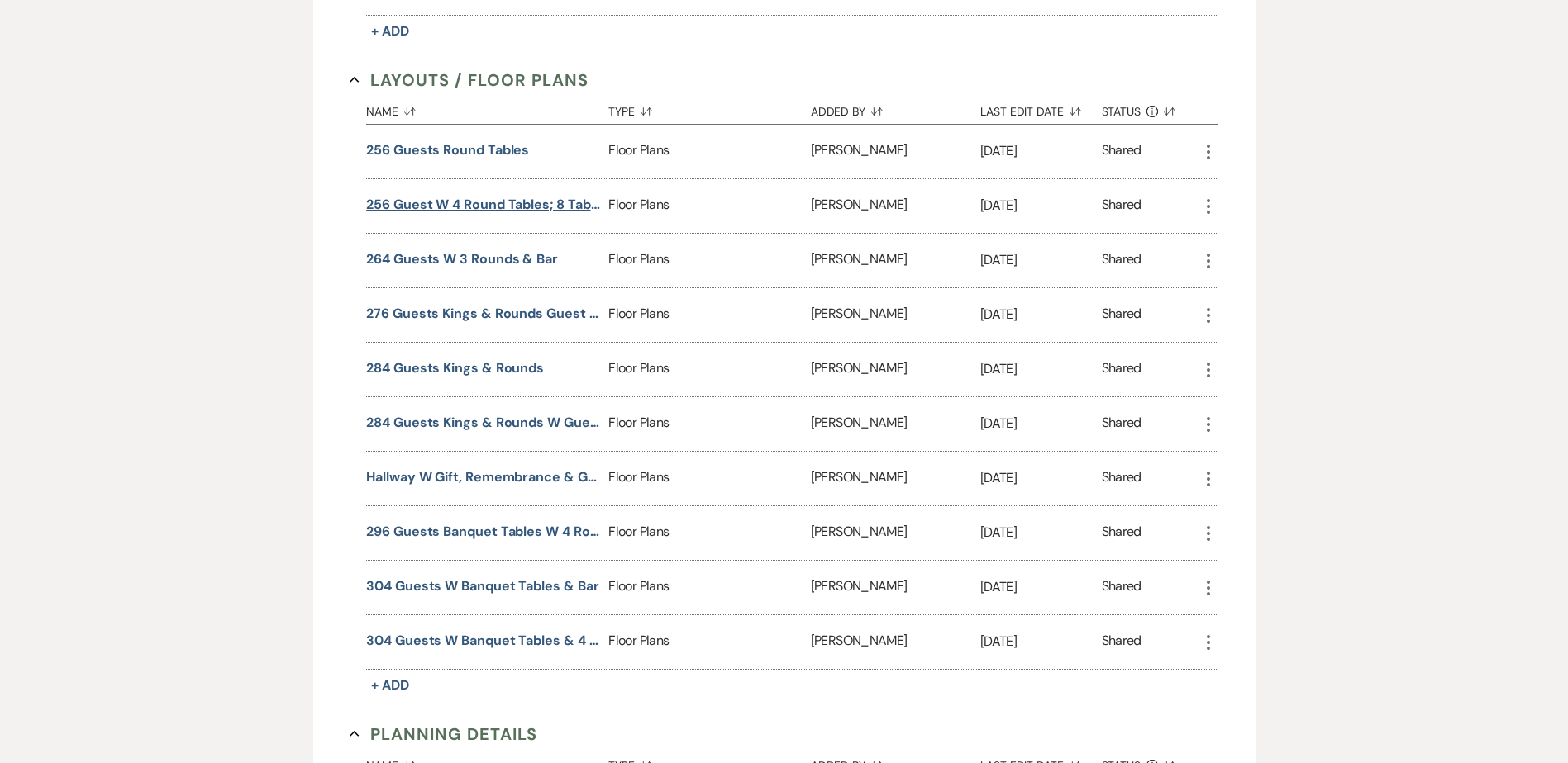
click at [459, 212] on button "256 Guest w 4 Round Tables; 8 Tables; Bar & Center Isle" at bounding box center [484, 204] width 236 height 20
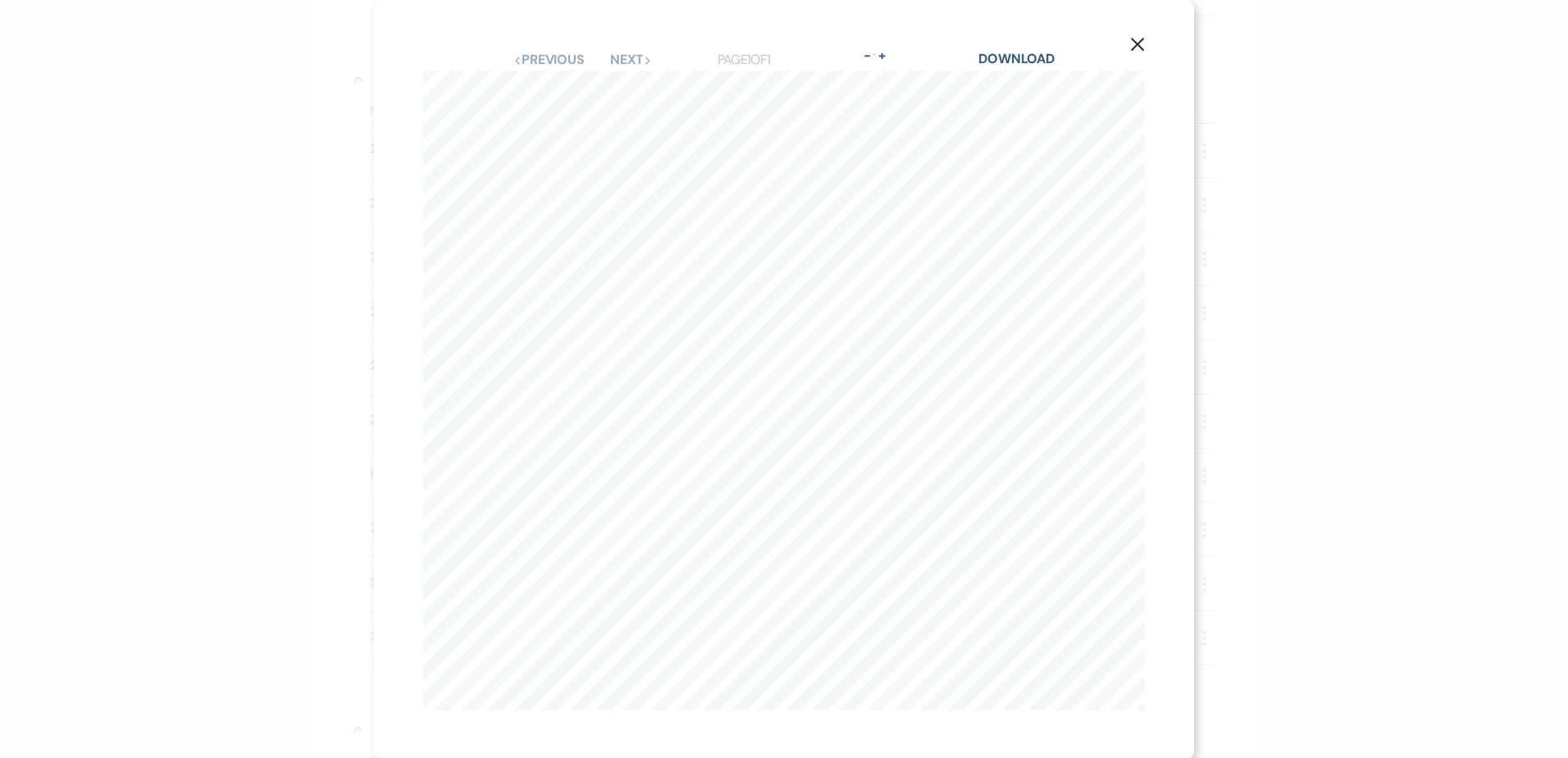
click at [1134, 47] on use "button" at bounding box center [1137, 44] width 13 height 13
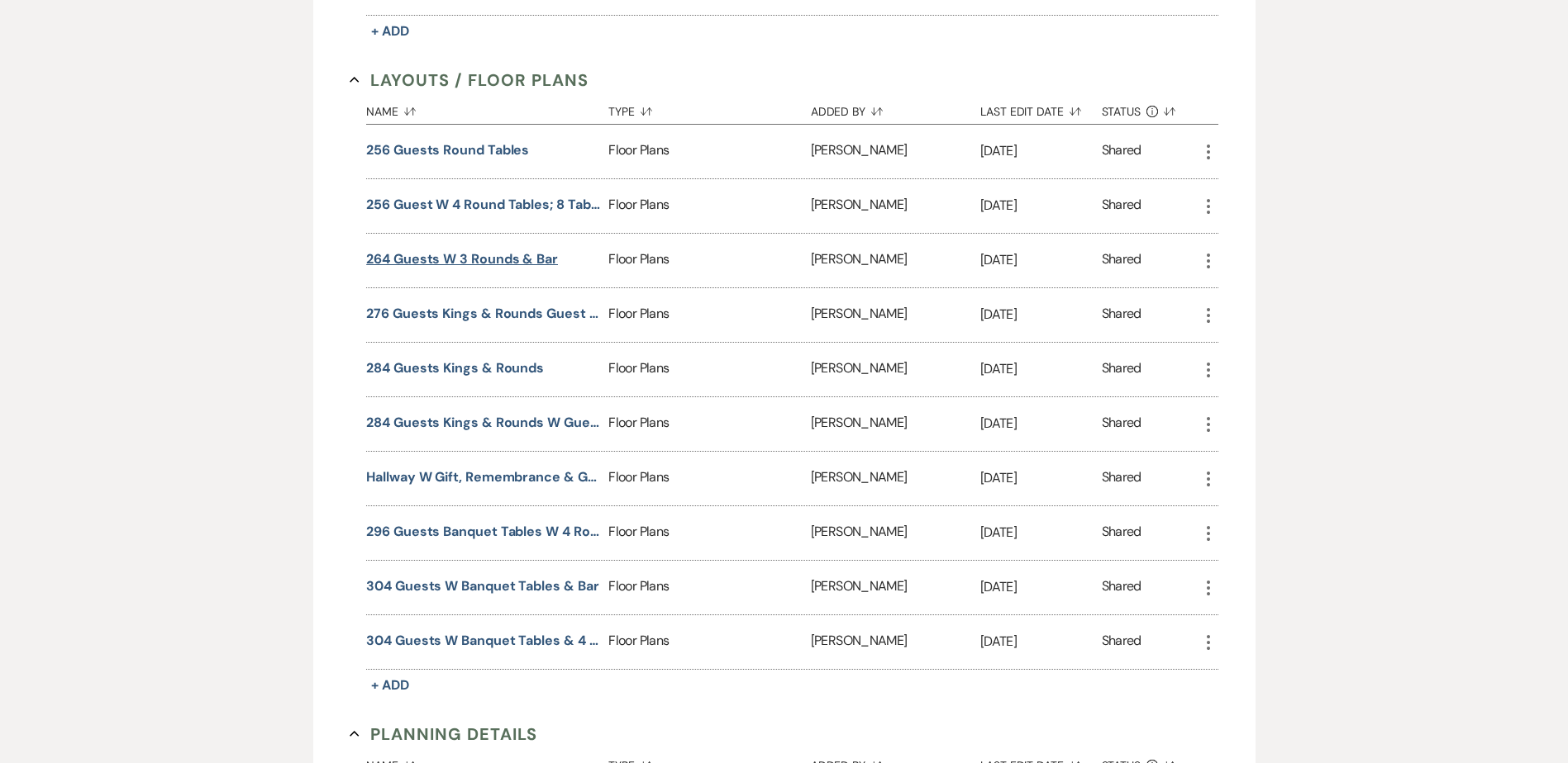
click at [505, 256] on button "264 Guests w 3 Rounds & Bar" at bounding box center [462, 259] width 192 height 20
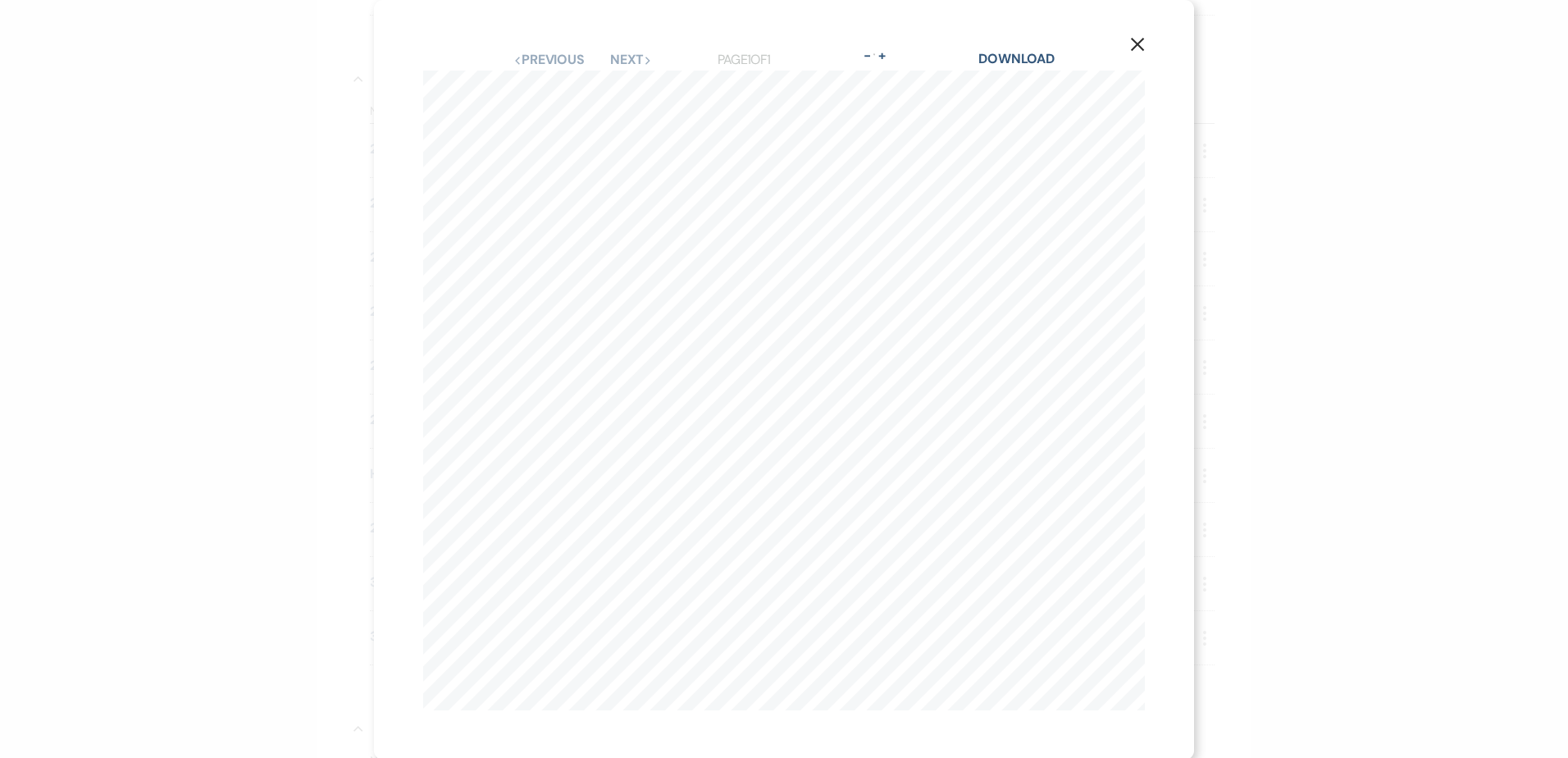
click at [1132, 45] on use "button" at bounding box center [1137, 44] width 13 height 13
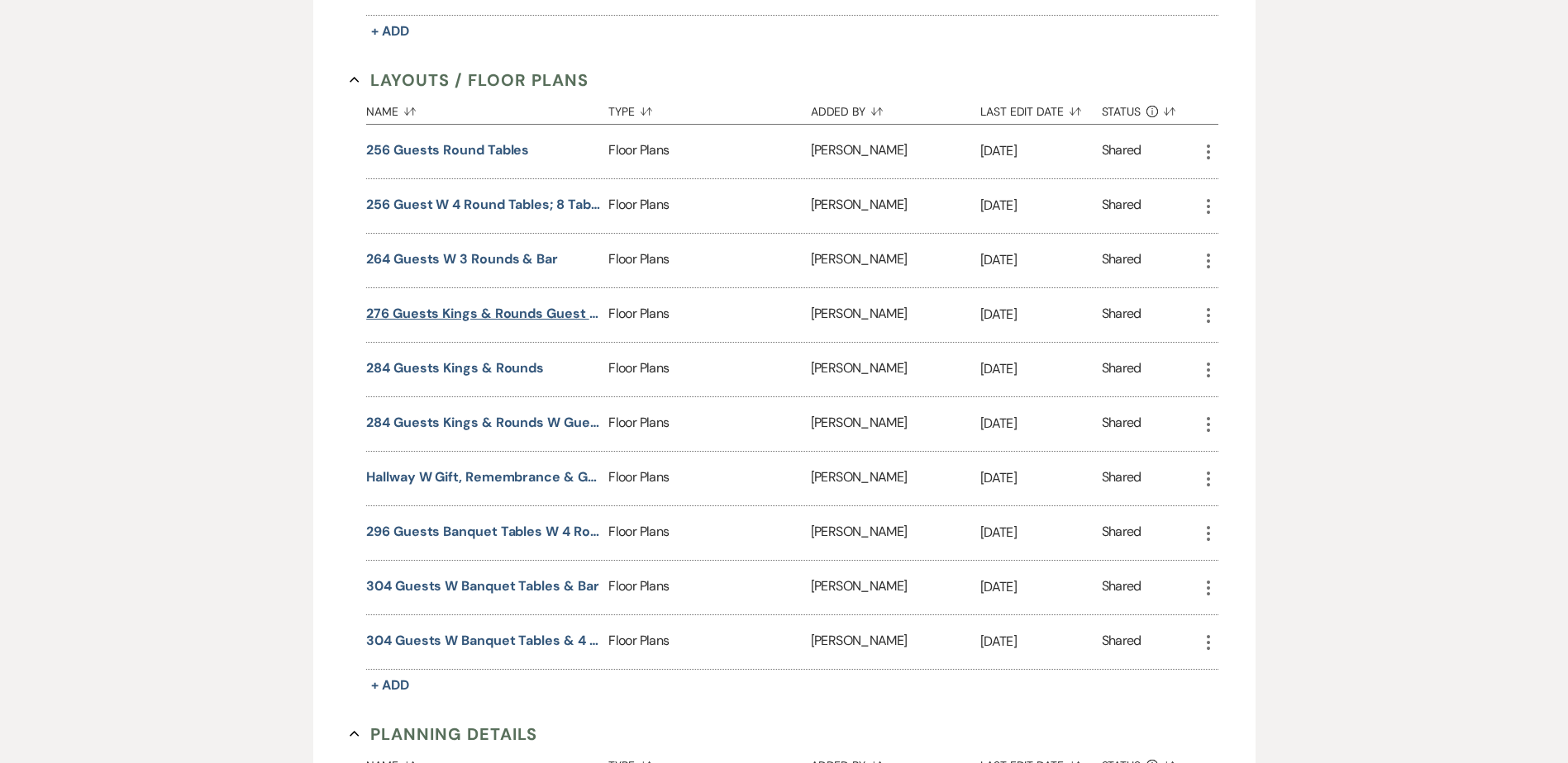
click at [523, 315] on button "276 Guests Kings & Rounds Guest DJ" at bounding box center [484, 313] width 236 height 20
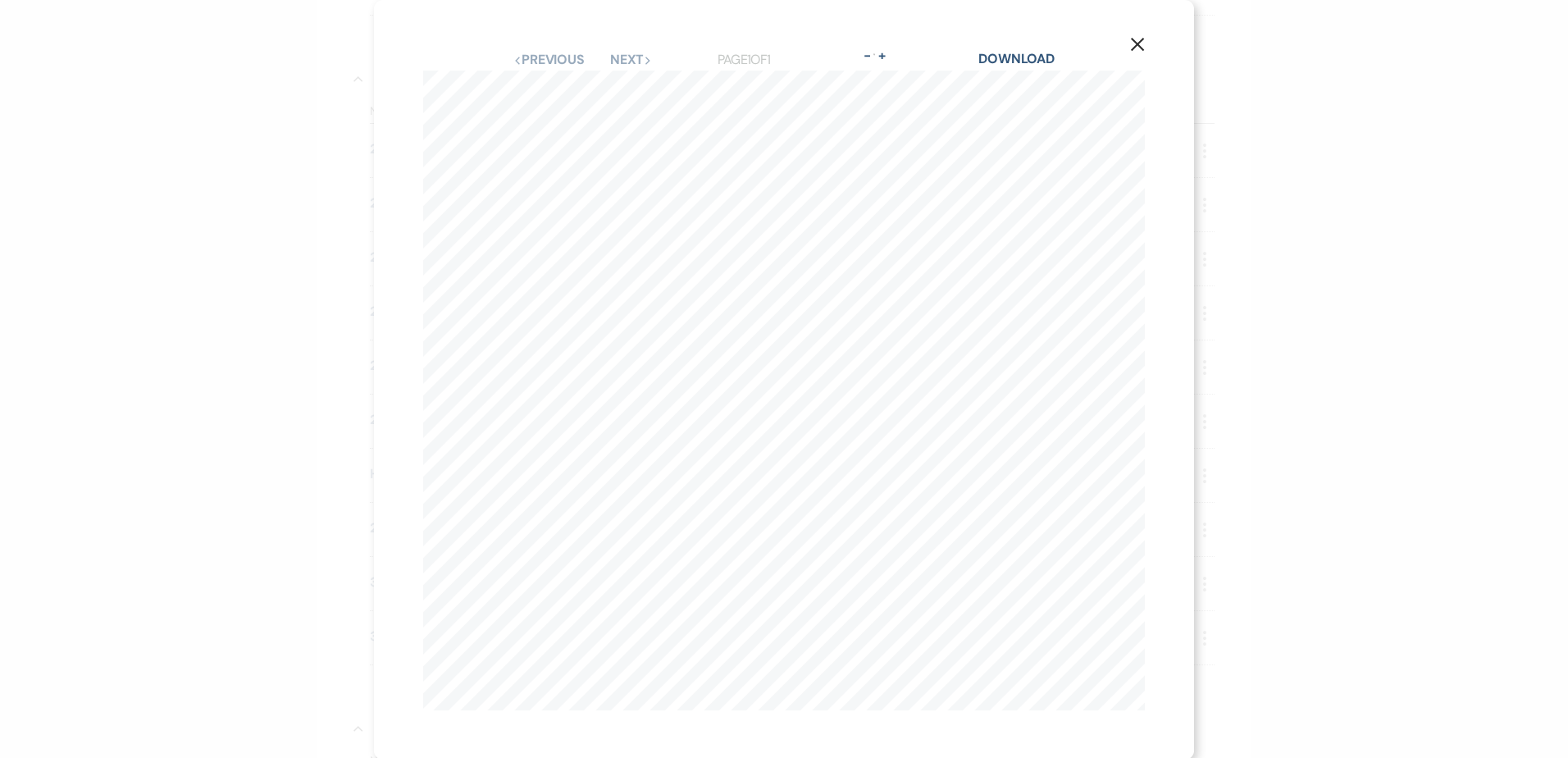
click at [1135, 39] on icon "X" at bounding box center [1137, 44] width 15 height 15
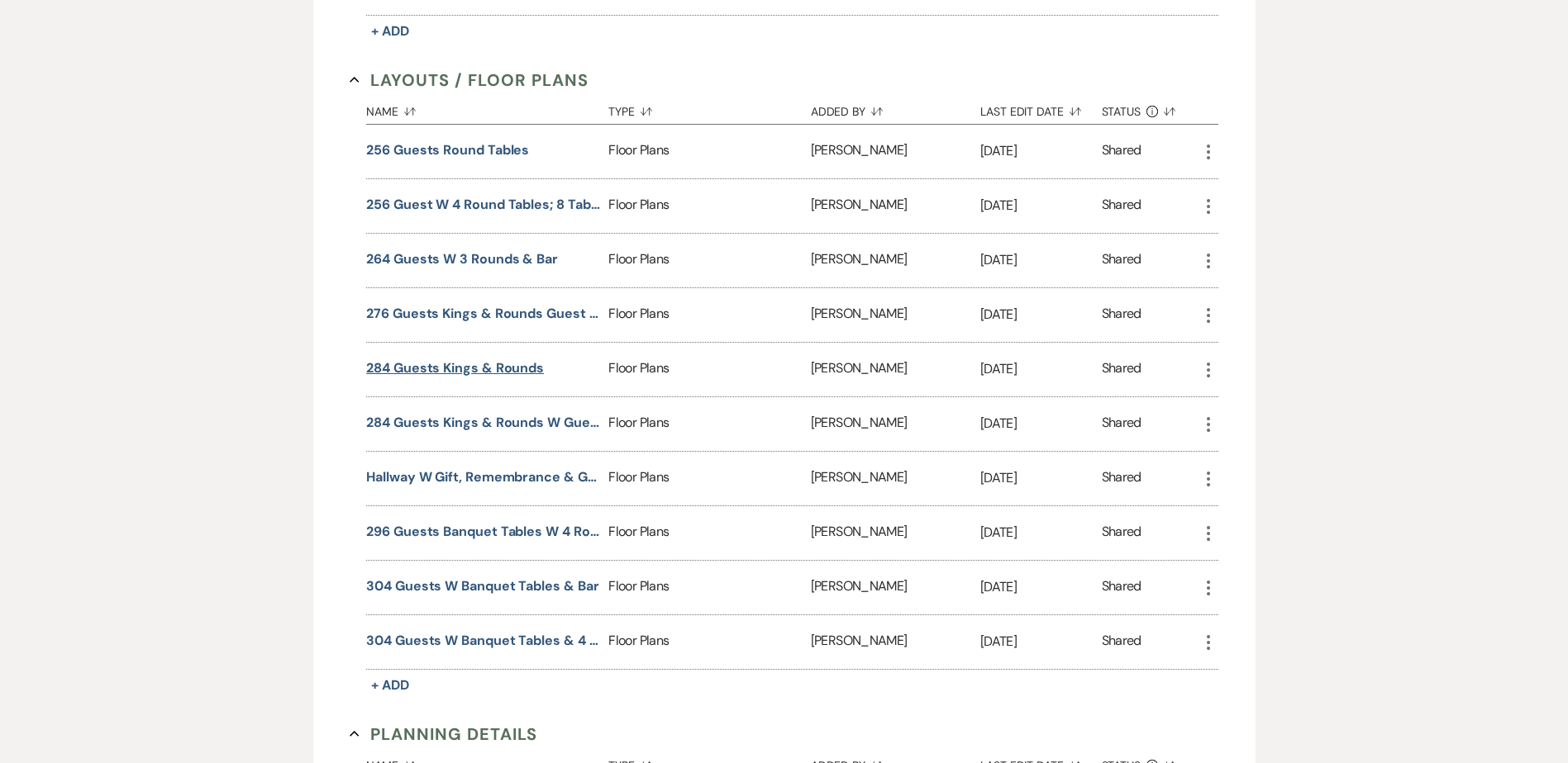
click at [522, 364] on button "284 Guests Kings & Rounds" at bounding box center [454, 368] width 177 height 20
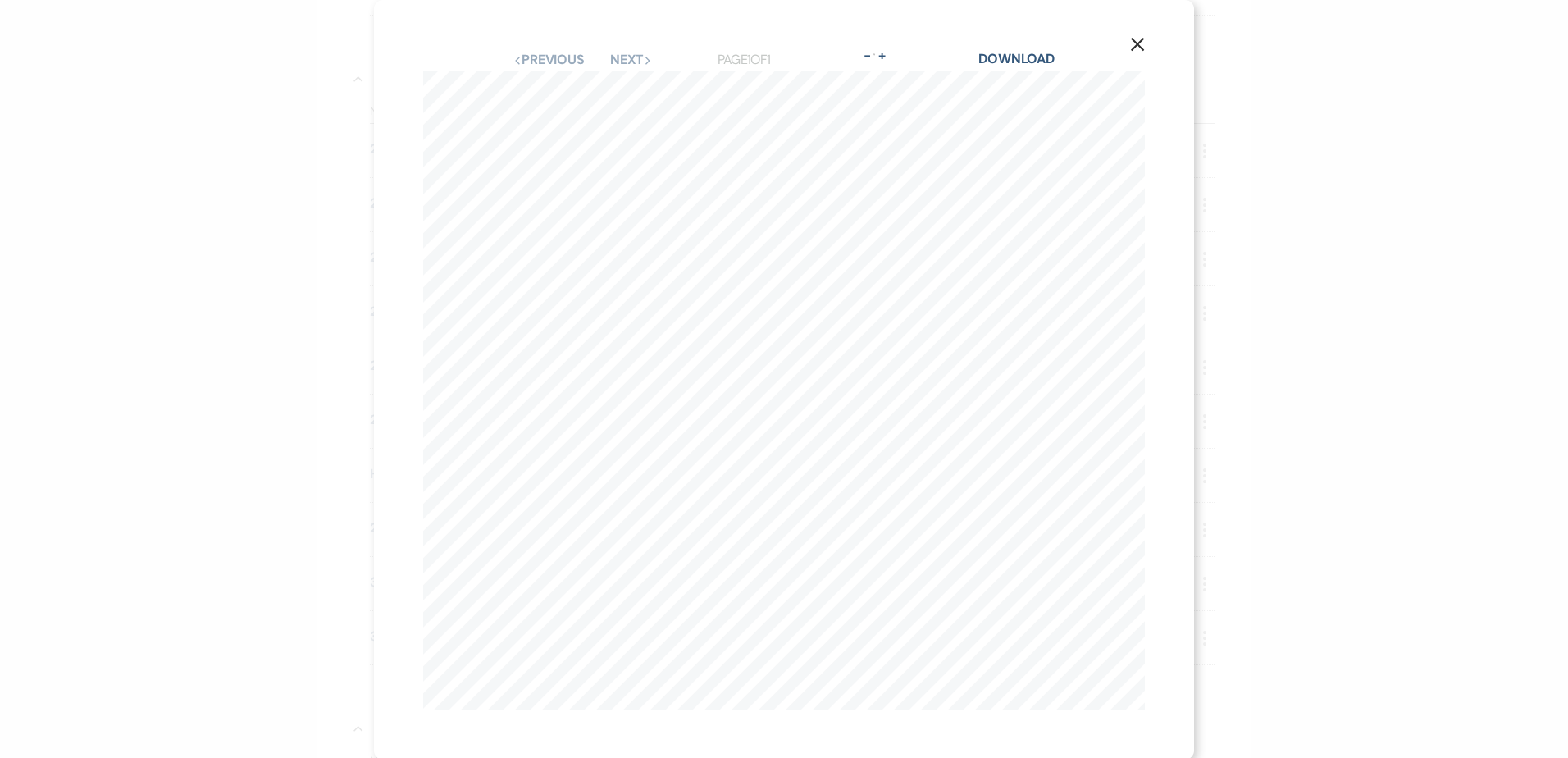
click at [1134, 44] on icon "X" at bounding box center [1137, 44] width 15 height 15
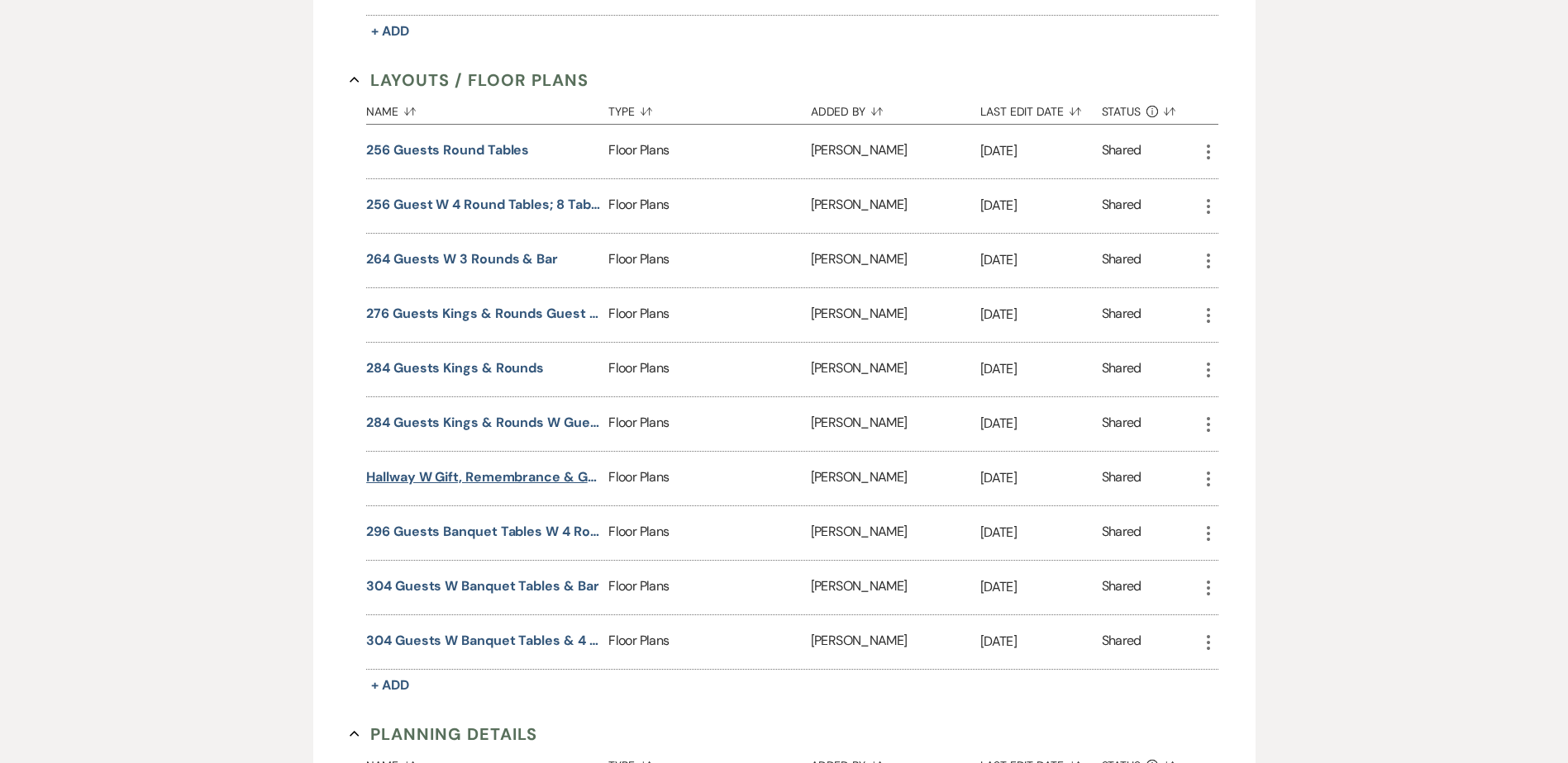
click at [461, 479] on button "Hallway w Gift, Remembrance & Guest Book Tables" at bounding box center [484, 478] width 236 height 20
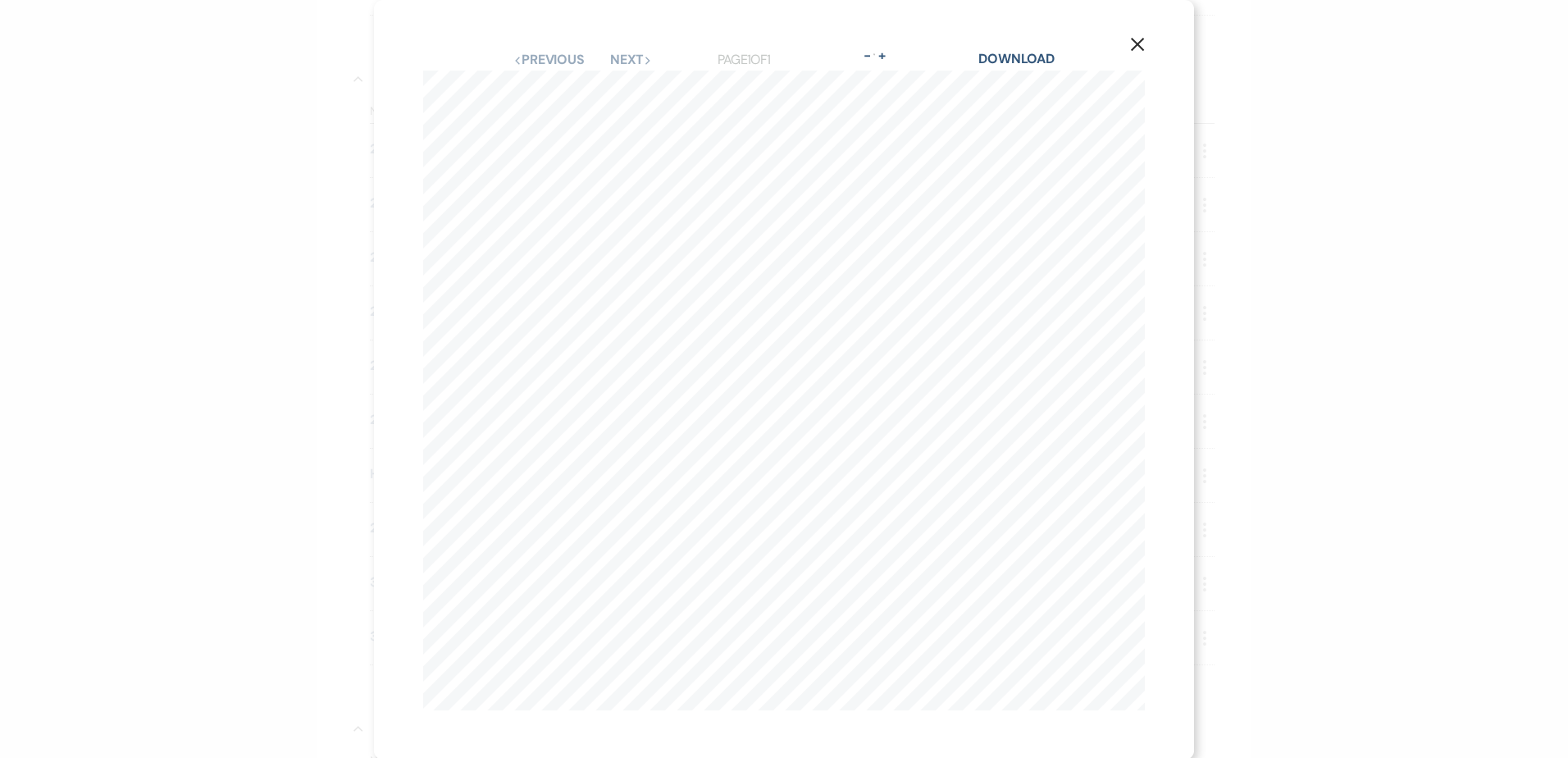
click at [1136, 43] on icon "X" at bounding box center [1137, 44] width 15 height 15
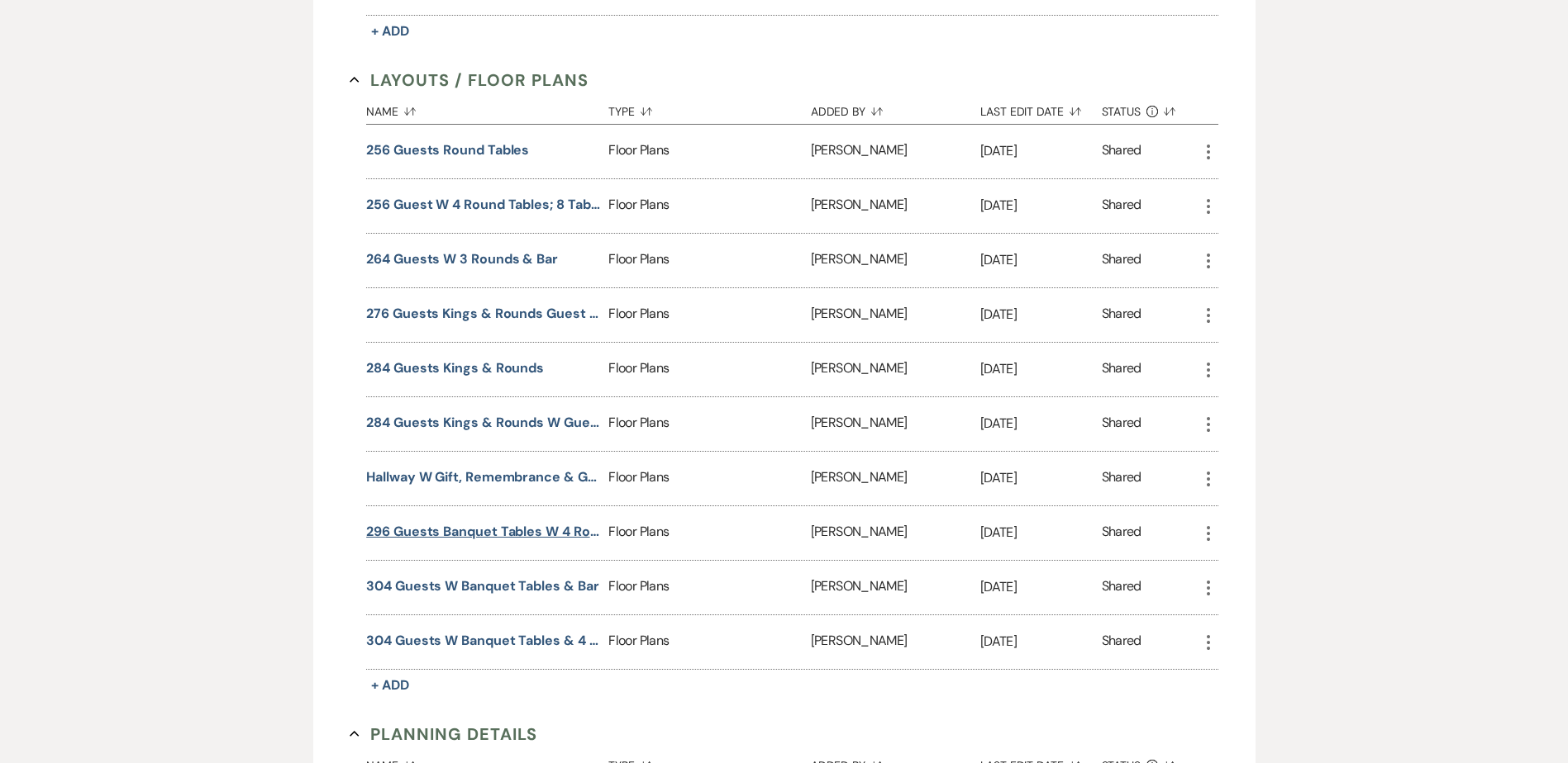
click at [474, 533] on button "296 Guests Banquet Tables w 4 Rounds & Bar" at bounding box center [484, 532] width 236 height 20
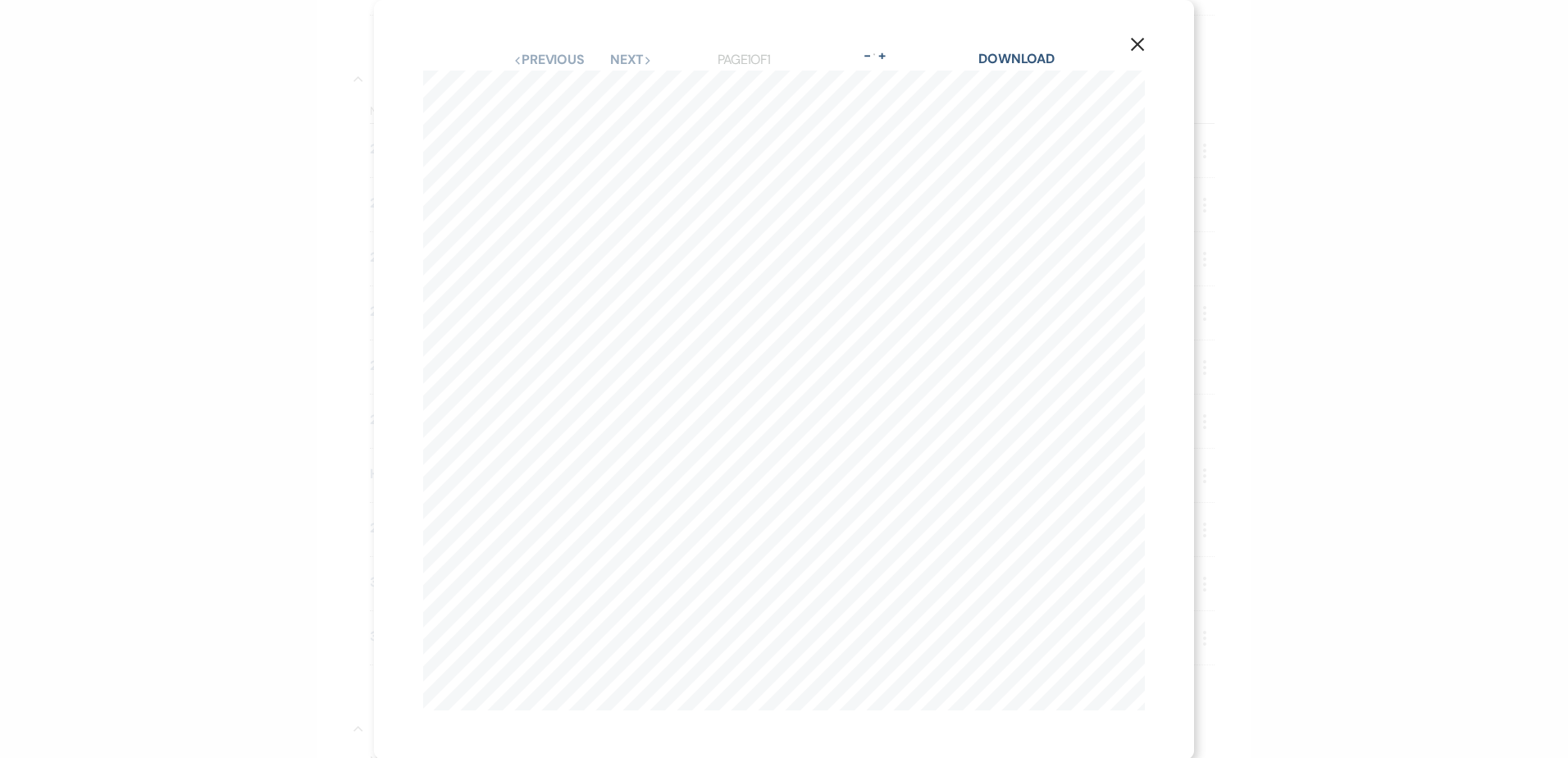
click at [1133, 49] on icon "X" at bounding box center [1137, 44] width 15 height 15
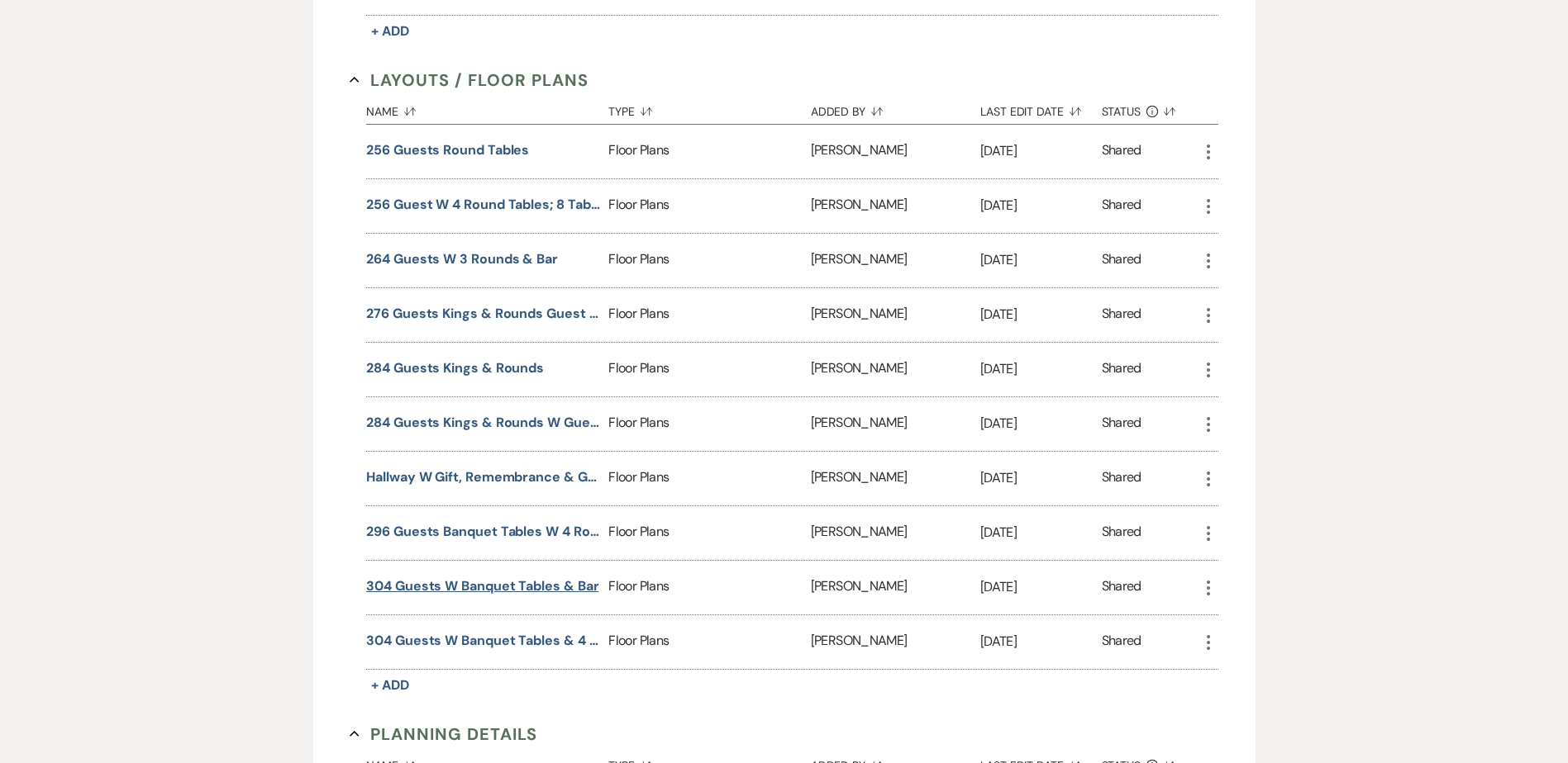
click at [526, 593] on button "304 Guests w Banquet Tables & Bar" at bounding box center [482, 587] width 232 height 20
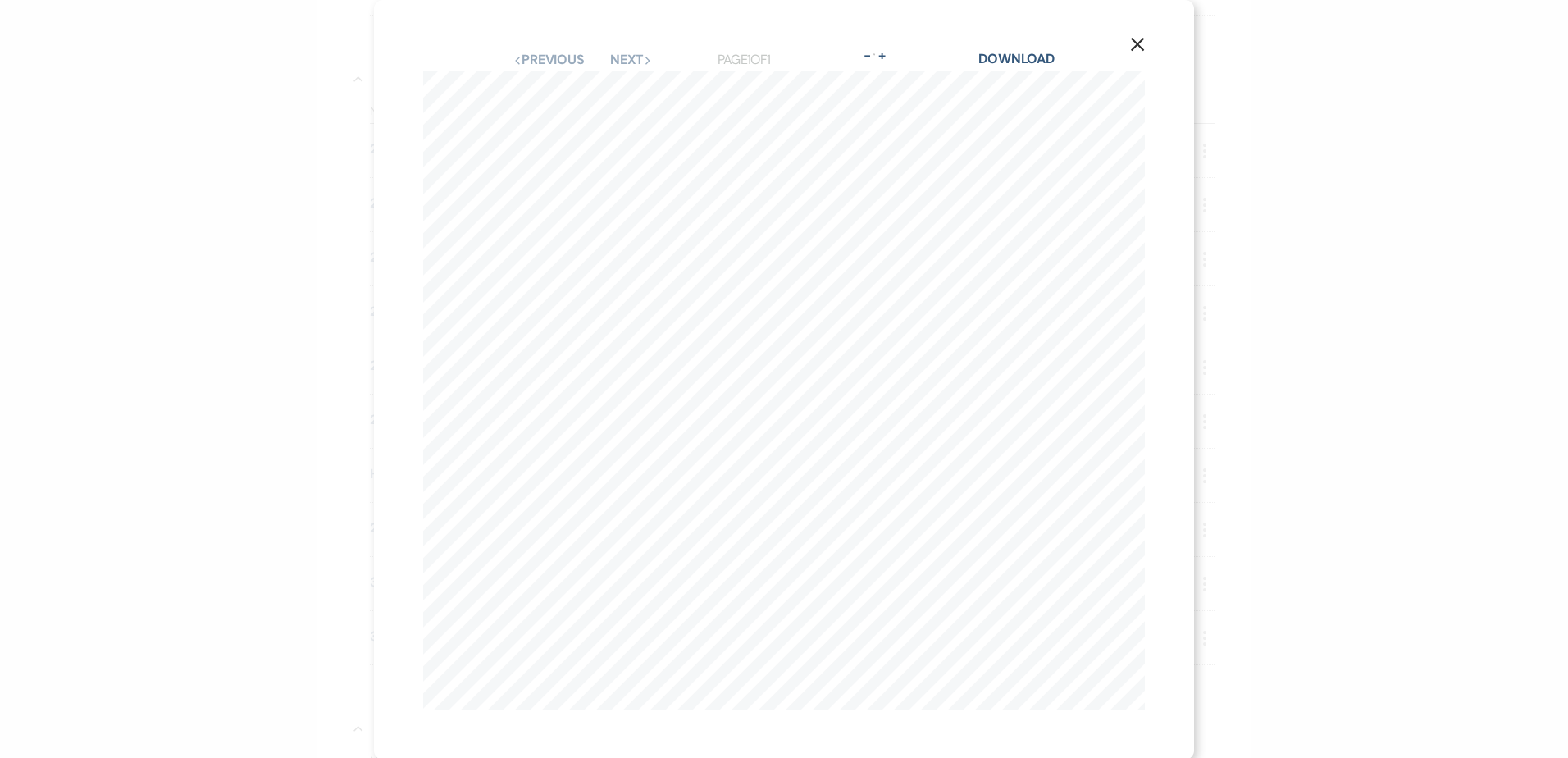
click at [1135, 47] on use "button" at bounding box center [1137, 44] width 13 height 13
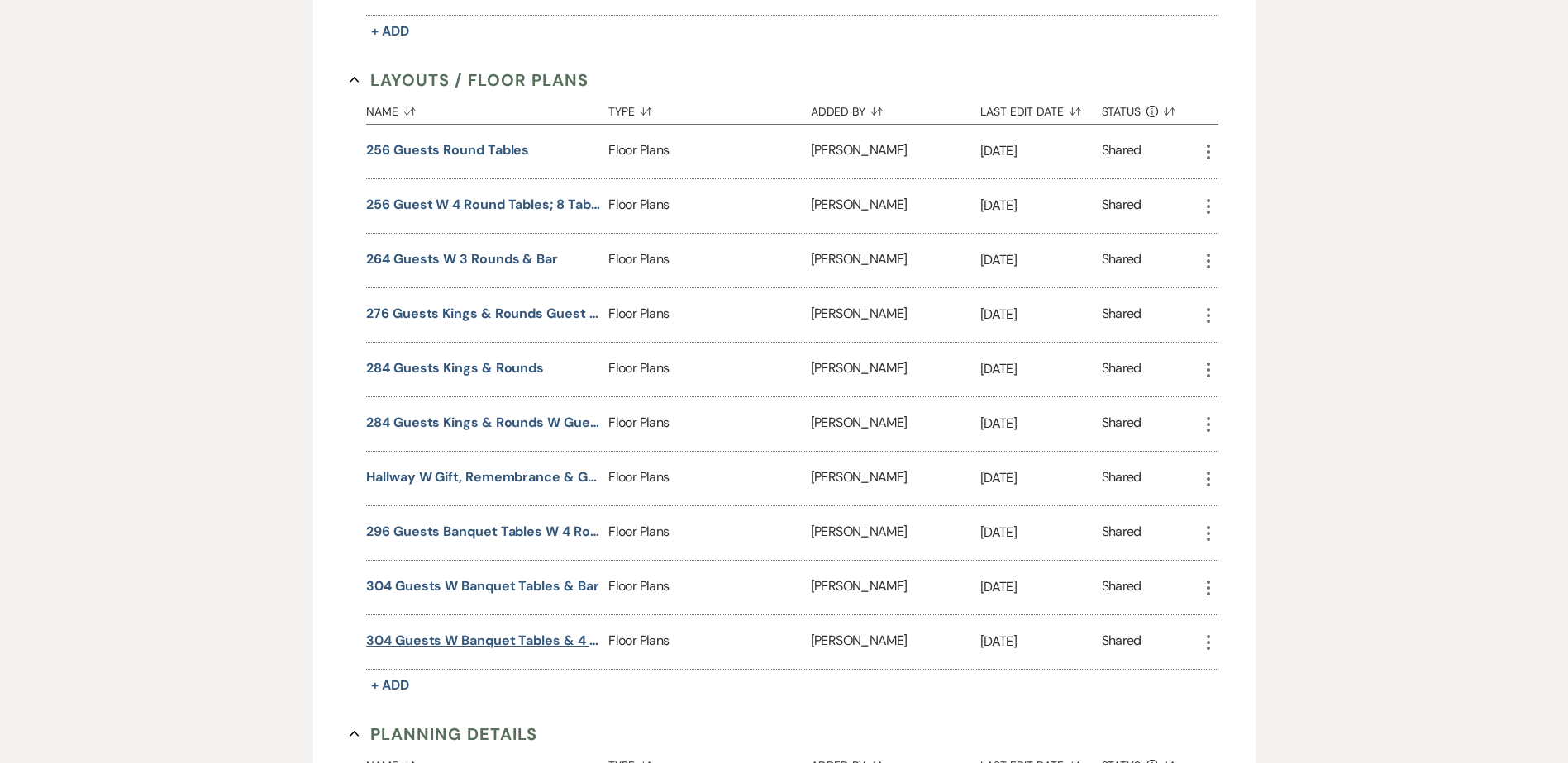
click at [520, 632] on button "304 Guests w Banquet Tables & 4 Rounds" at bounding box center [484, 641] width 236 height 20
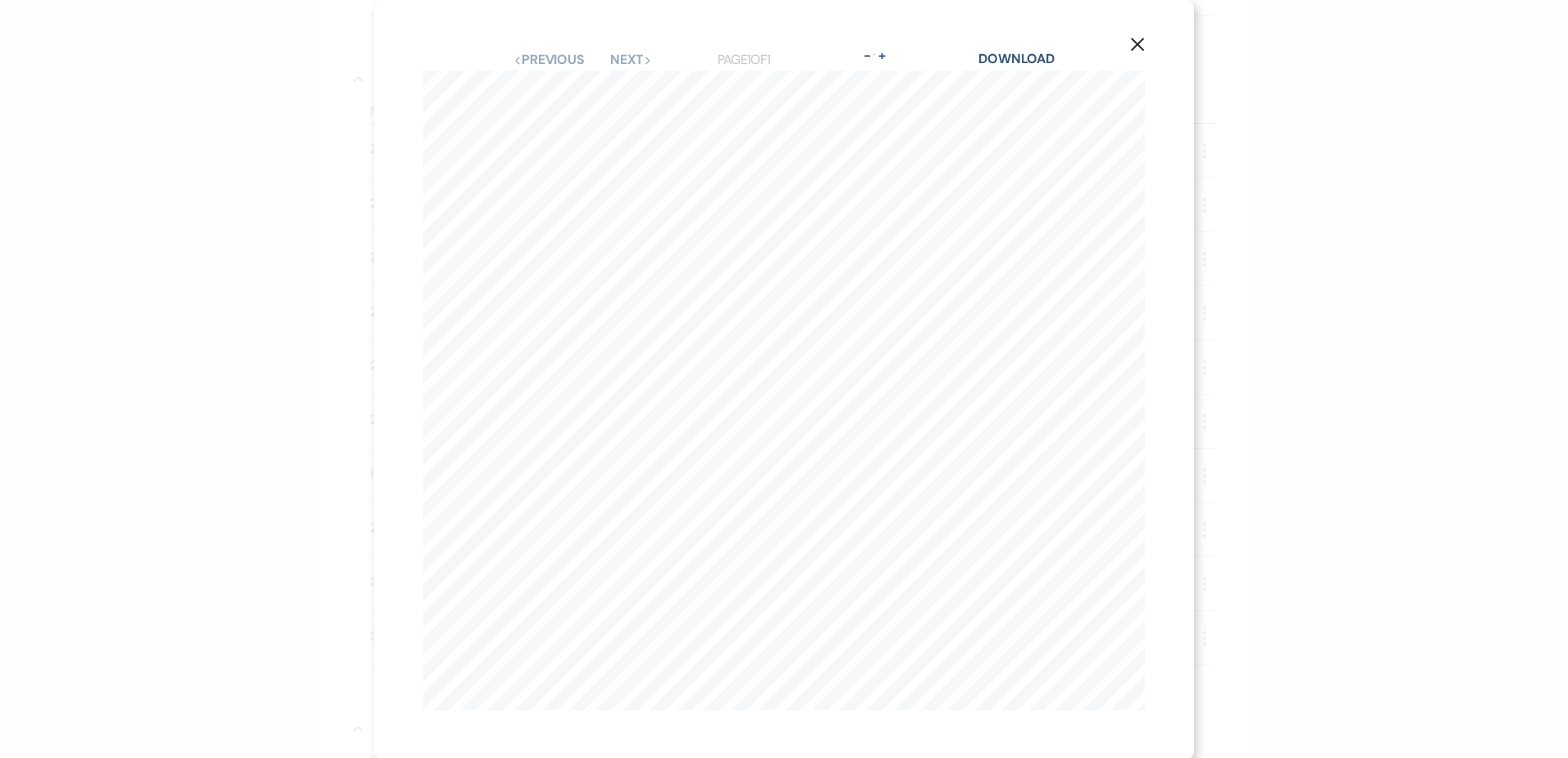
click at [1135, 46] on icon "X" at bounding box center [1137, 44] width 15 height 15
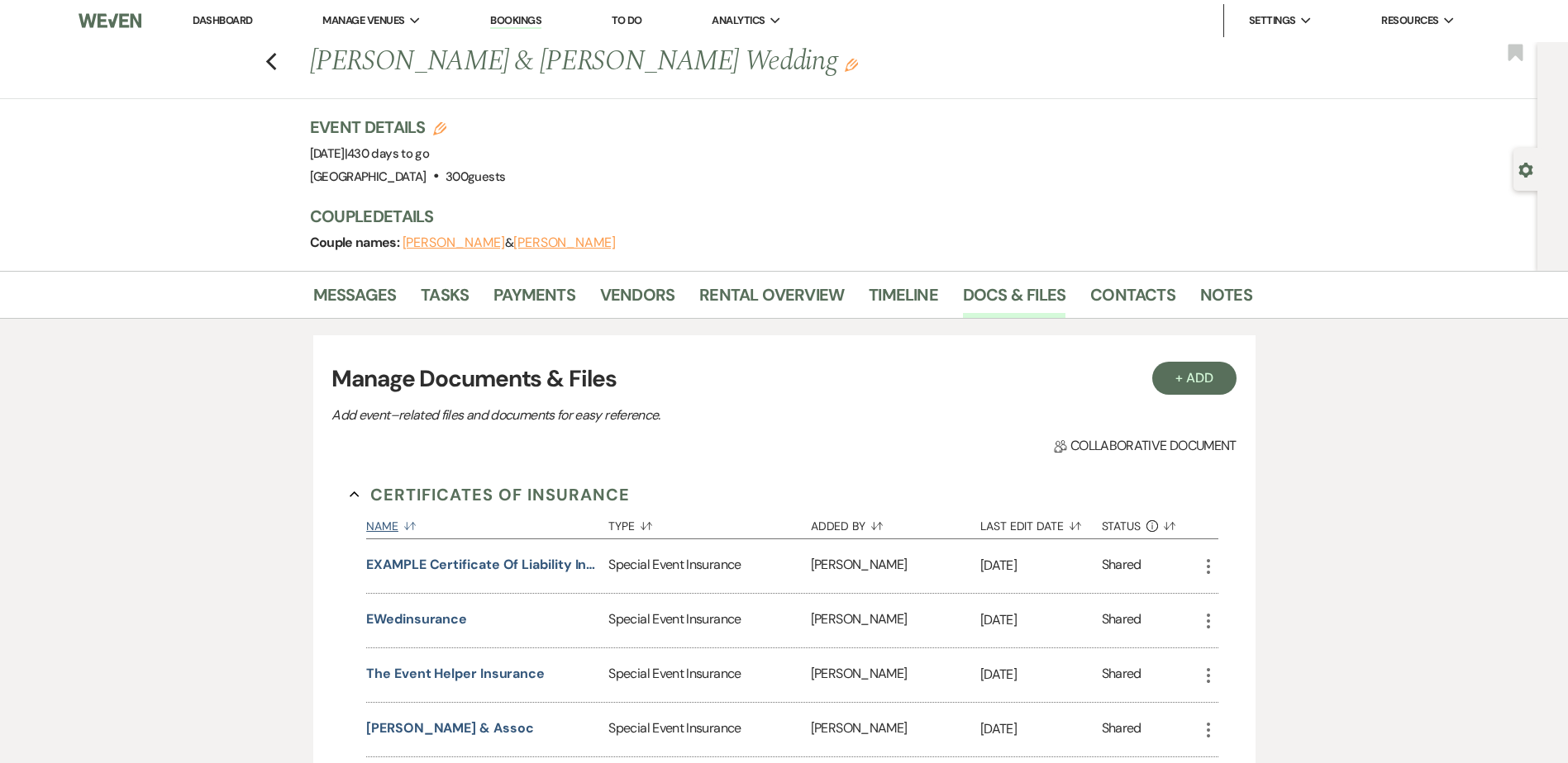
scroll to position [0, 0]
click at [1105, 292] on link "Contacts" at bounding box center [1132, 301] width 85 height 37
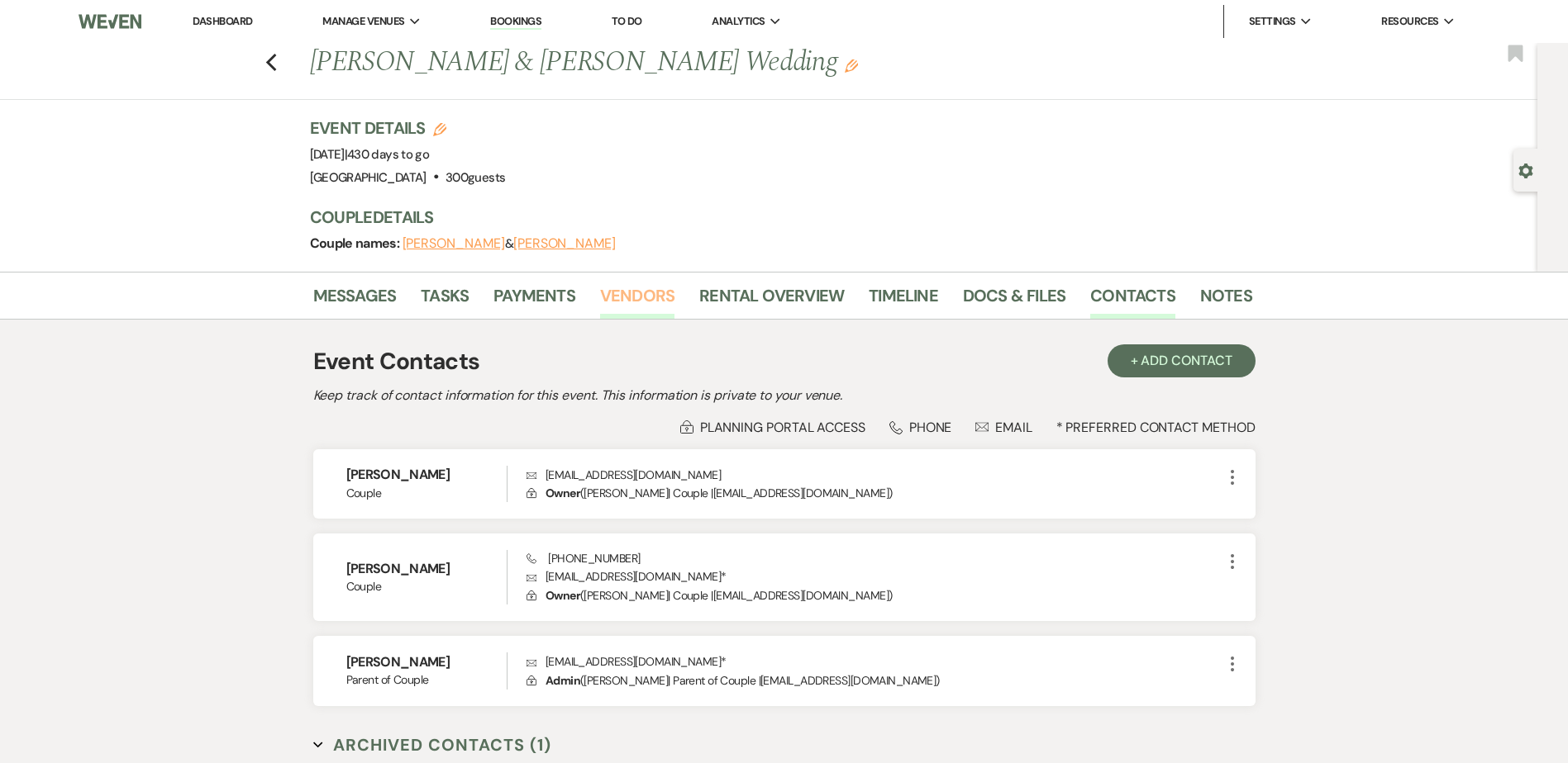
click at [648, 306] on link "Vendors" at bounding box center [637, 301] width 74 height 37
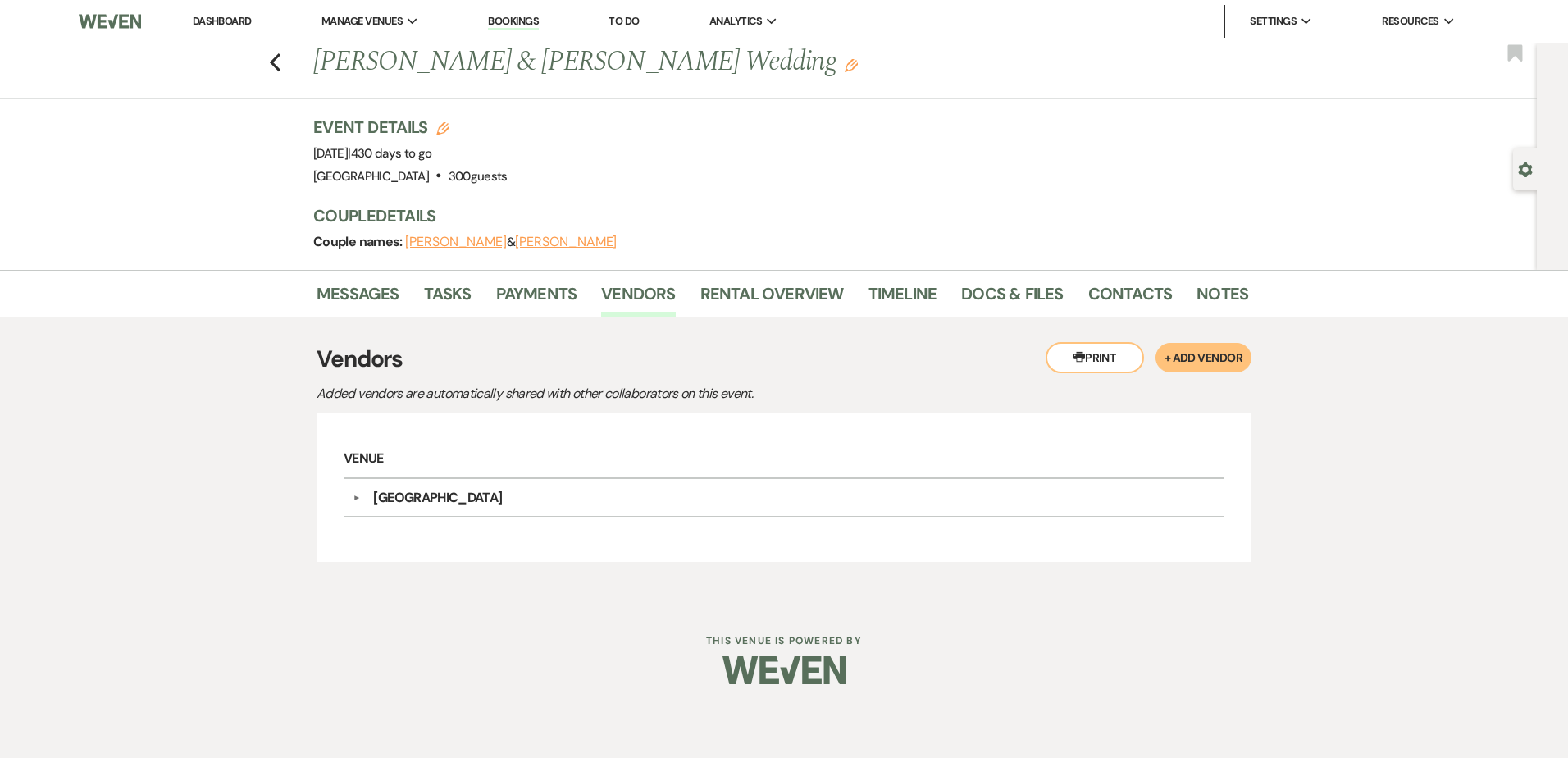
click at [226, 21] on link "Dashboard" at bounding box center [222, 21] width 59 height 14
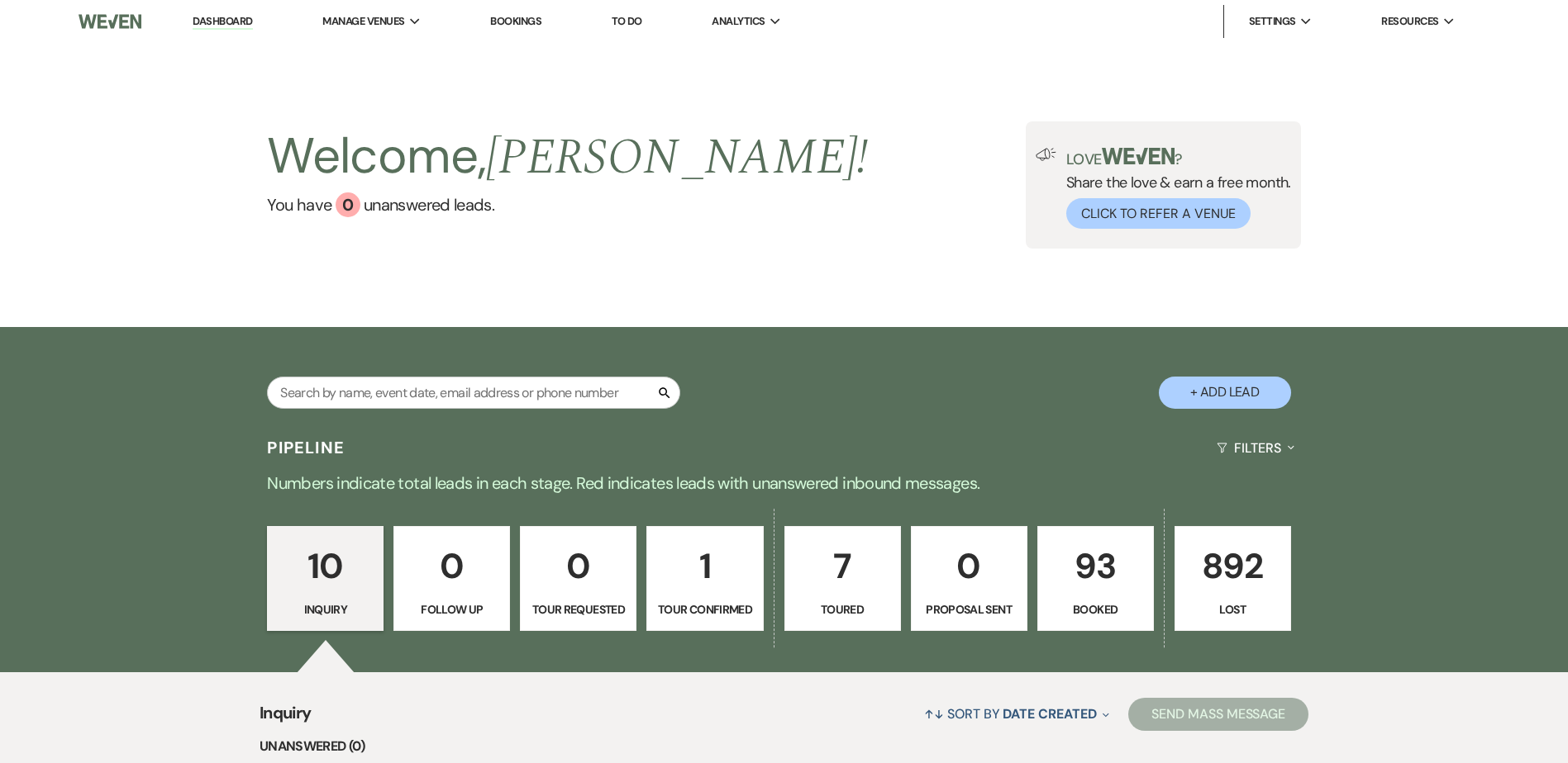
click at [1058, 586] on p "93" at bounding box center [1095, 566] width 95 height 55
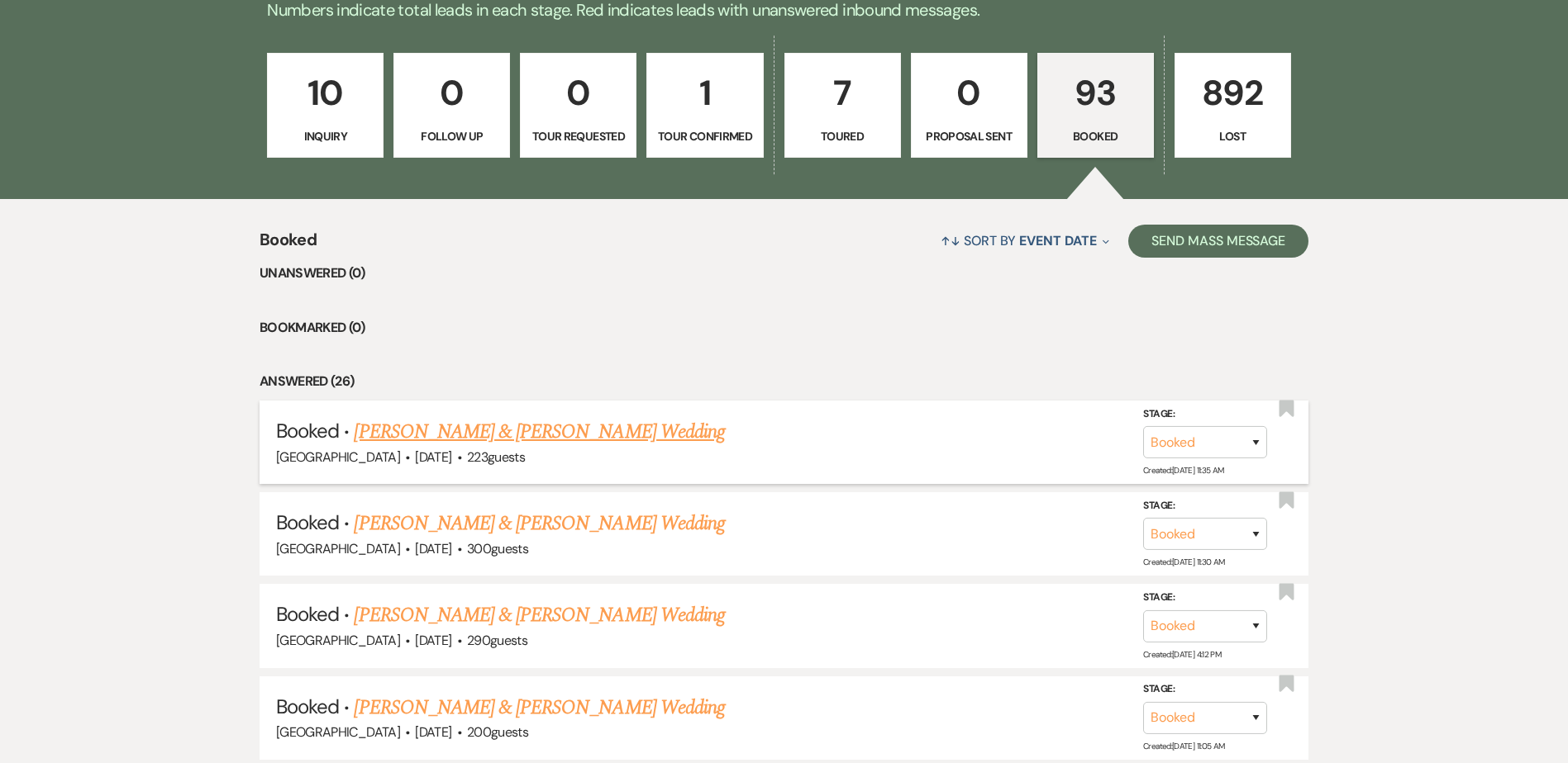
scroll to position [474, 0]
click at [567, 417] on link "[PERSON_NAME] & [PERSON_NAME] Wedding" at bounding box center [539, 431] width 370 height 30
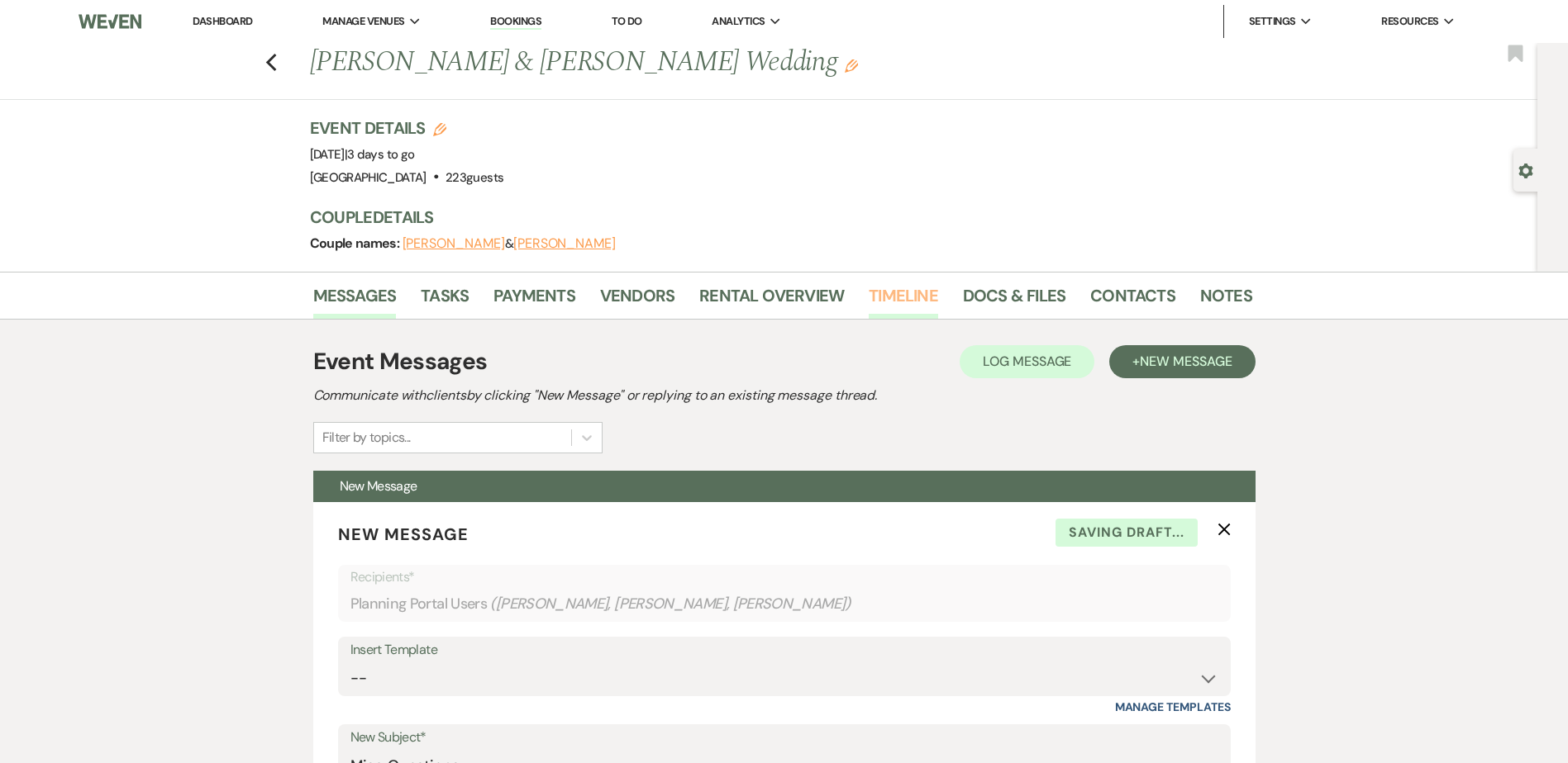
click at [918, 299] on link "Timeline" at bounding box center [903, 301] width 69 height 37
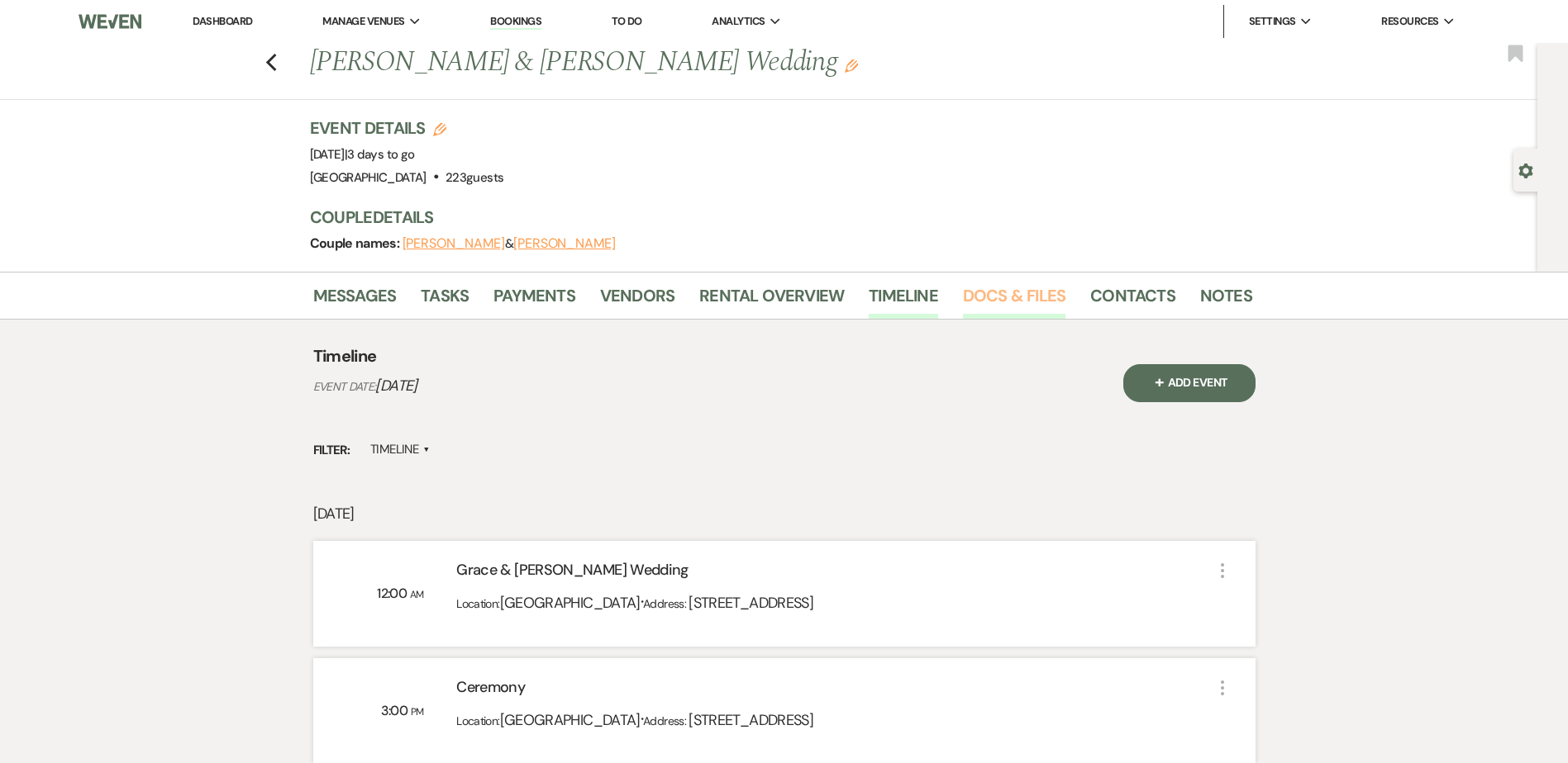
click at [1009, 287] on link "Docs & Files" at bounding box center [1013, 301] width 102 height 37
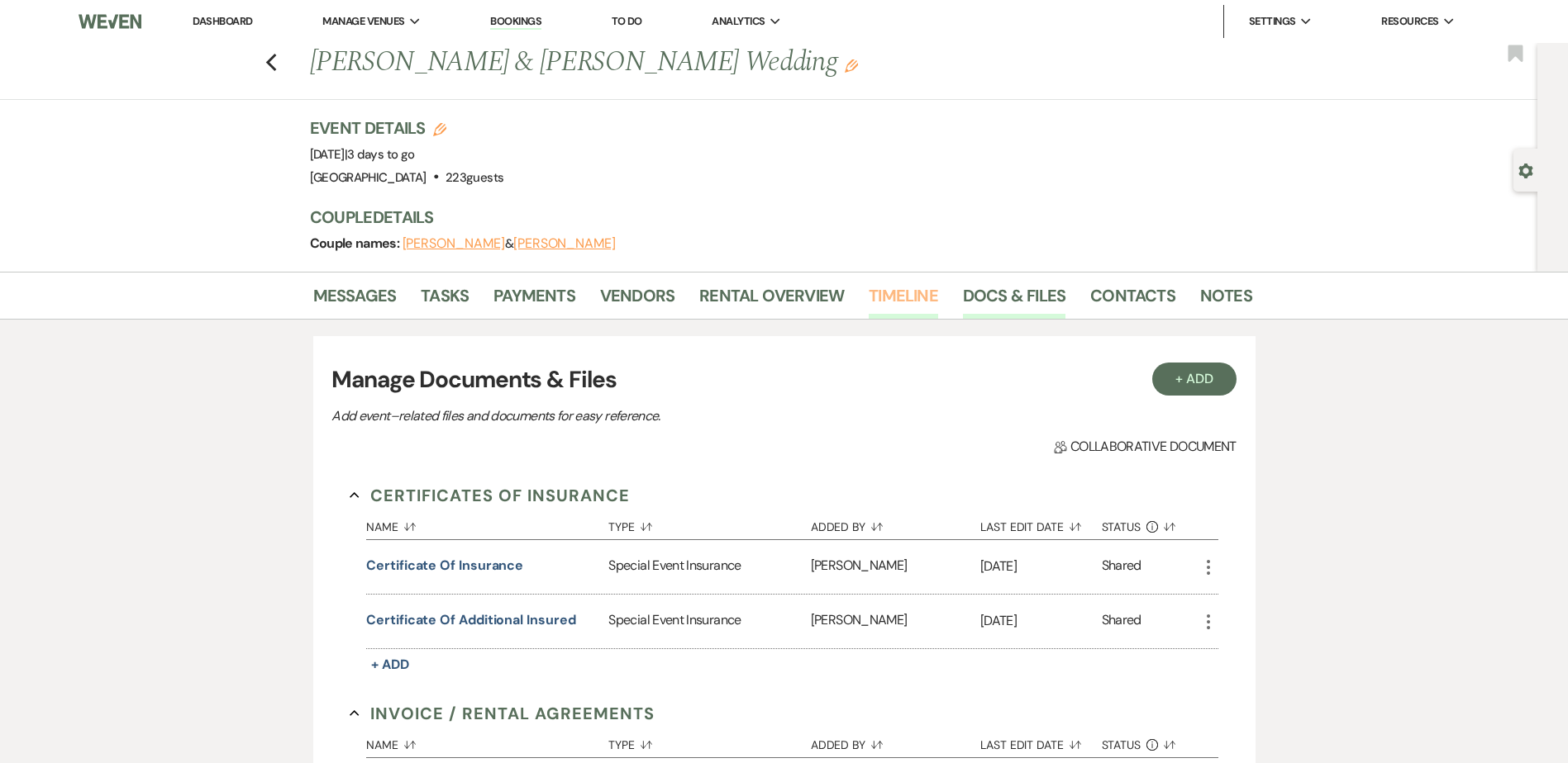
click at [909, 293] on link "Timeline" at bounding box center [903, 301] width 69 height 37
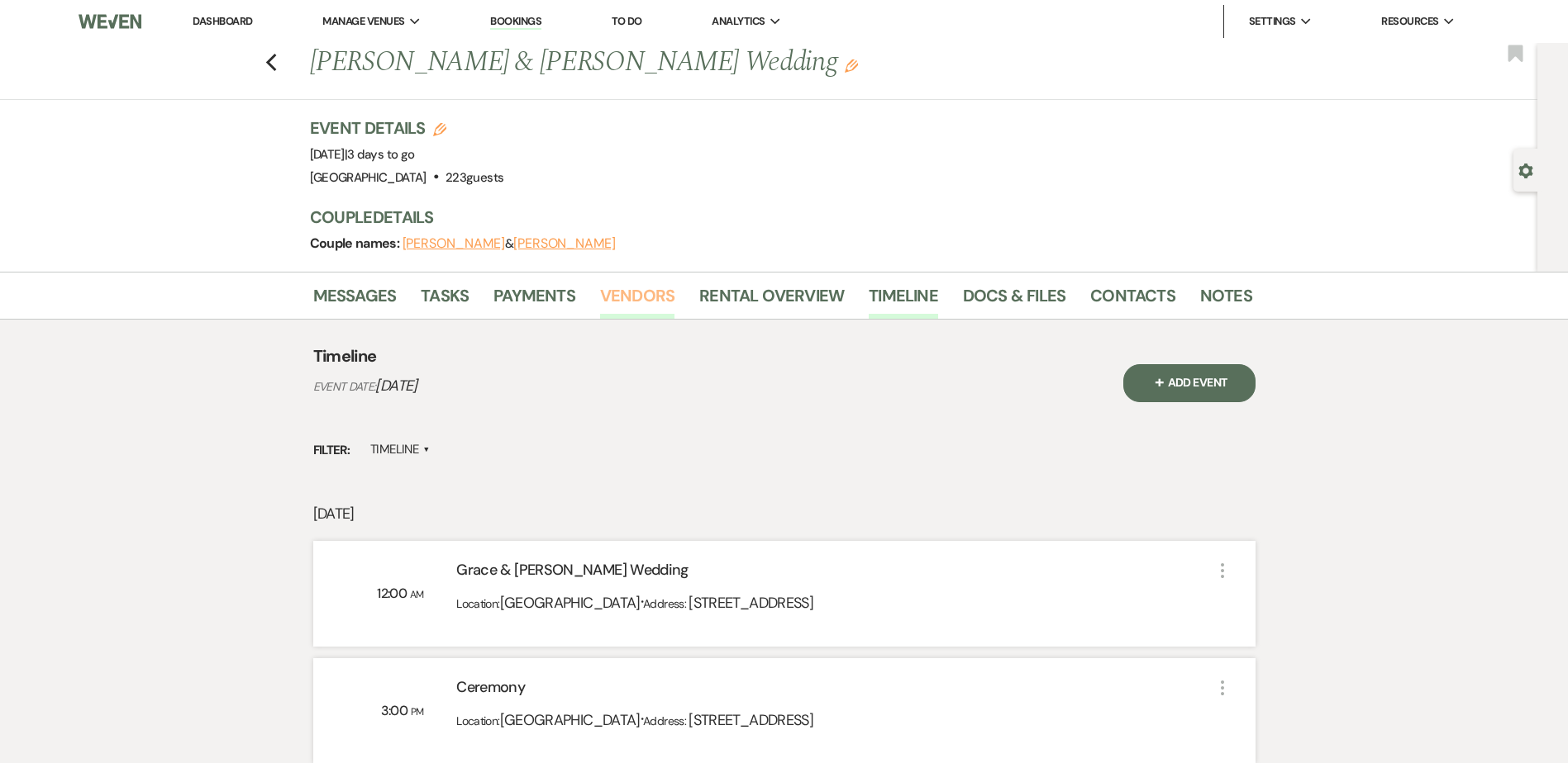
click at [630, 292] on link "Vendors" at bounding box center [637, 301] width 74 height 37
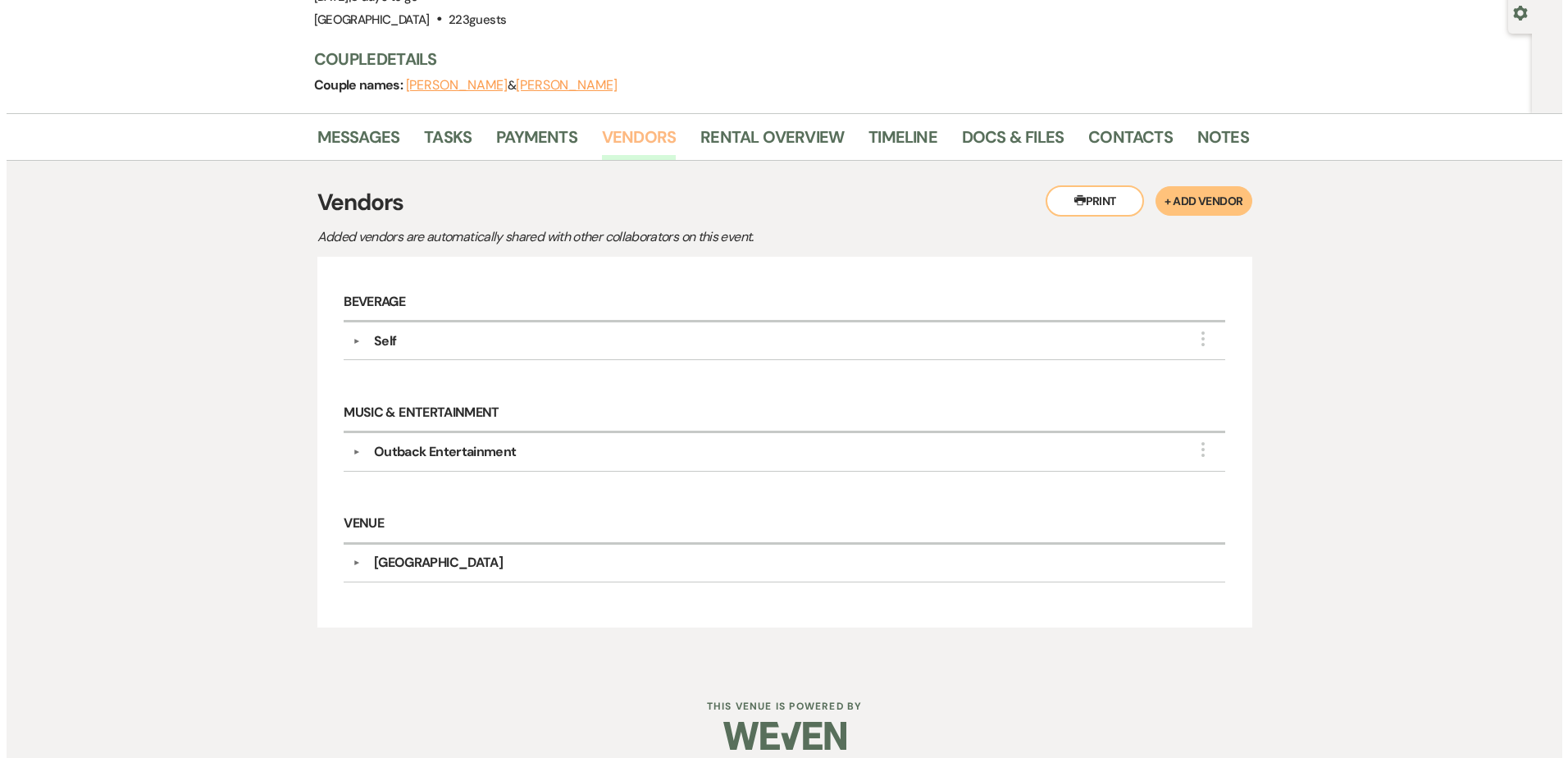
scroll to position [173, 0]
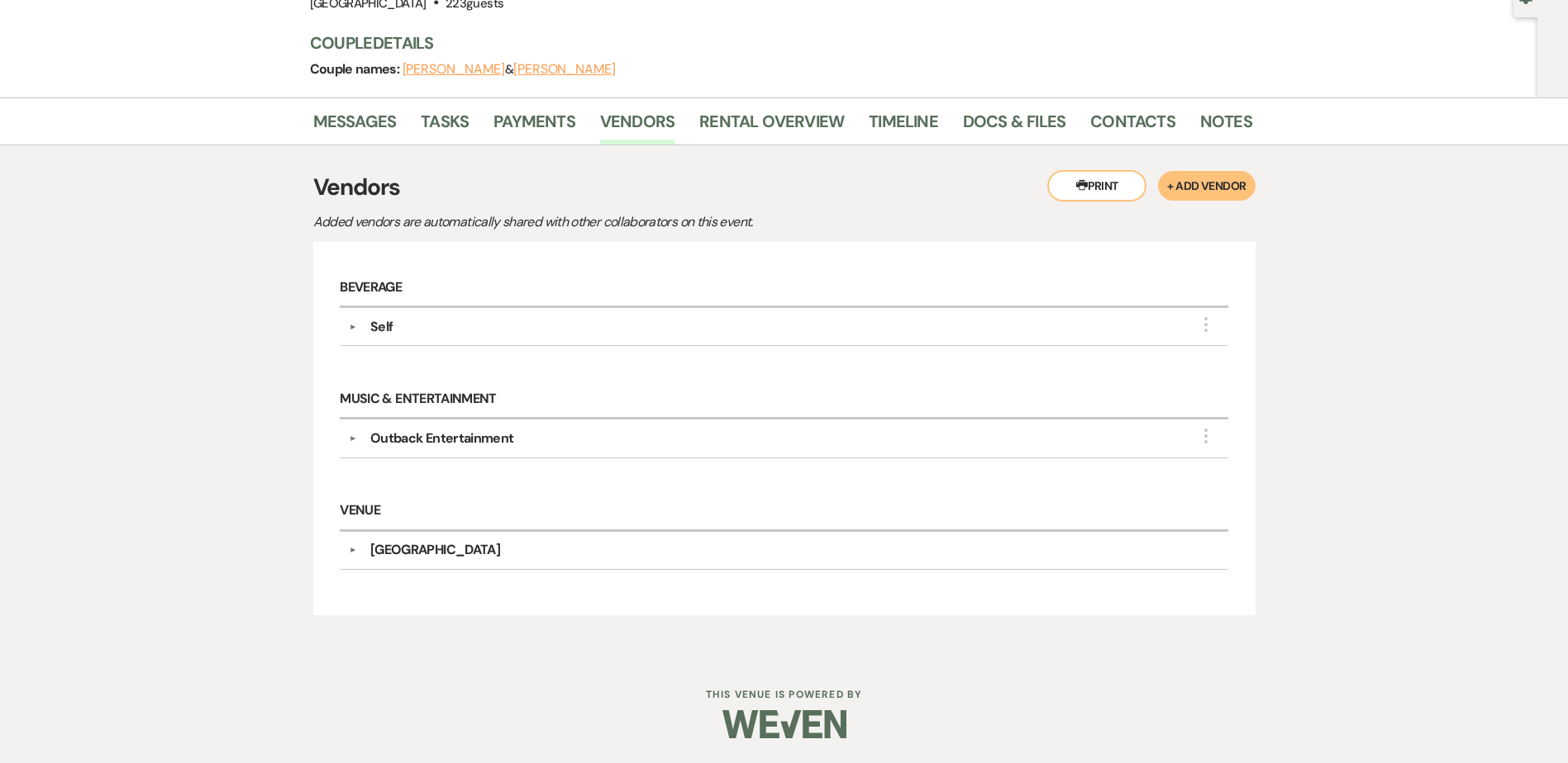
click at [503, 321] on div "Self" at bounding box center [788, 327] width 862 height 20
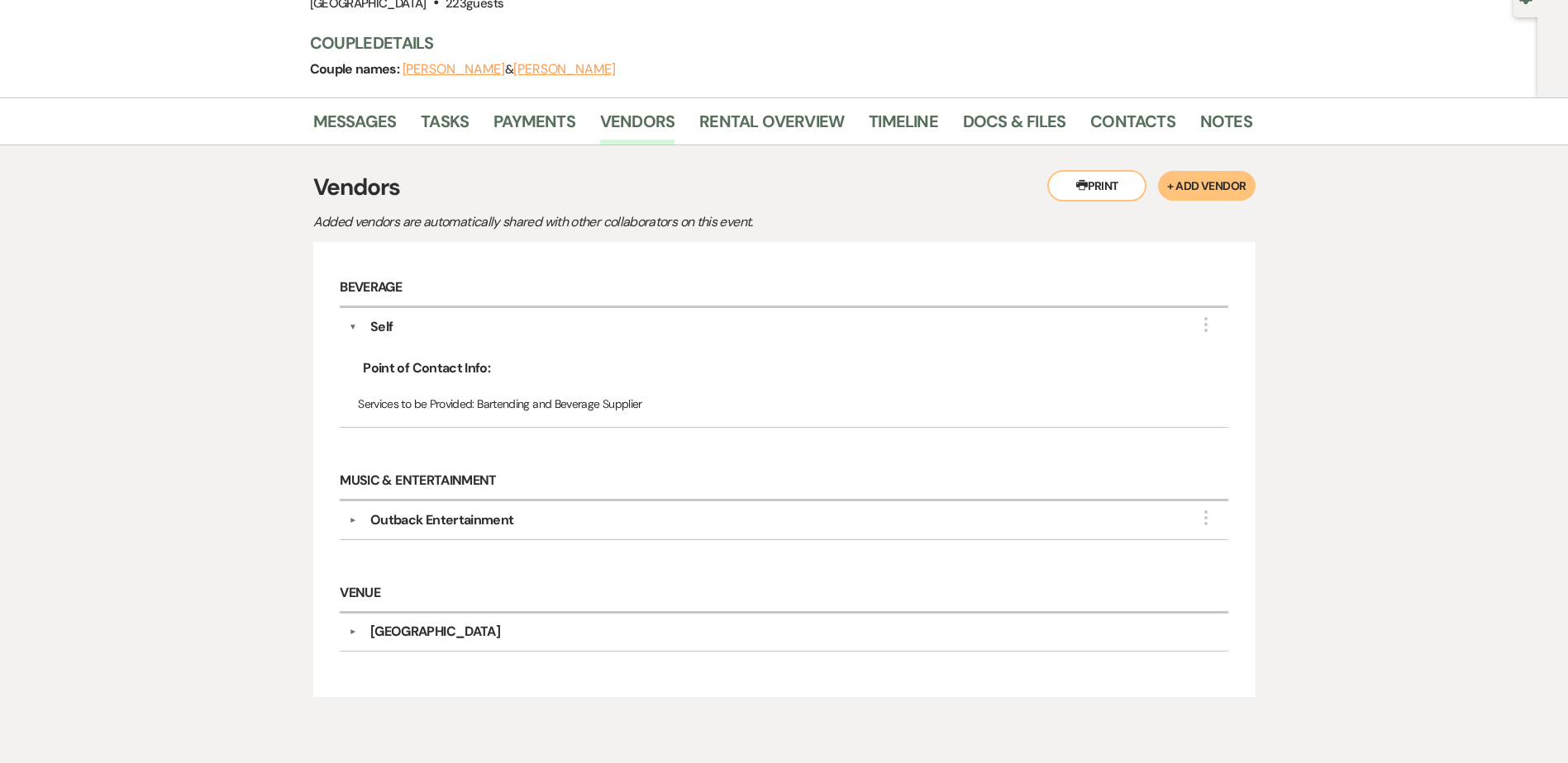
click at [503, 321] on div "Self" at bounding box center [788, 327] width 862 height 20
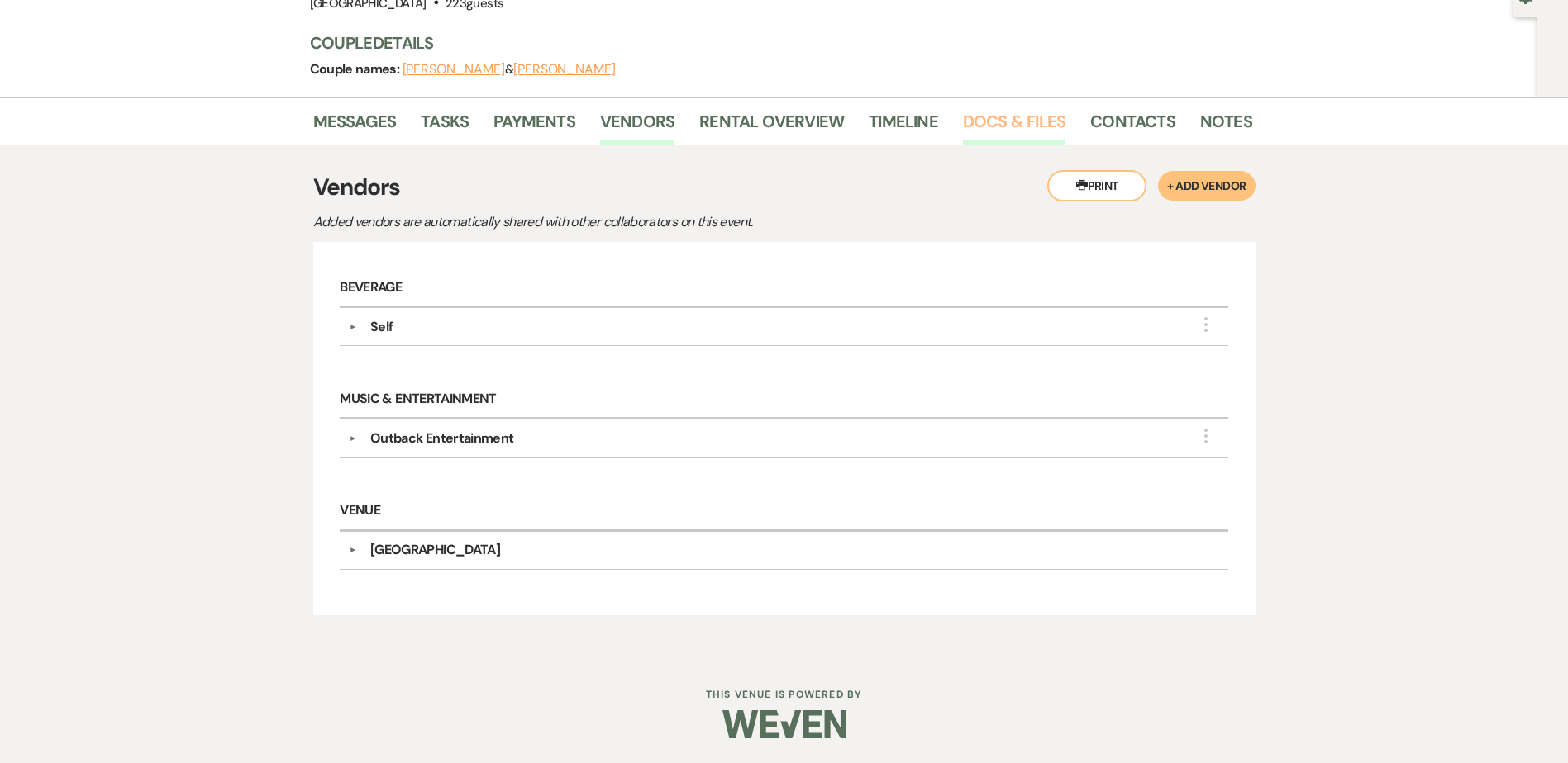
click at [1019, 123] on link "Docs & Files" at bounding box center [1013, 127] width 102 height 37
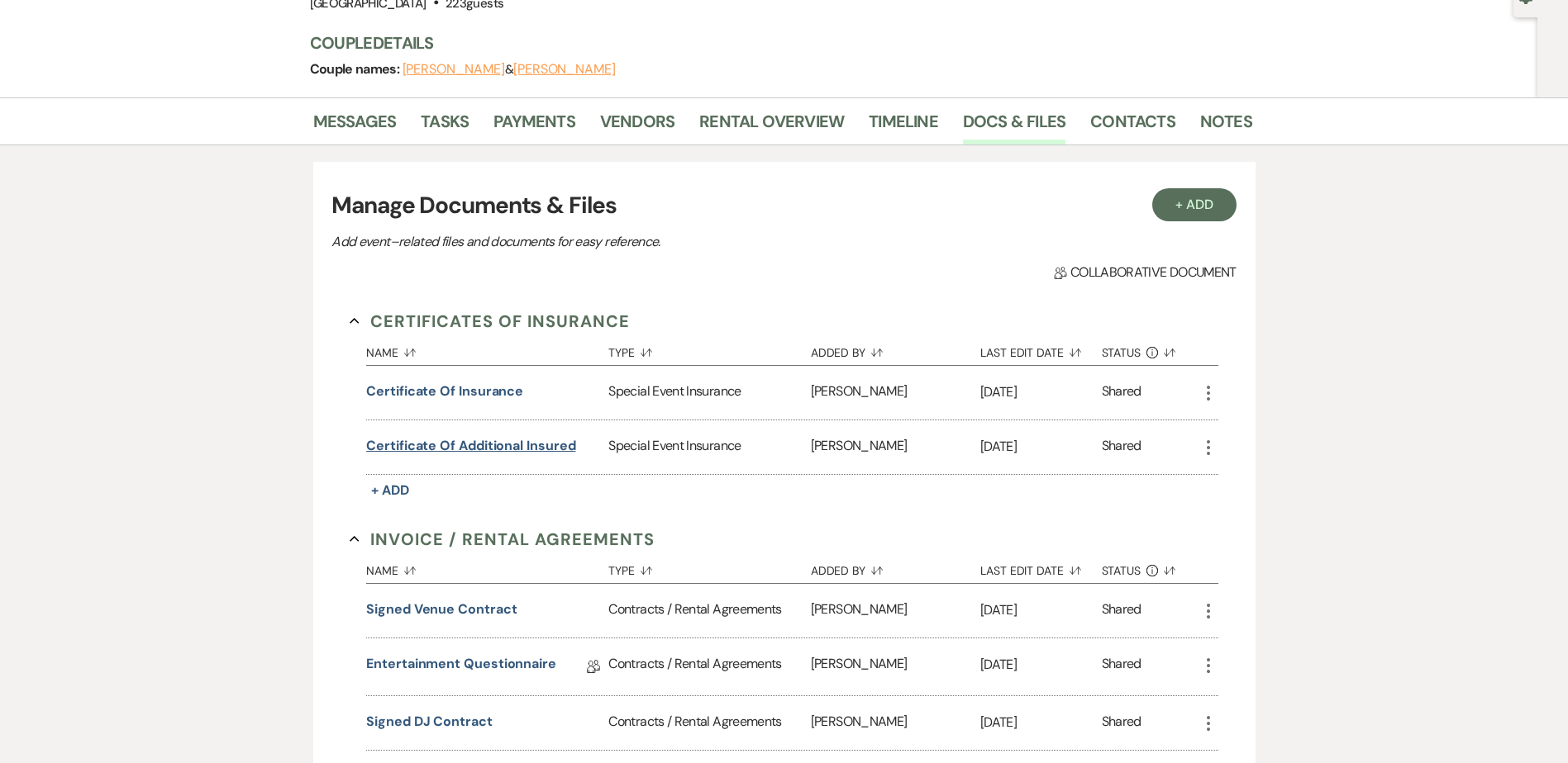
click at [532, 447] on button "Certificate of Additional Insured" at bounding box center [470, 446] width 209 height 20
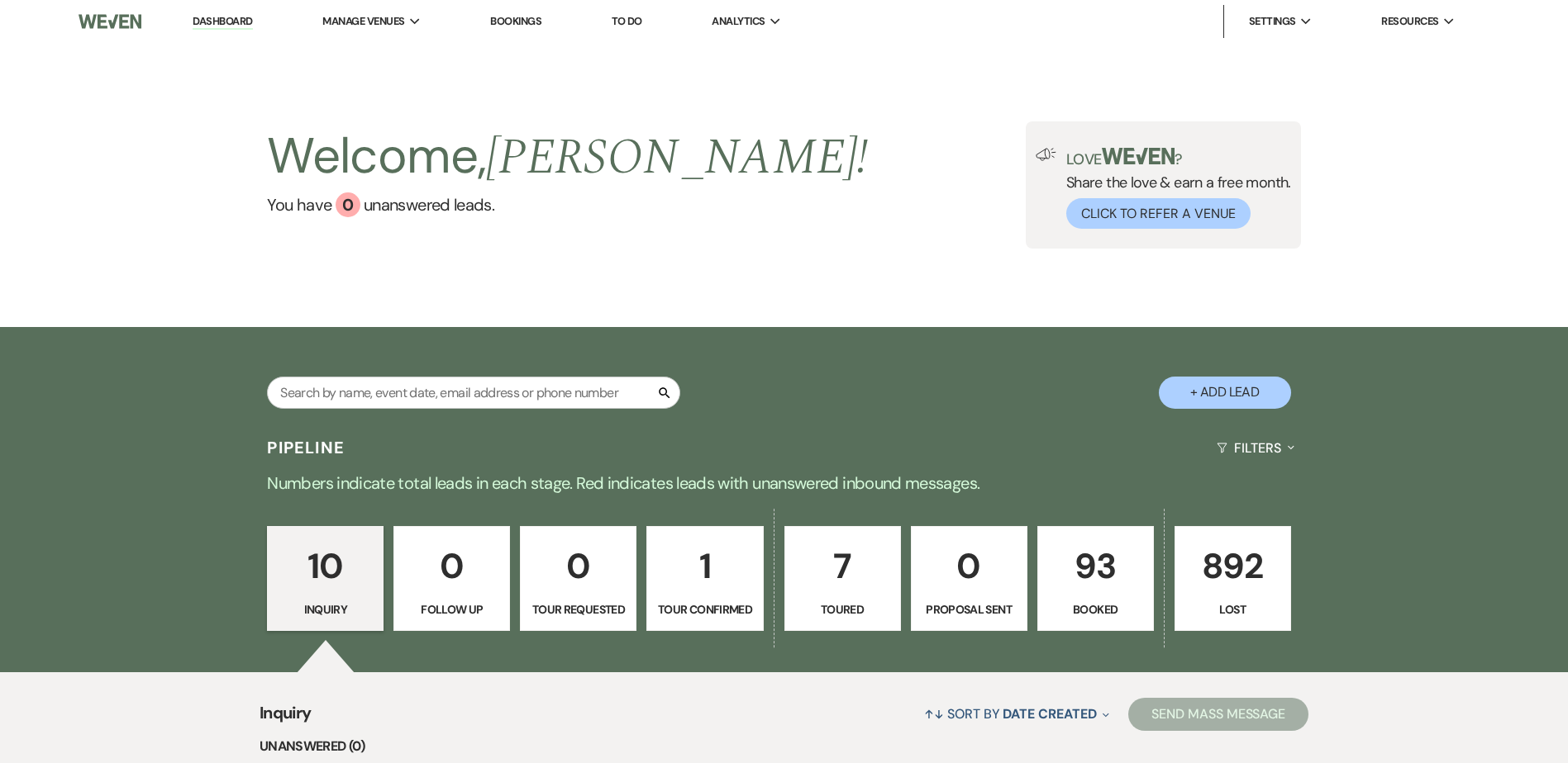
click at [1106, 606] on p "Booked" at bounding box center [1095, 609] width 95 height 18
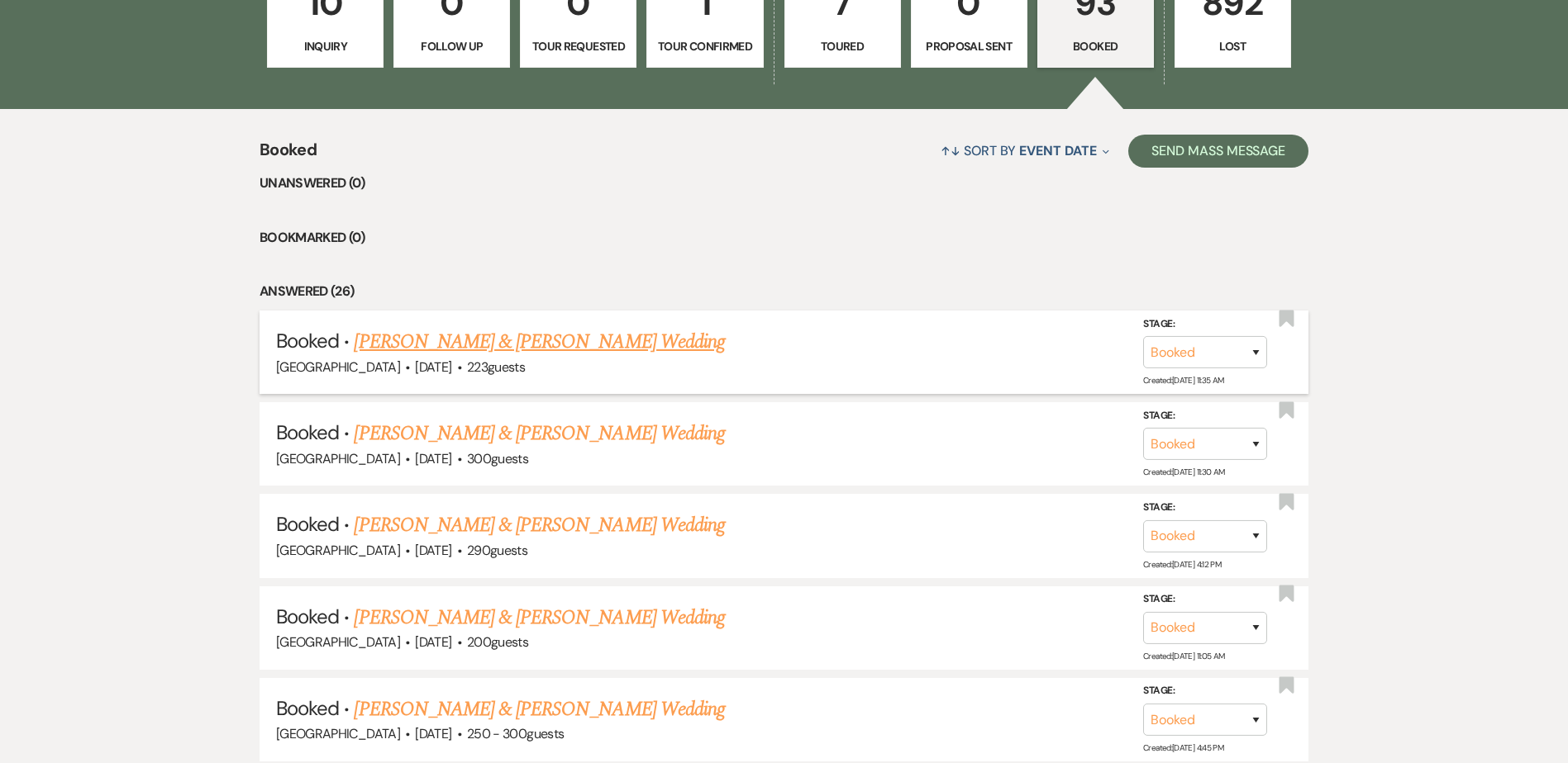
scroll to position [567, 0]
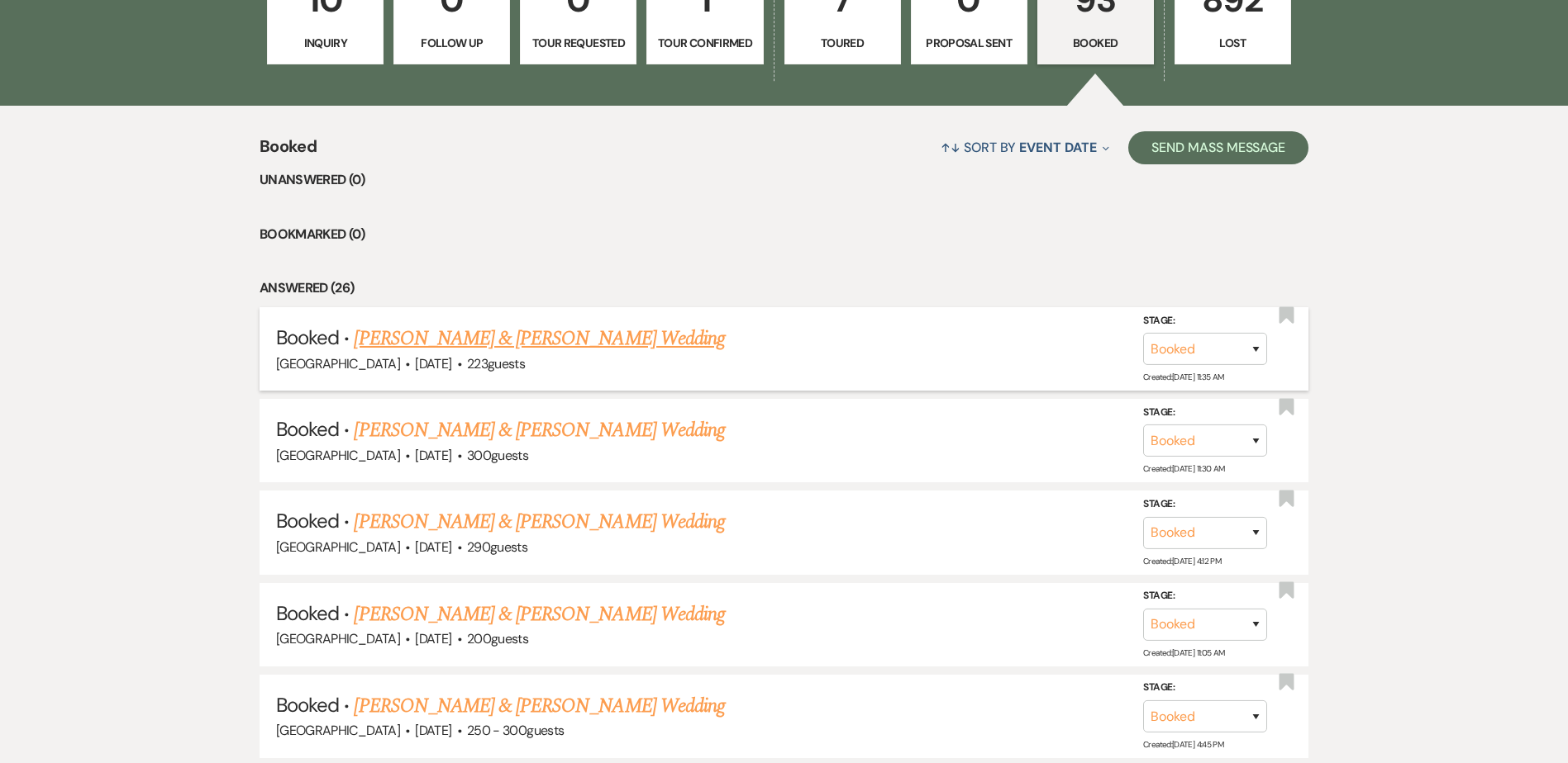
click at [584, 340] on link "[PERSON_NAME] & [PERSON_NAME] Wedding" at bounding box center [539, 339] width 370 height 30
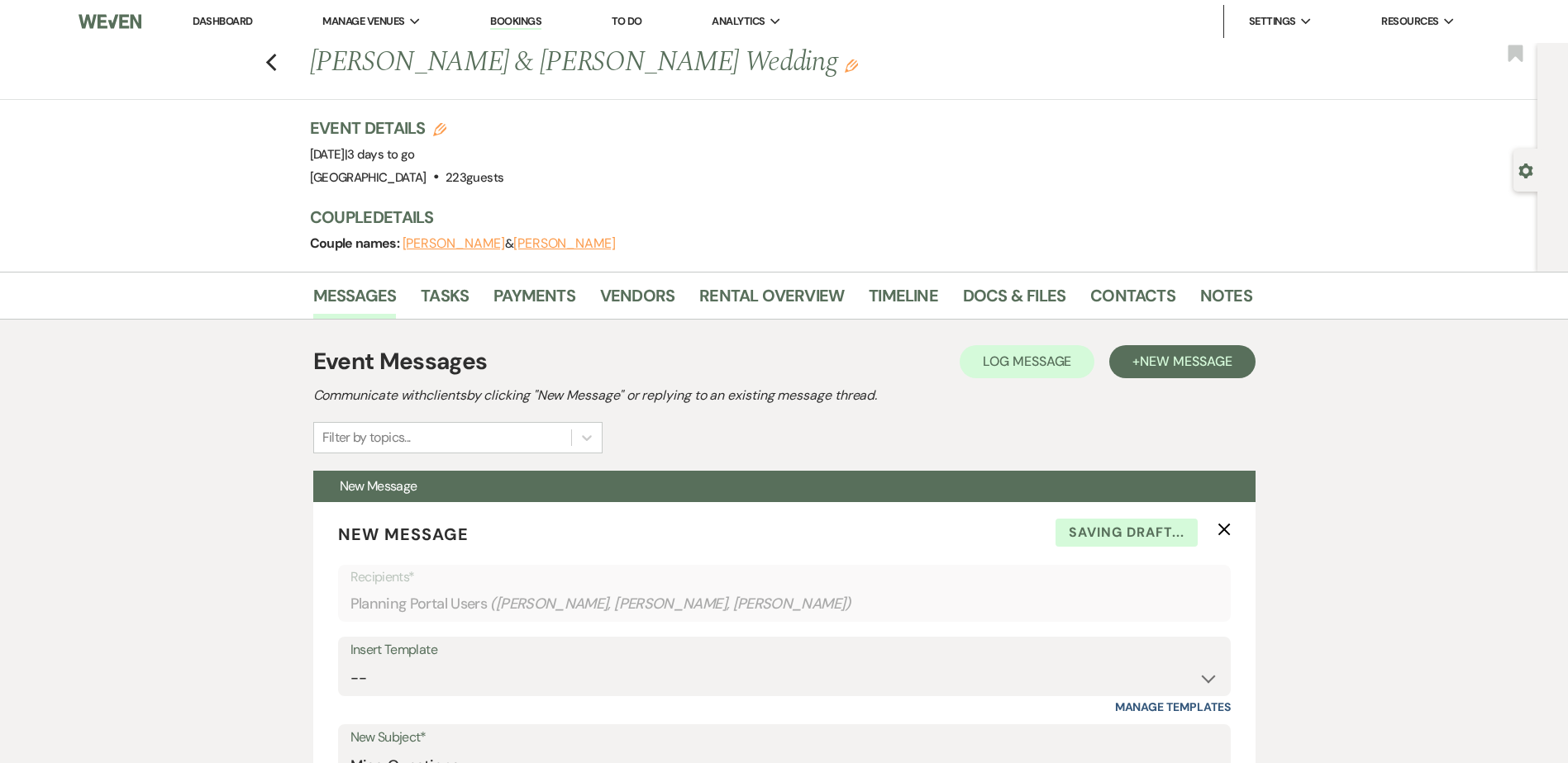
scroll to position [1, 0]
click at [646, 296] on link "Vendors" at bounding box center [637, 300] width 74 height 37
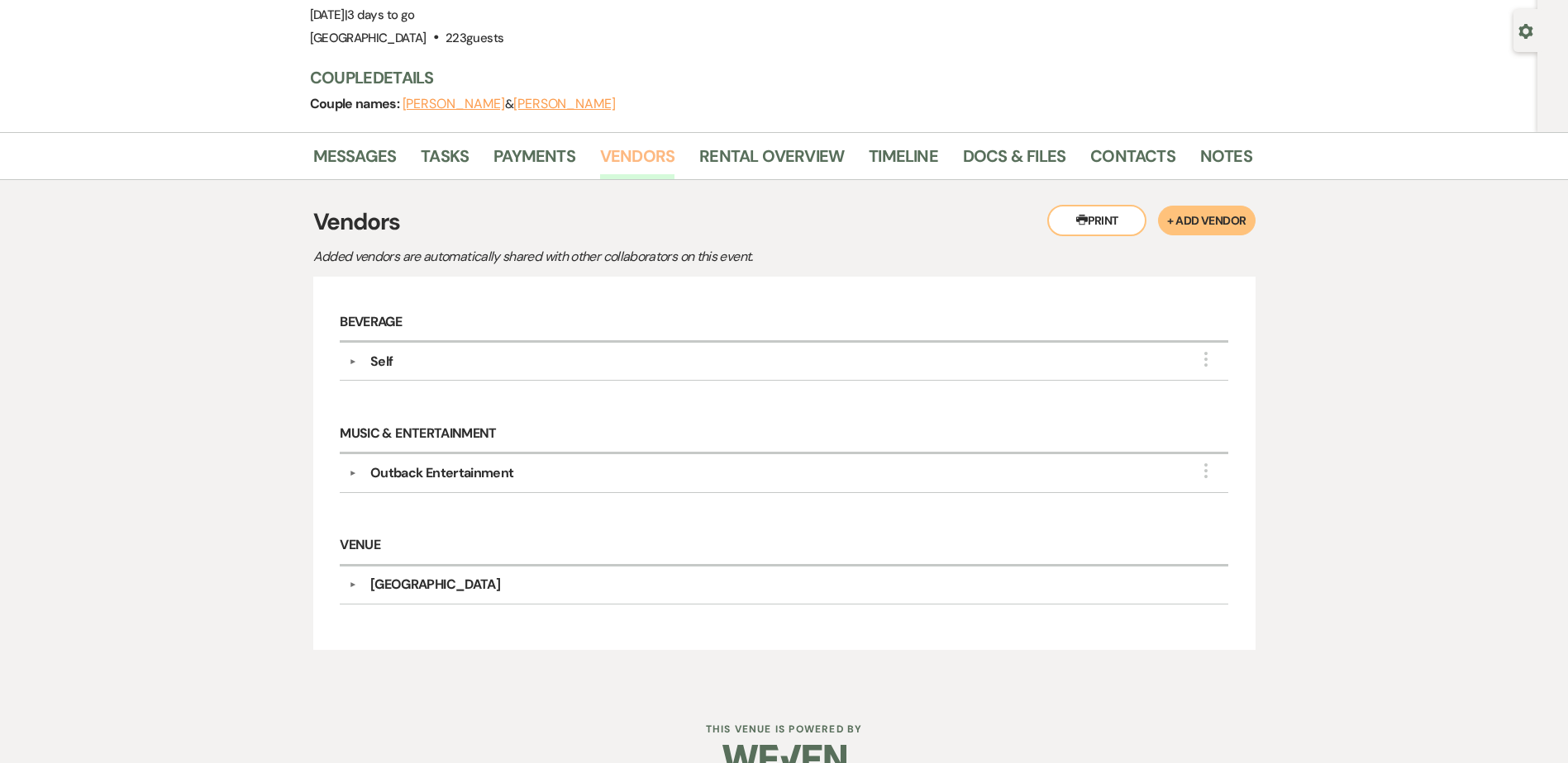
scroll to position [175, 0]
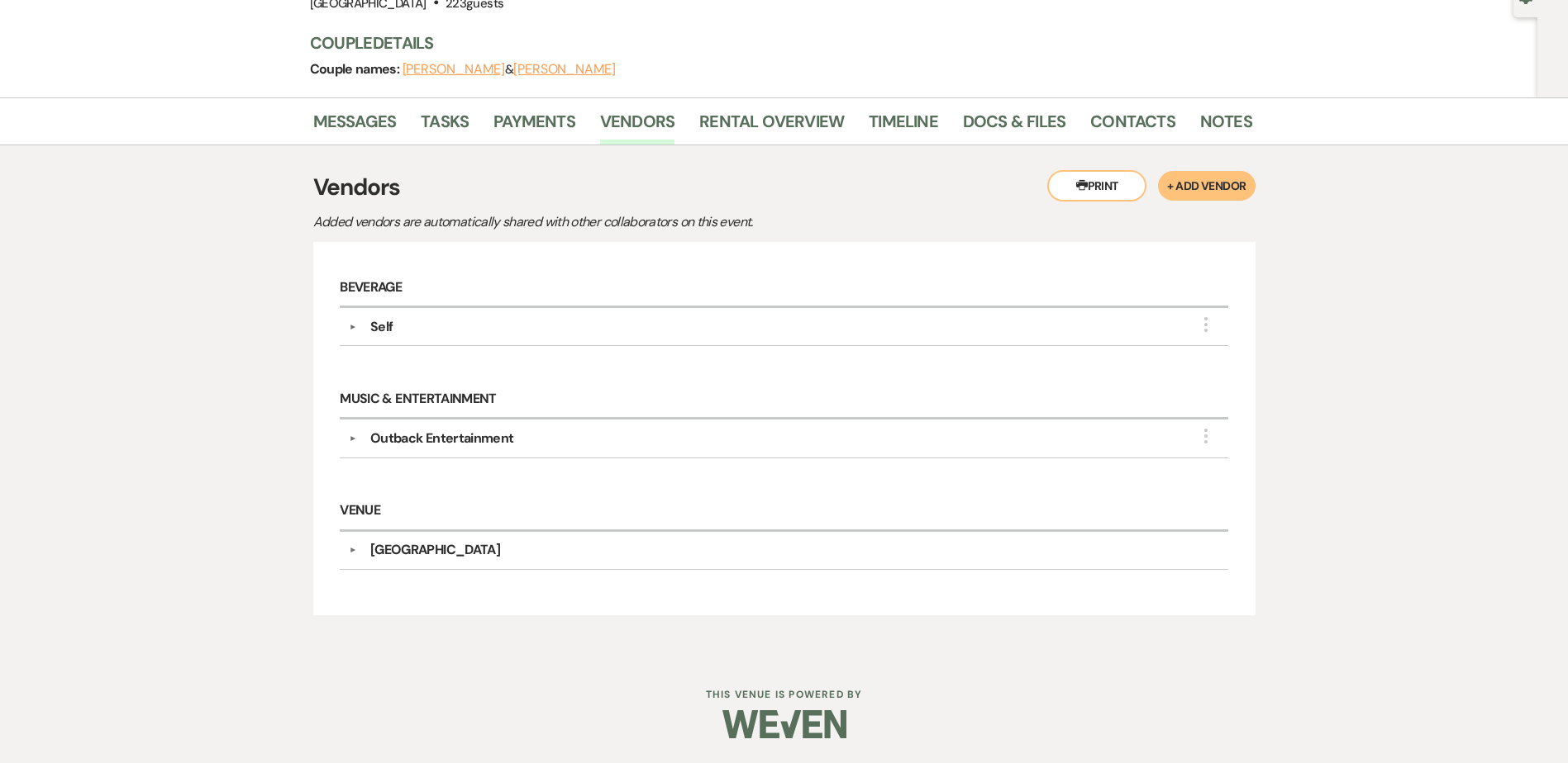
click at [475, 340] on div "▼ Self More Point of Contact Info: Services to be Provided: Bartending and Beve…" at bounding box center [784, 327] width 888 height 38
click at [462, 323] on div "Self" at bounding box center [788, 327] width 862 height 20
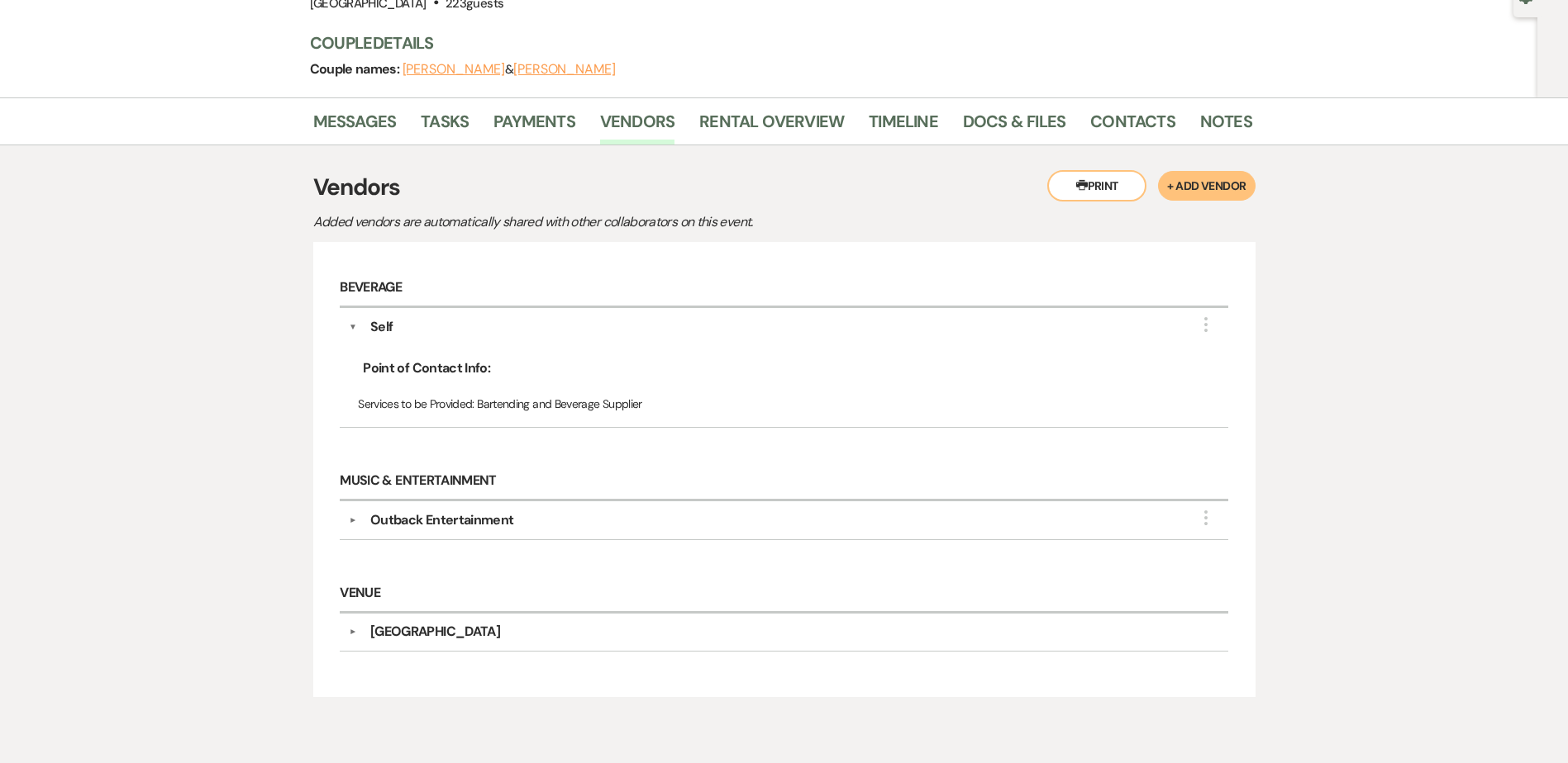
click at [460, 324] on div "Self" at bounding box center [788, 327] width 862 height 20
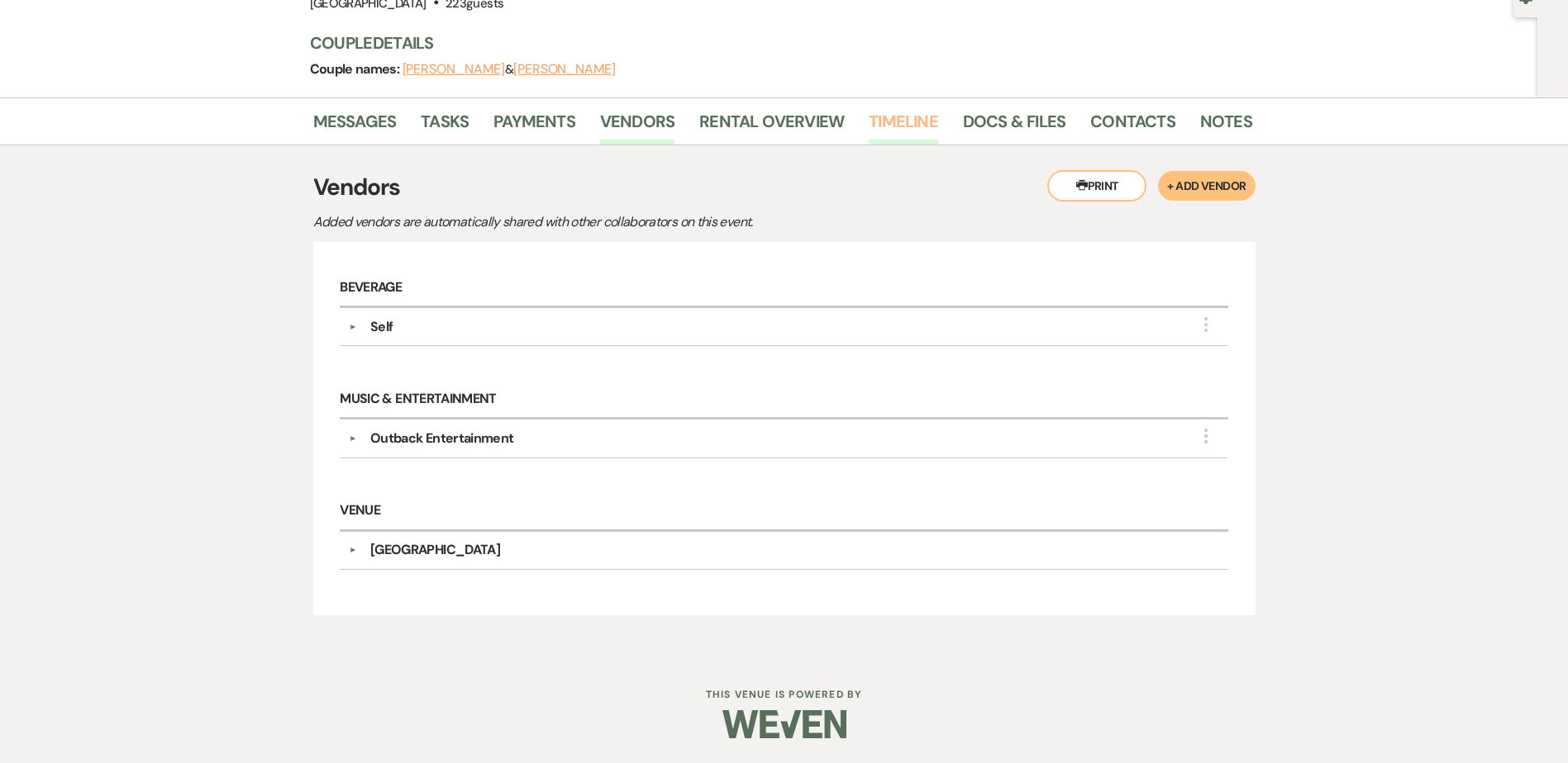
click at [893, 131] on link "Timeline" at bounding box center [903, 127] width 69 height 37
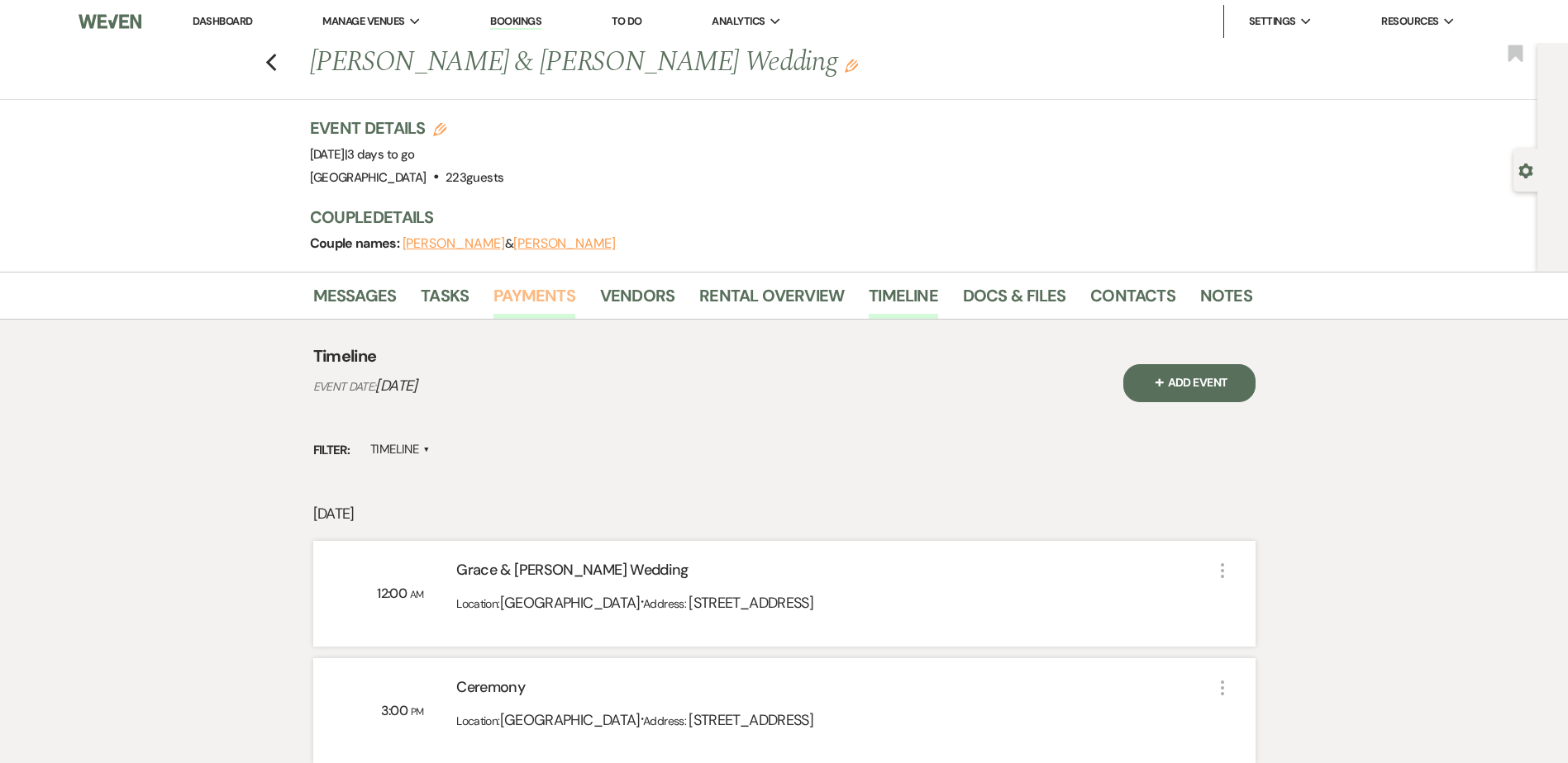
click at [551, 296] on link "Payments" at bounding box center [535, 301] width 82 height 37
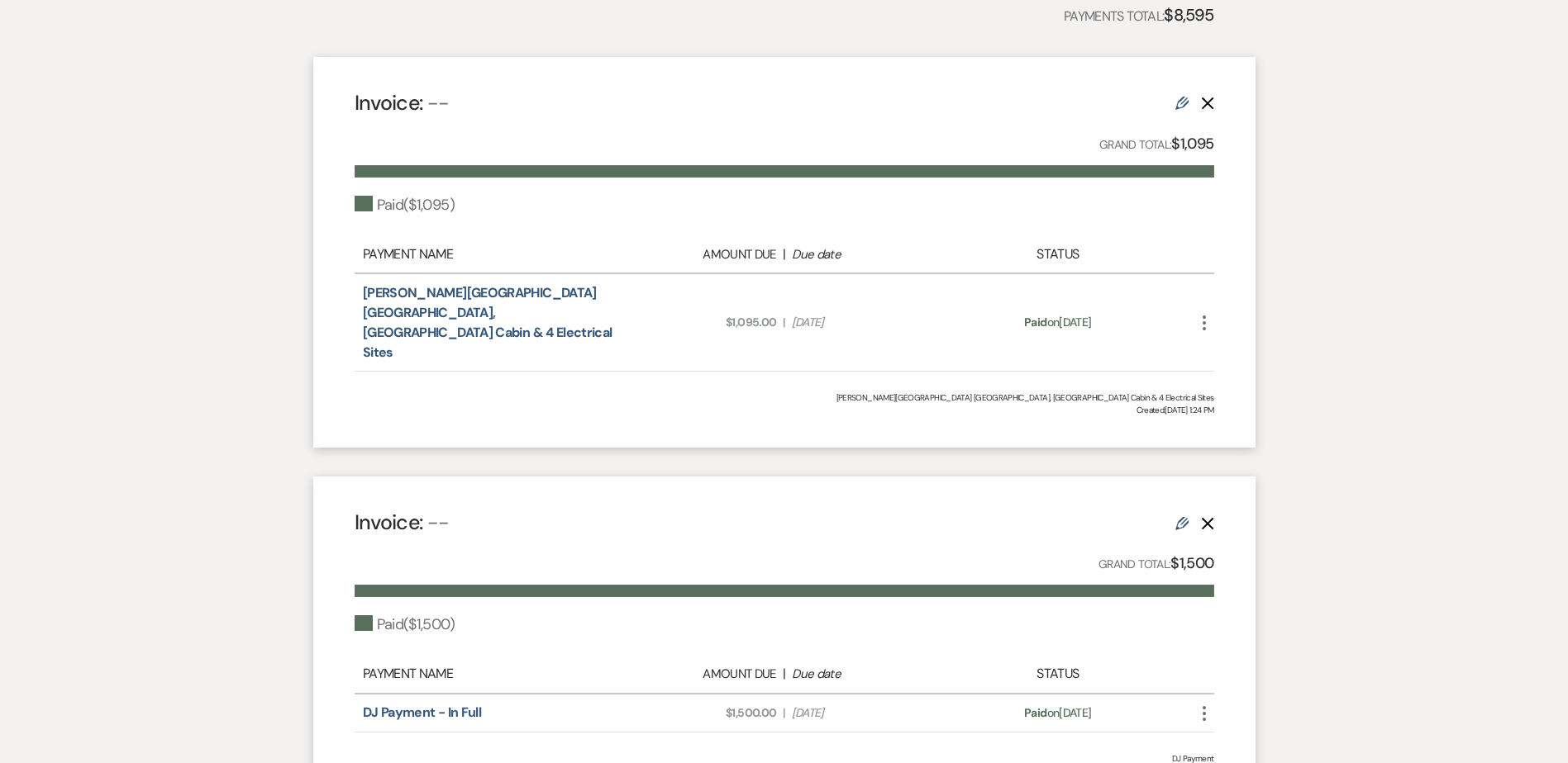
scroll to position [377, 0]
